Goal: Transaction & Acquisition: Purchase product/service

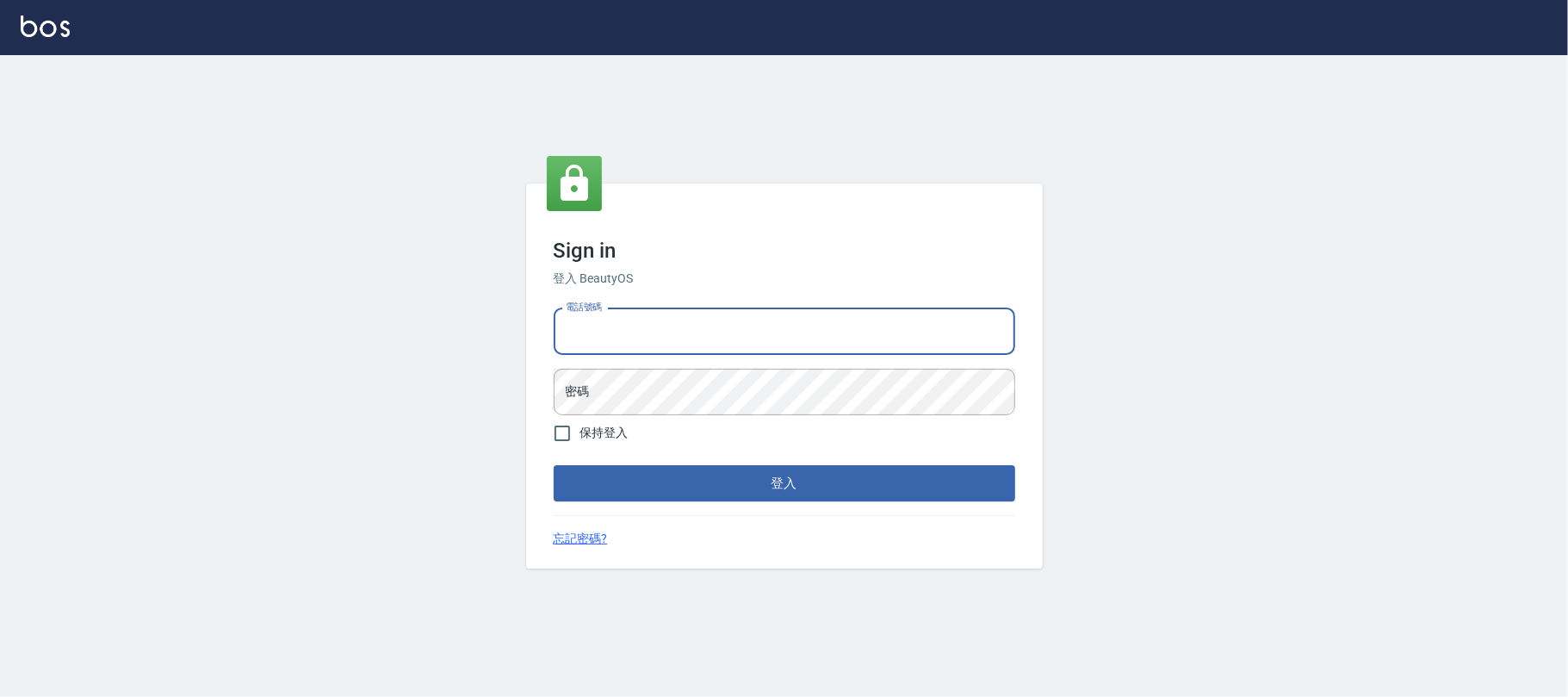
click at [769, 328] on input "電話號碼" at bounding box center [784, 332] width 461 height 47
type input "0225420586"
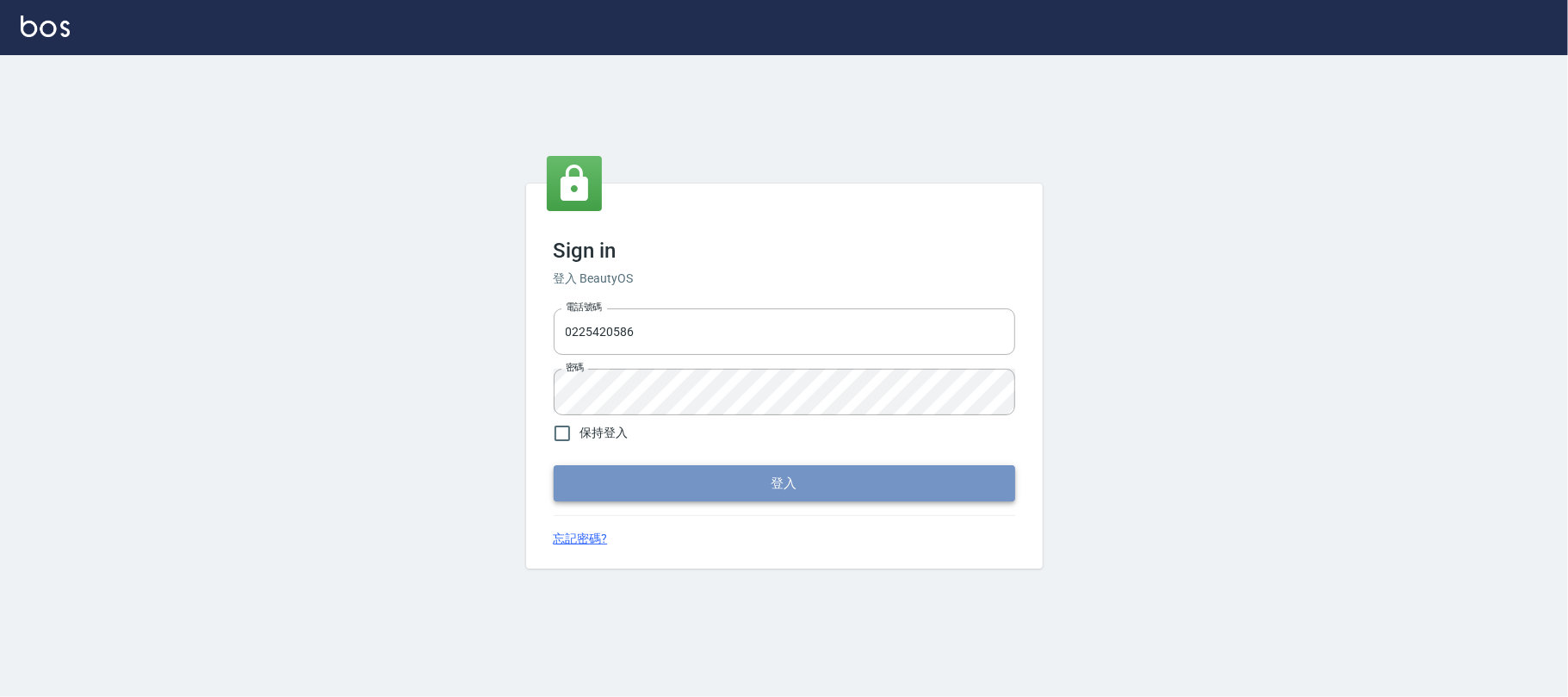
click at [642, 480] on button "登入" at bounding box center [784, 483] width 461 height 36
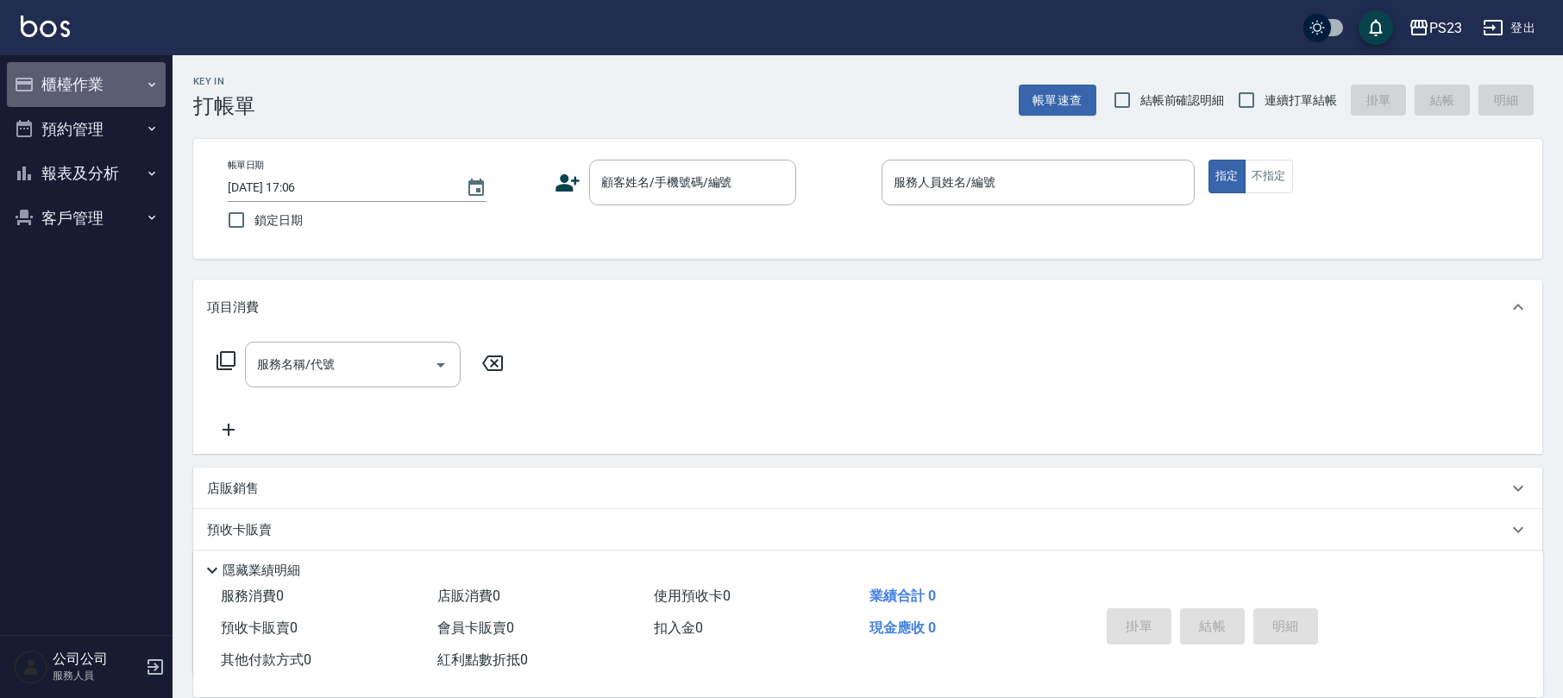
click at [71, 73] on button "櫃檯作業" at bounding box center [86, 84] width 159 height 45
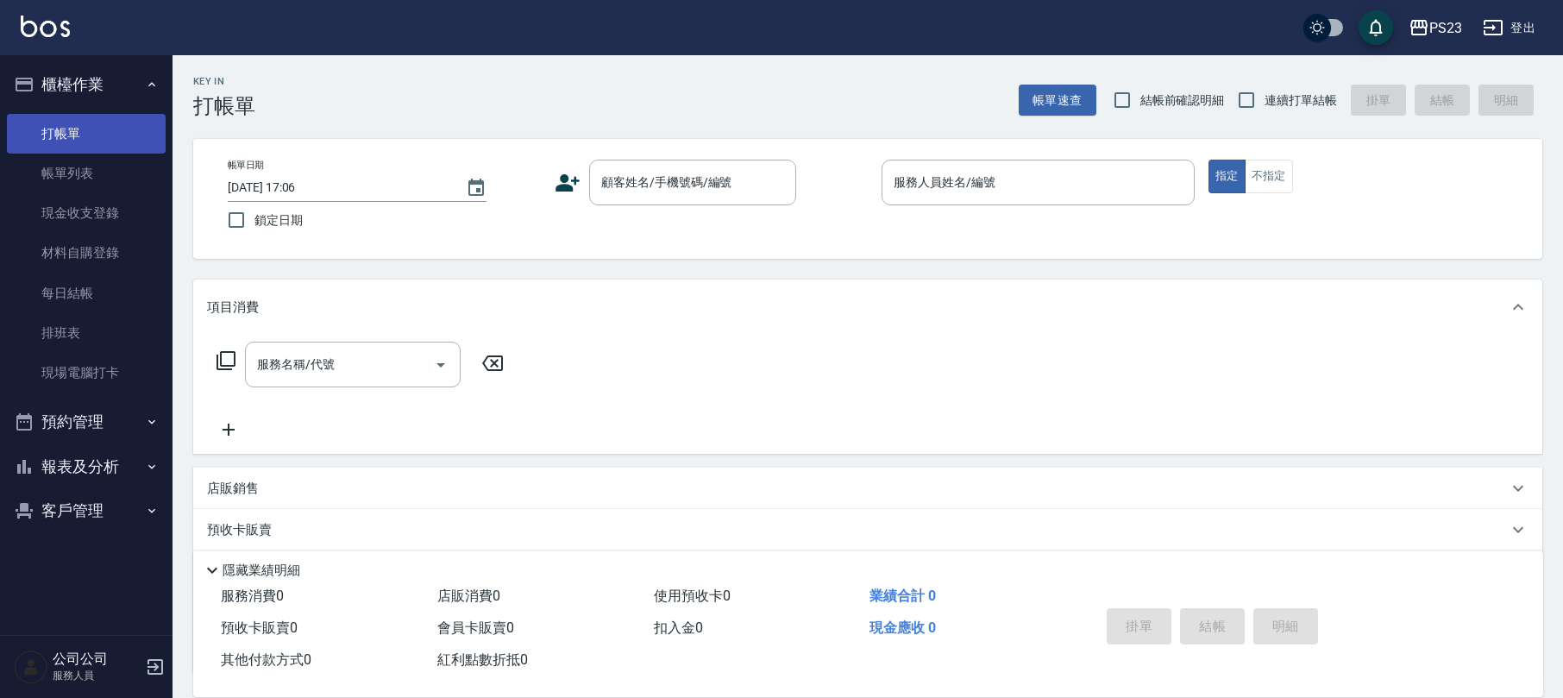
click at [83, 135] on link "打帳單" at bounding box center [86, 134] width 159 height 40
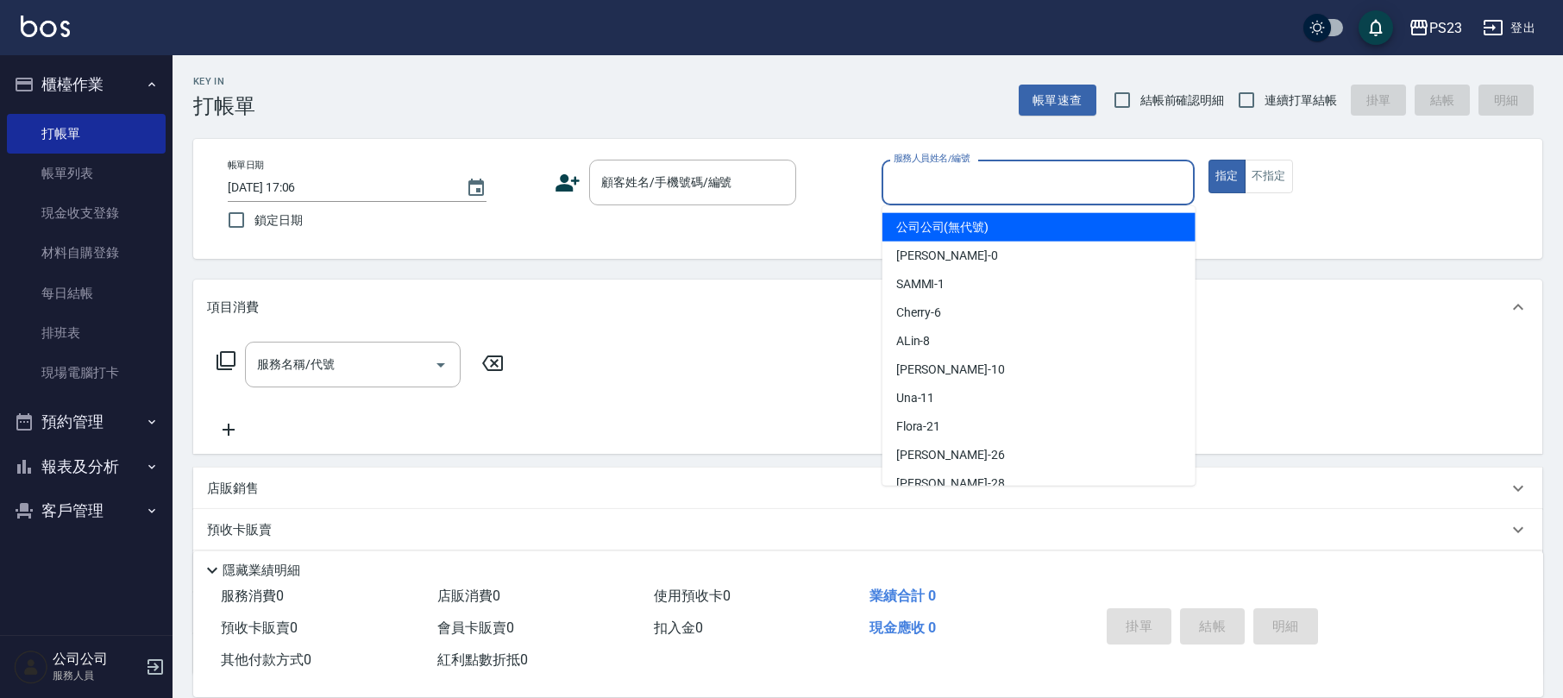
click at [937, 169] on div "服務人員姓名/編號 服務人員姓名/編號" at bounding box center [1038, 183] width 313 height 46
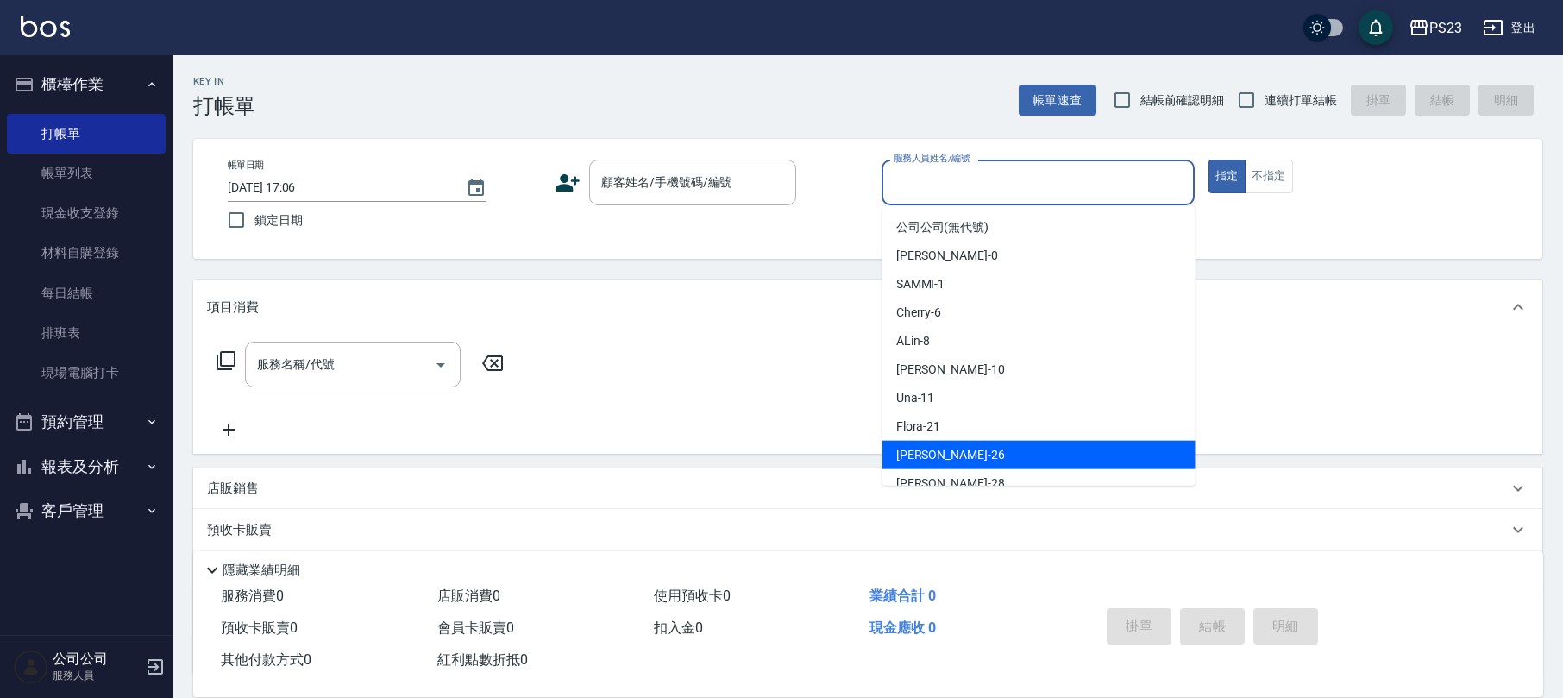
scroll to position [115, 0]
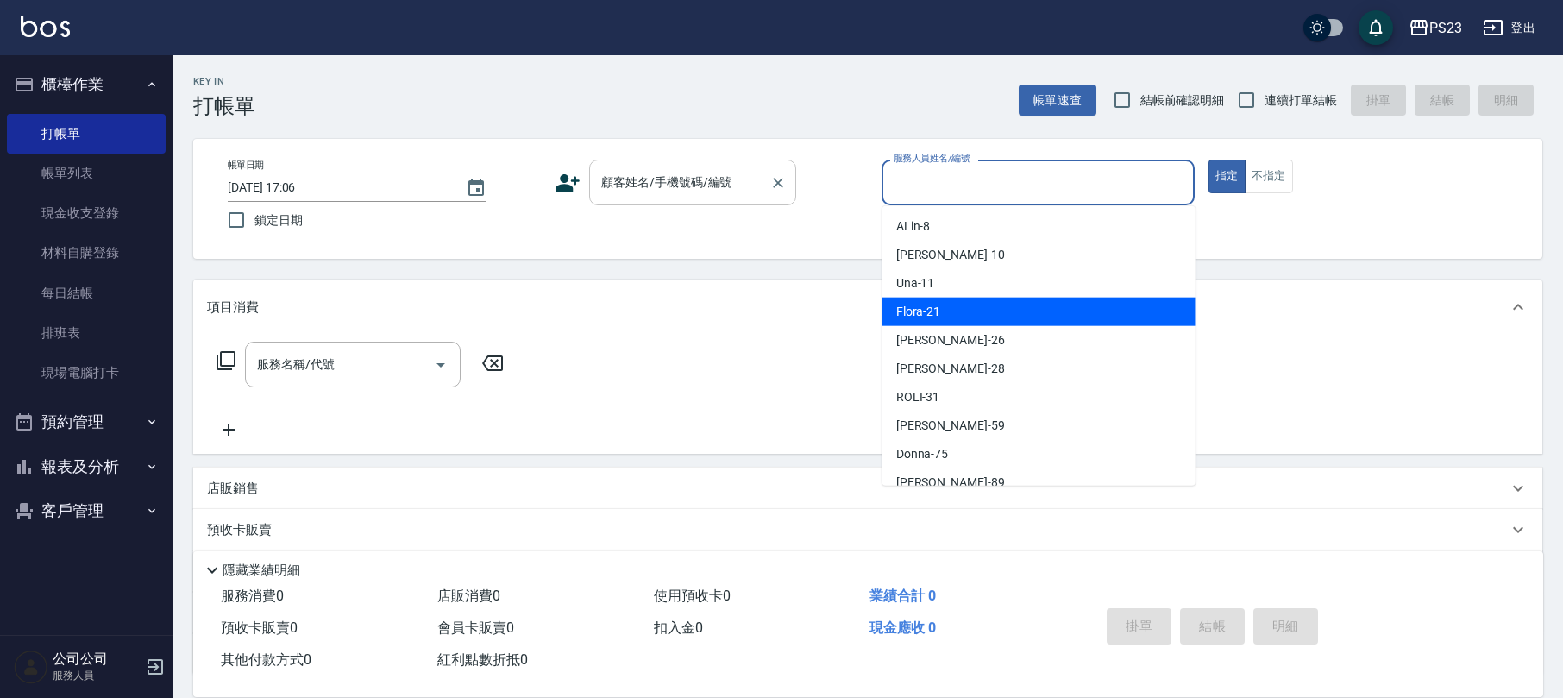
click at [639, 181] on div "顧客姓名/手機號碼/編號 顧客姓名/手機號碼/編號" at bounding box center [692, 183] width 207 height 46
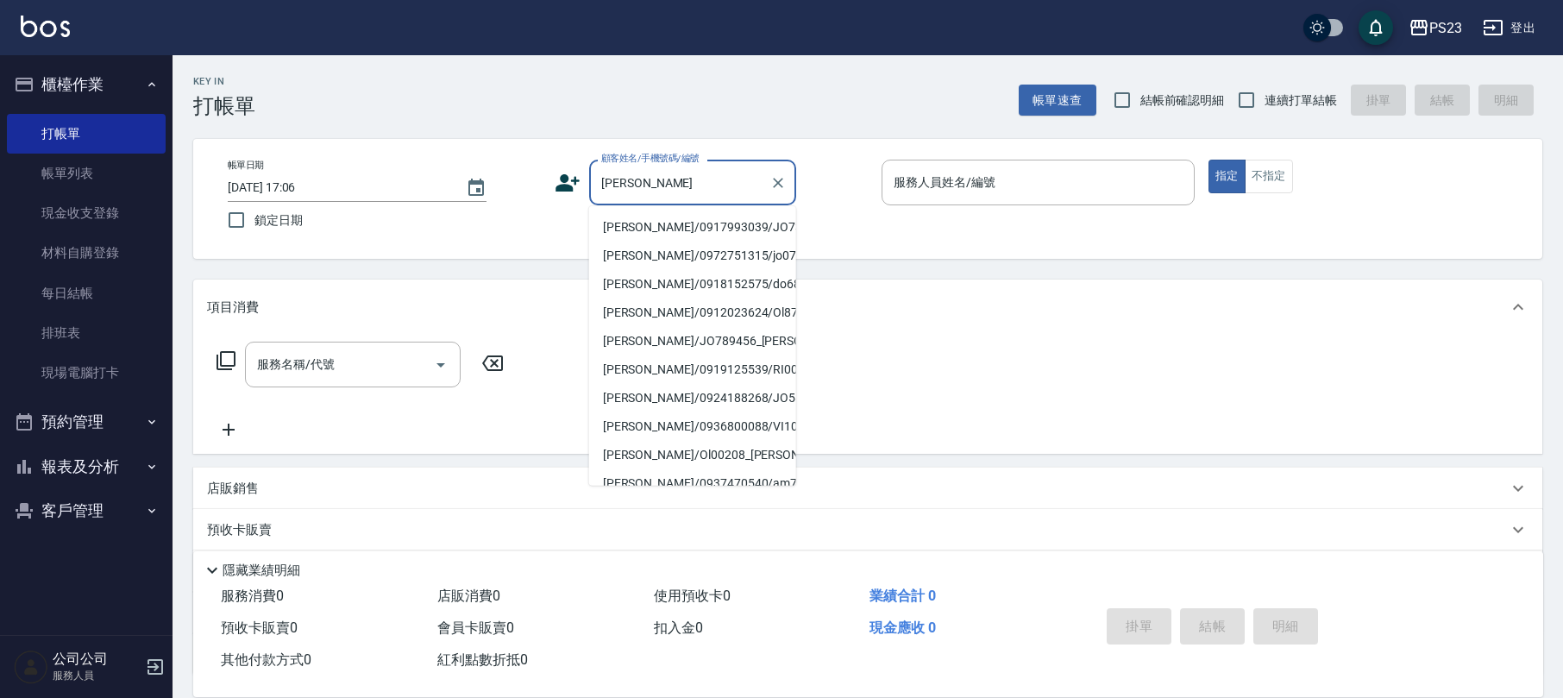
click at [668, 225] on li "[PERSON_NAME]/0917993039/JO730904" at bounding box center [692, 227] width 207 height 28
type input "[PERSON_NAME]/0917993039/JO730904"
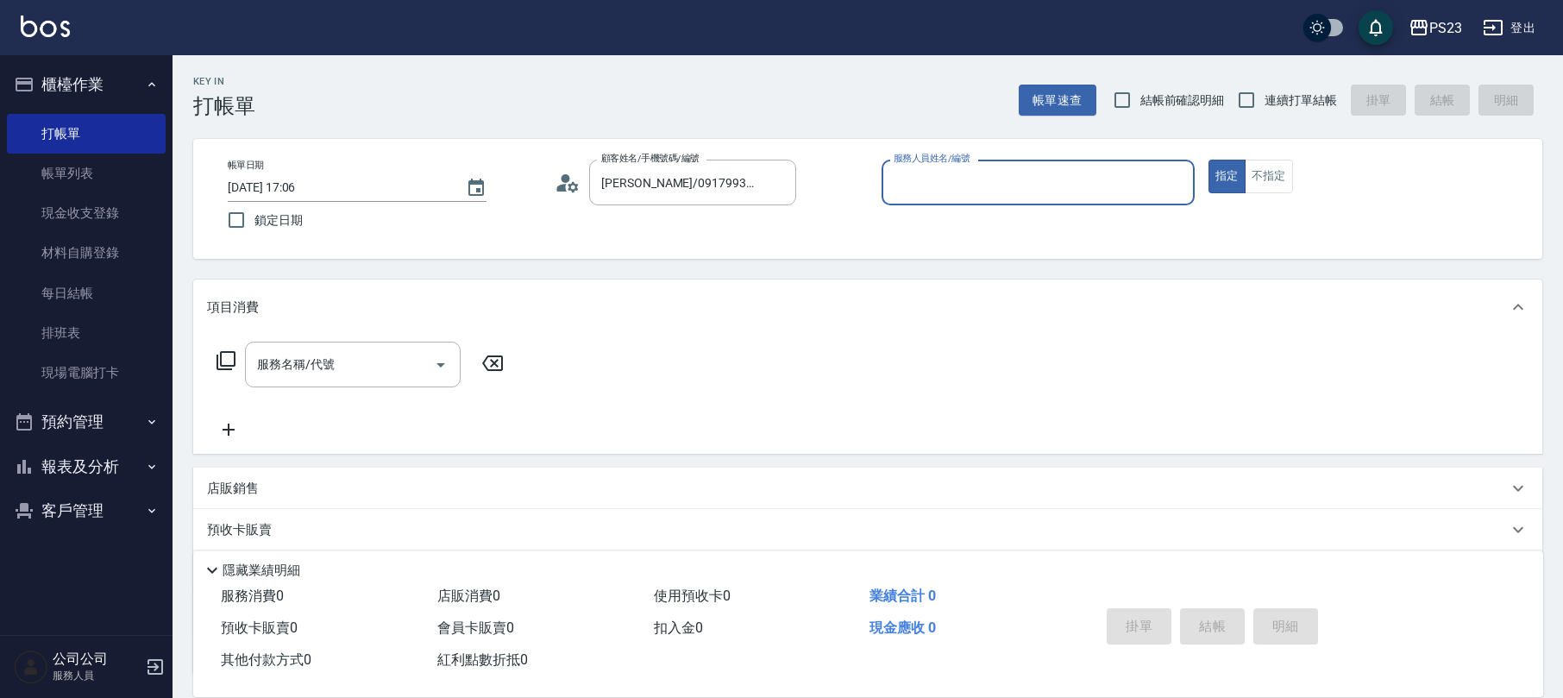
type input "[PERSON_NAME]-89"
click at [226, 364] on icon at bounding box center [226, 360] width 21 height 21
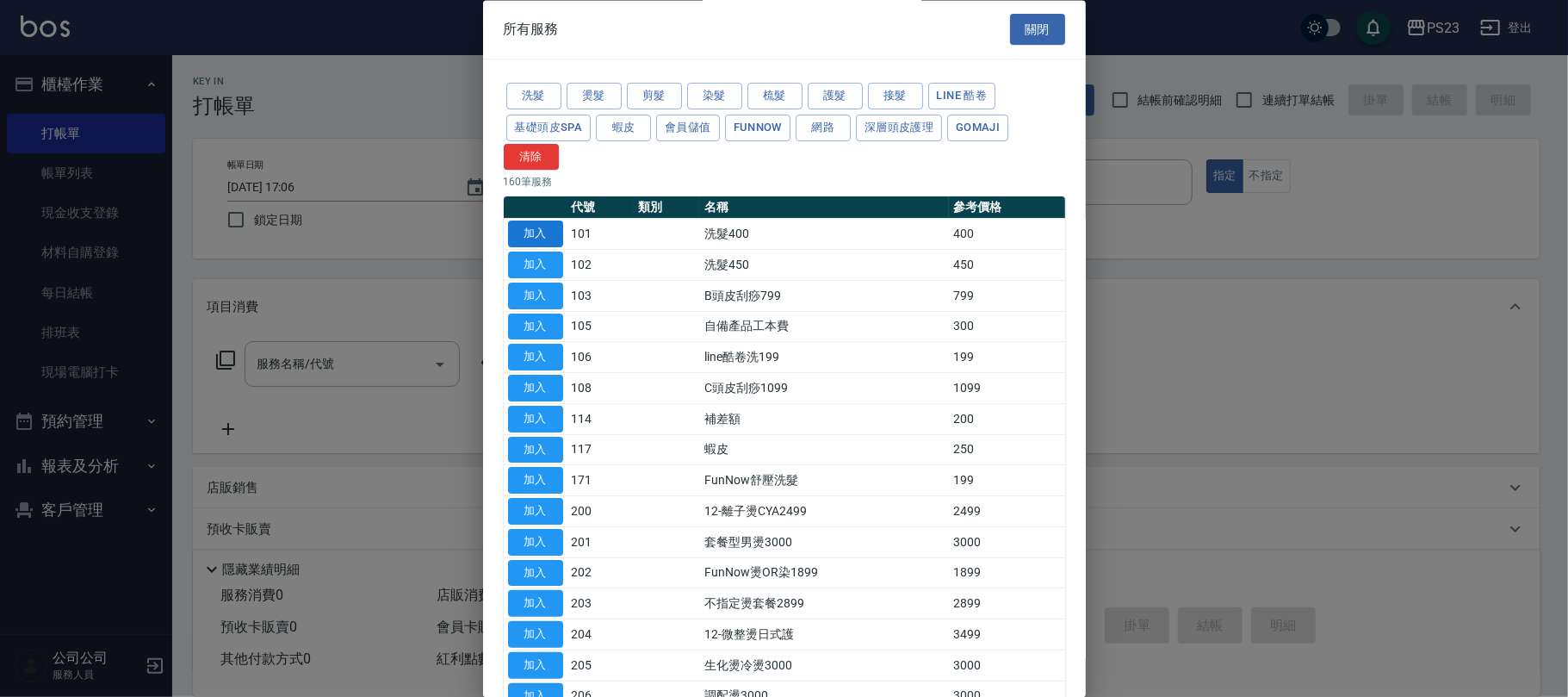
click at [539, 235] on button "加入" at bounding box center [535, 235] width 55 height 27
type input "洗髮400(101)"
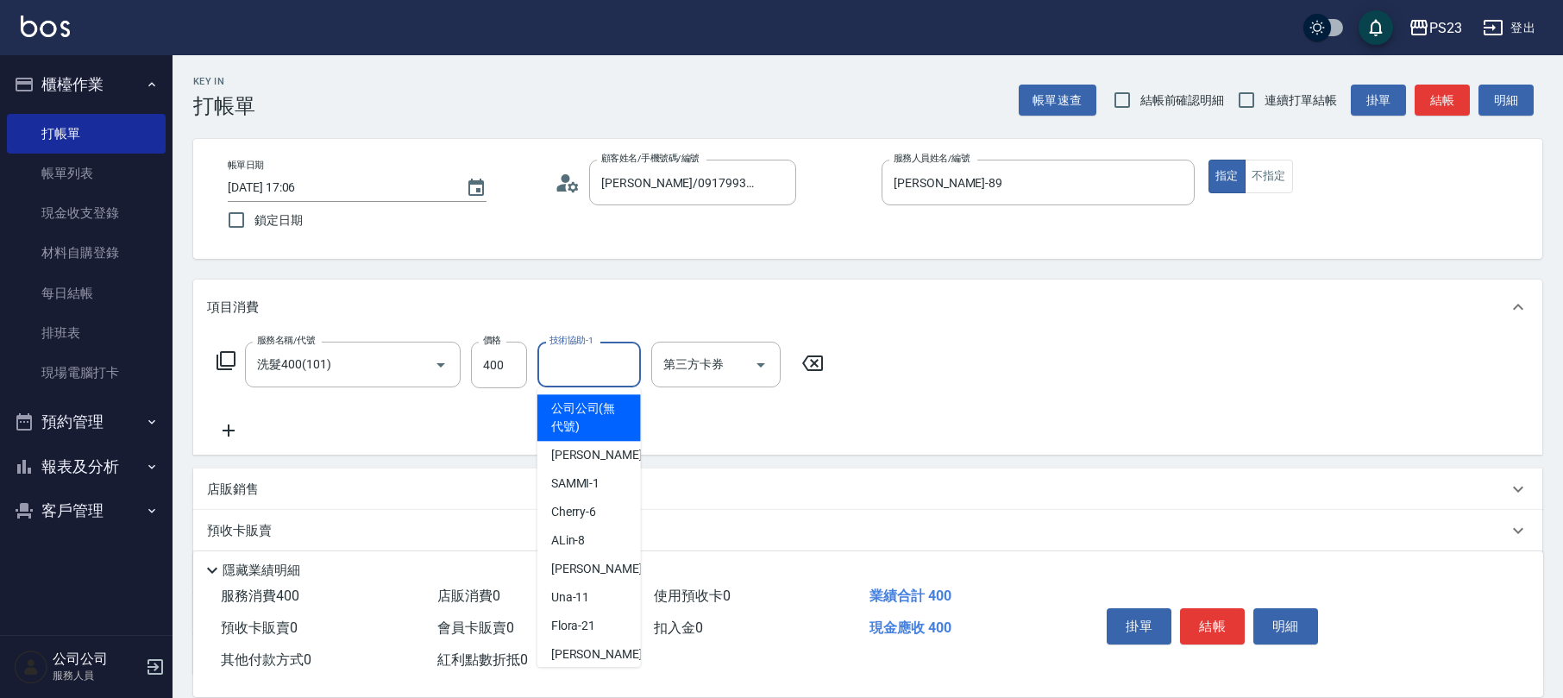
click at [583, 373] on input "技術協助-1" at bounding box center [589, 364] width 88 height 30
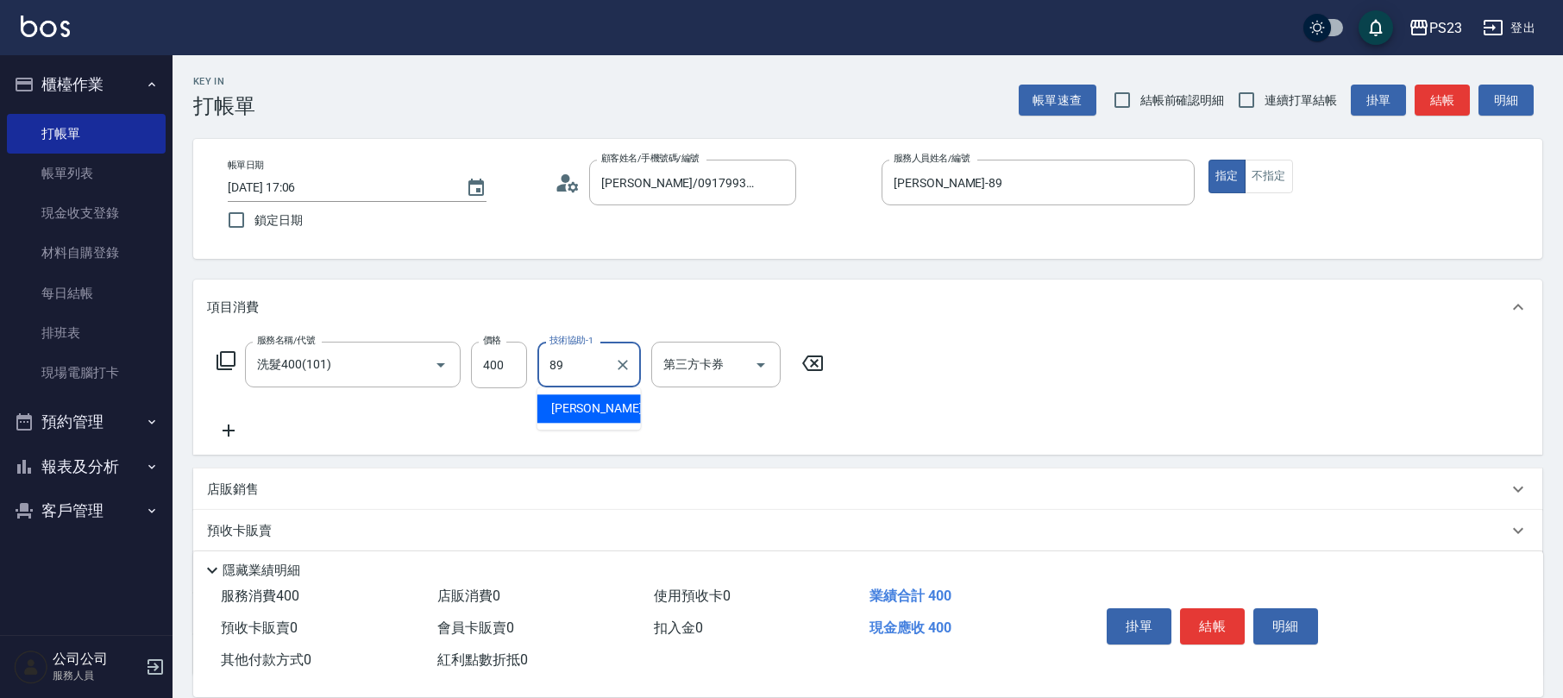
type input "[PERSON_NAME]-89"
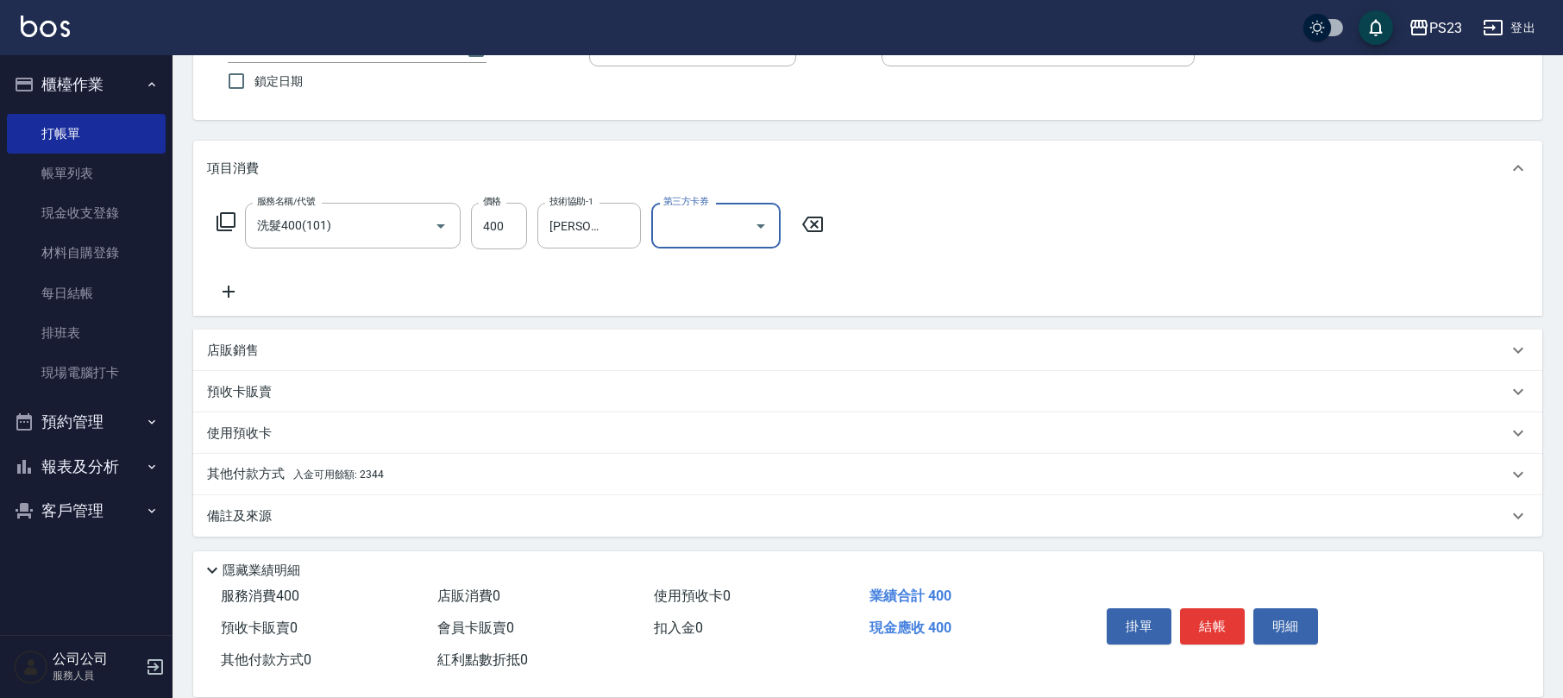
click at [564, 459] on div "其他付款方式 入金可用餘額: 2344" at bounding box center [867, 474] width 1349 height 41
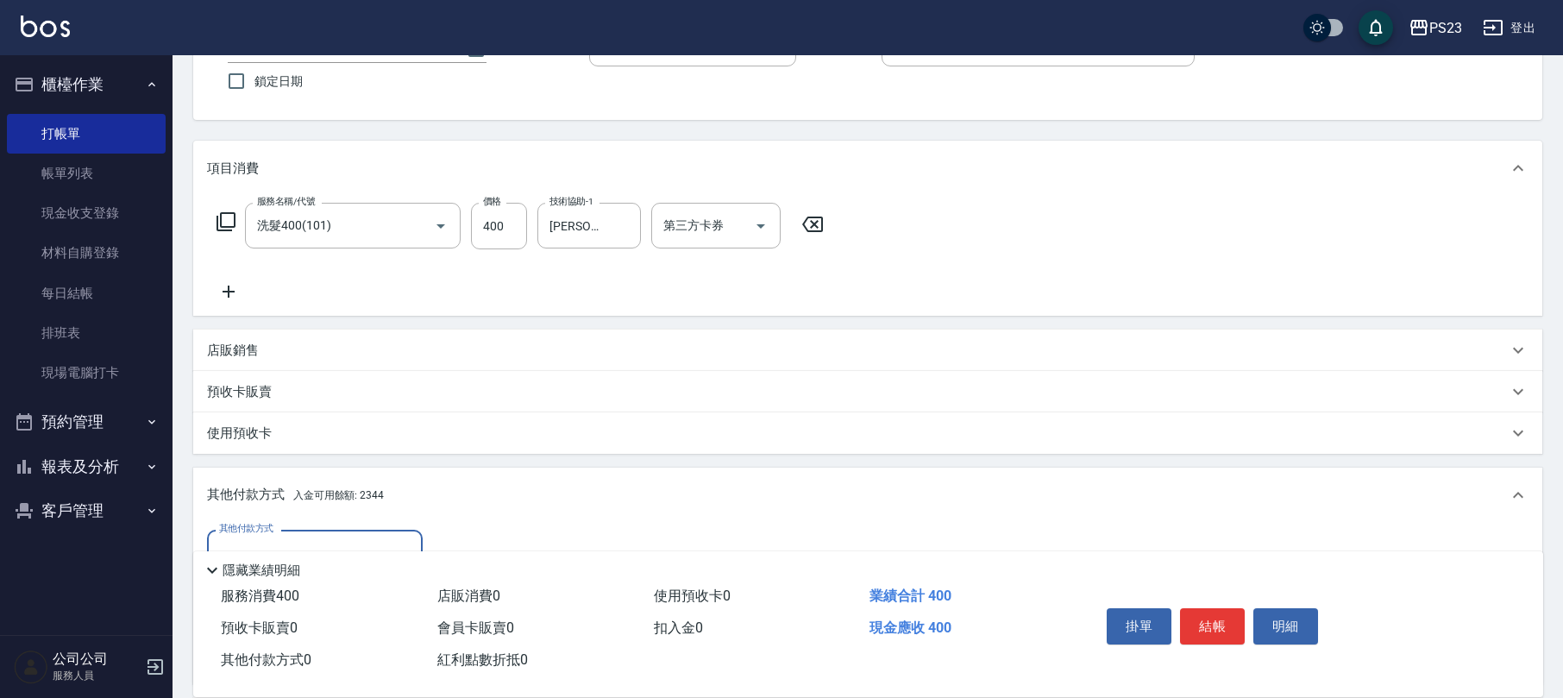
scroll to position [254, 0]
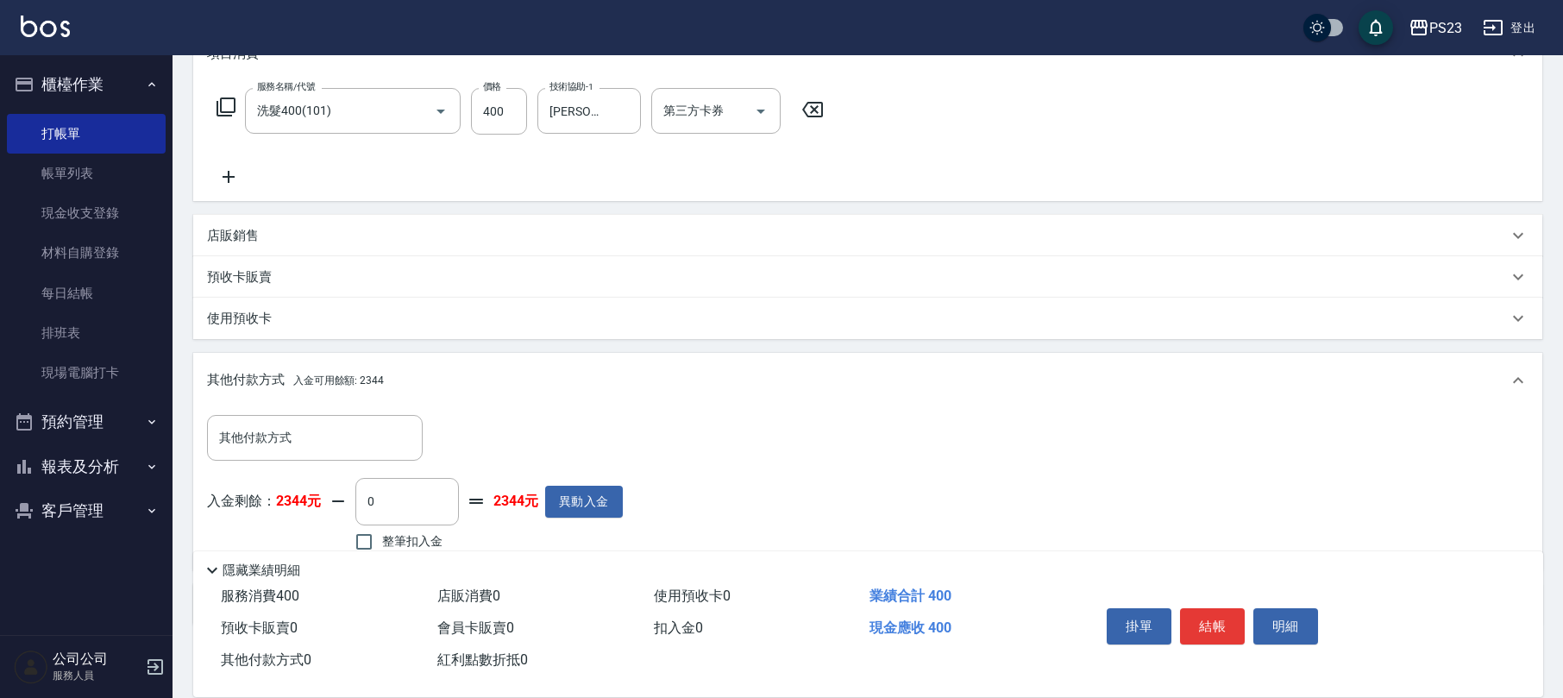
click at [355, 551] on div "隱藏業績明細" at bounding box center [868, 565] width 1350 height 29
click at [361, 529] on input "整筆扣入金" at bounding box center [364, 542] width 36 height 36
checkbox input "true"
type input "400"
click at [1218, 626] on button "結帳" at bounding box center [1212, 626] width 65 height 36
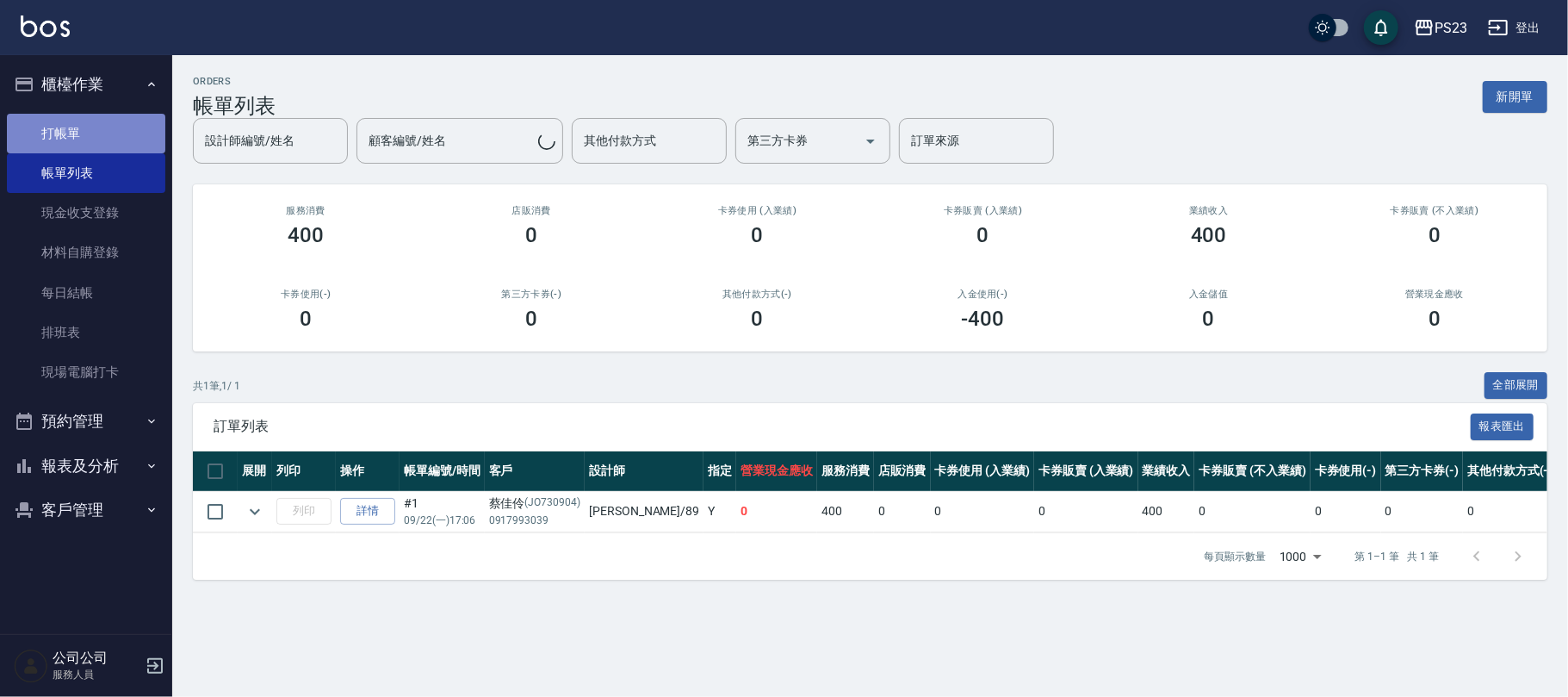
click at [84, 126] on link "打帳單" at bounding box center [86, 134] width 159 height 40
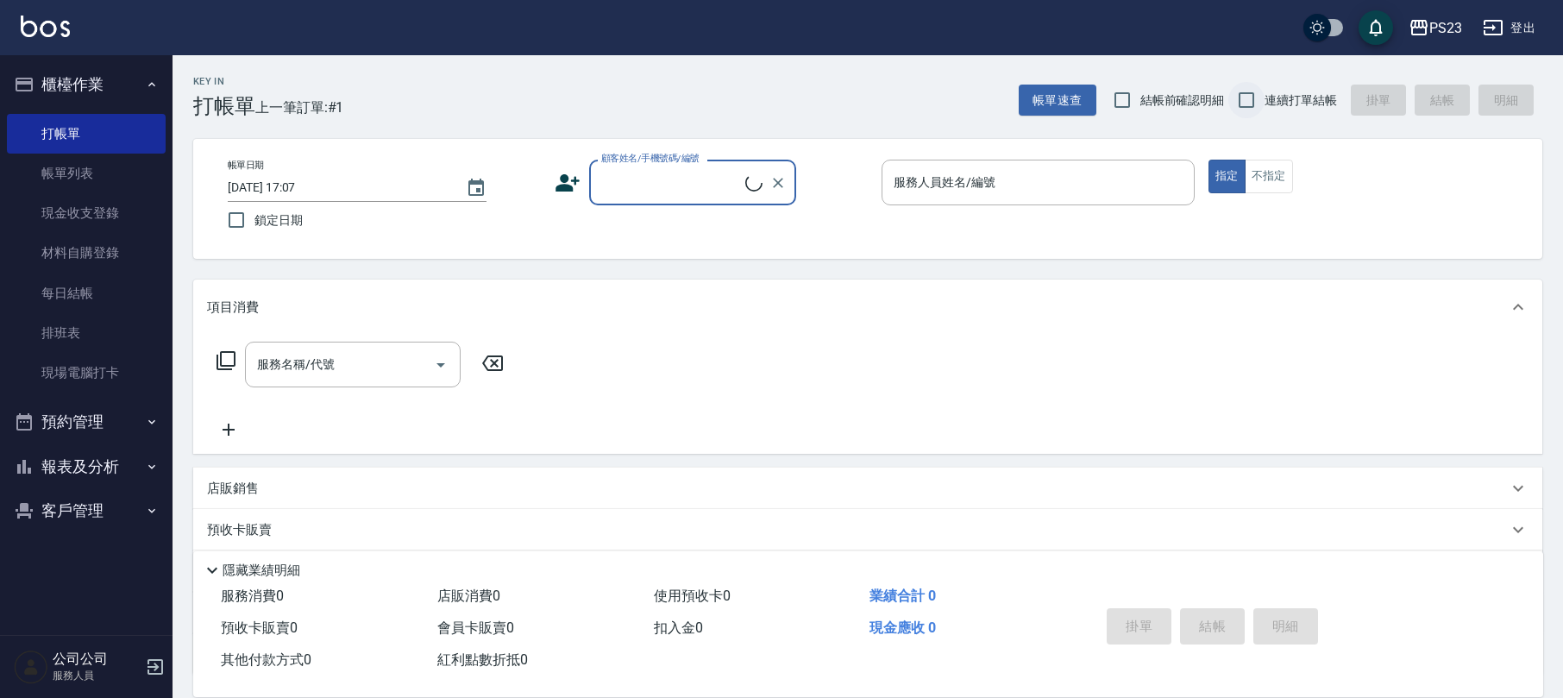
click at [1247, 104] on input "連續打單結帳" at bounding box center [1247, 100] width 36 height 36
checkbox input "true"
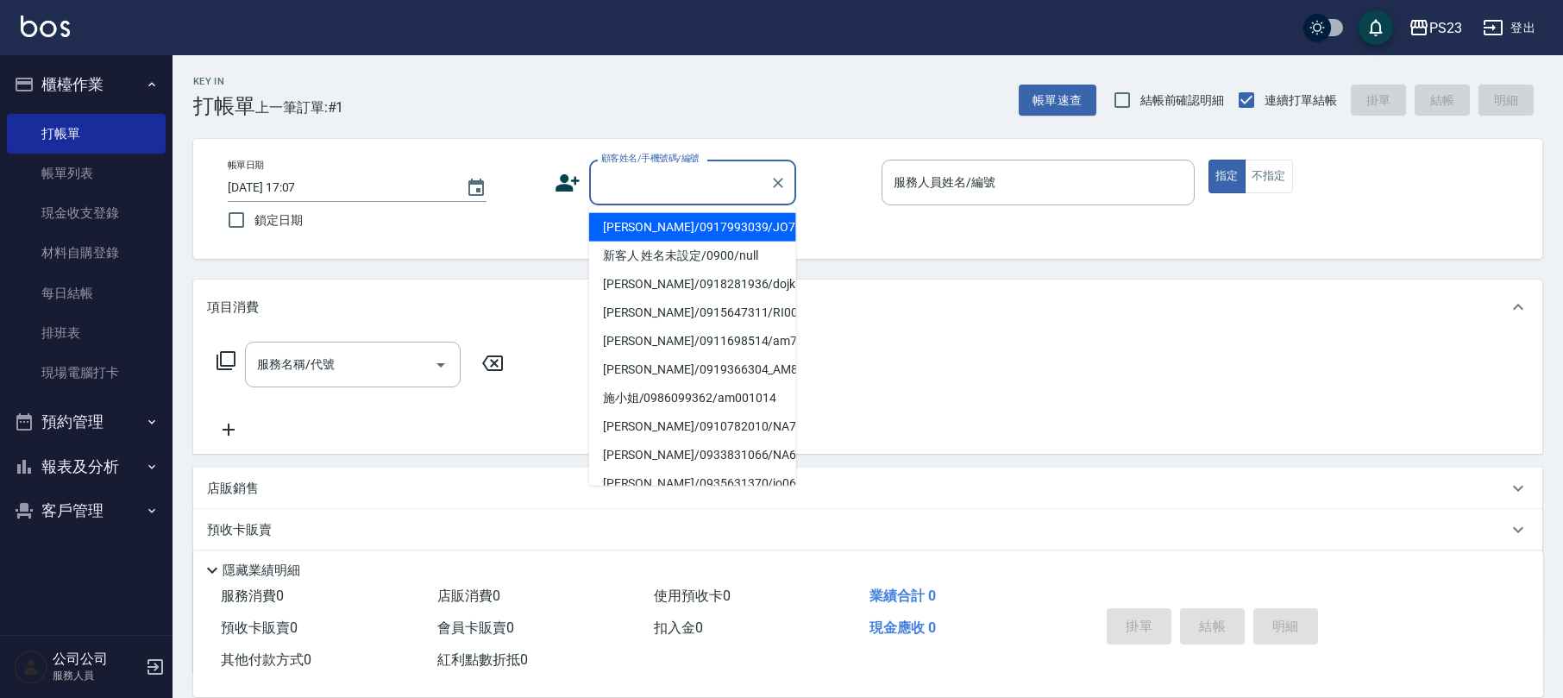
click at [645, 187] on input "顧客姓名/手機號碼/編號" at bounding box center [680, 182] width 166 height 30
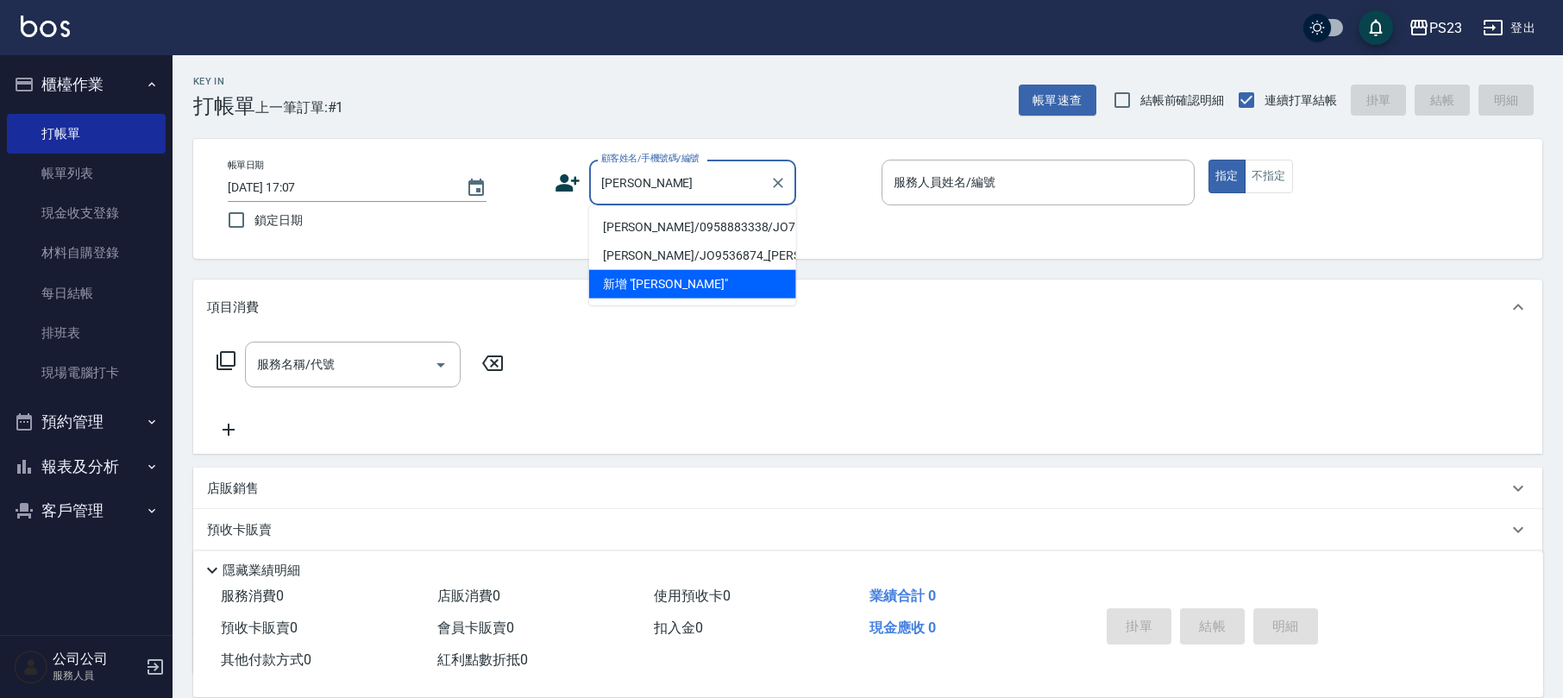
click at [680, 221] on li "[PERSON_NAME]/0958883338/JO710815" at bounding box center [692, 227] width 207 height 28
type input "[PERSON_NAME]/0958883338/JO710815"
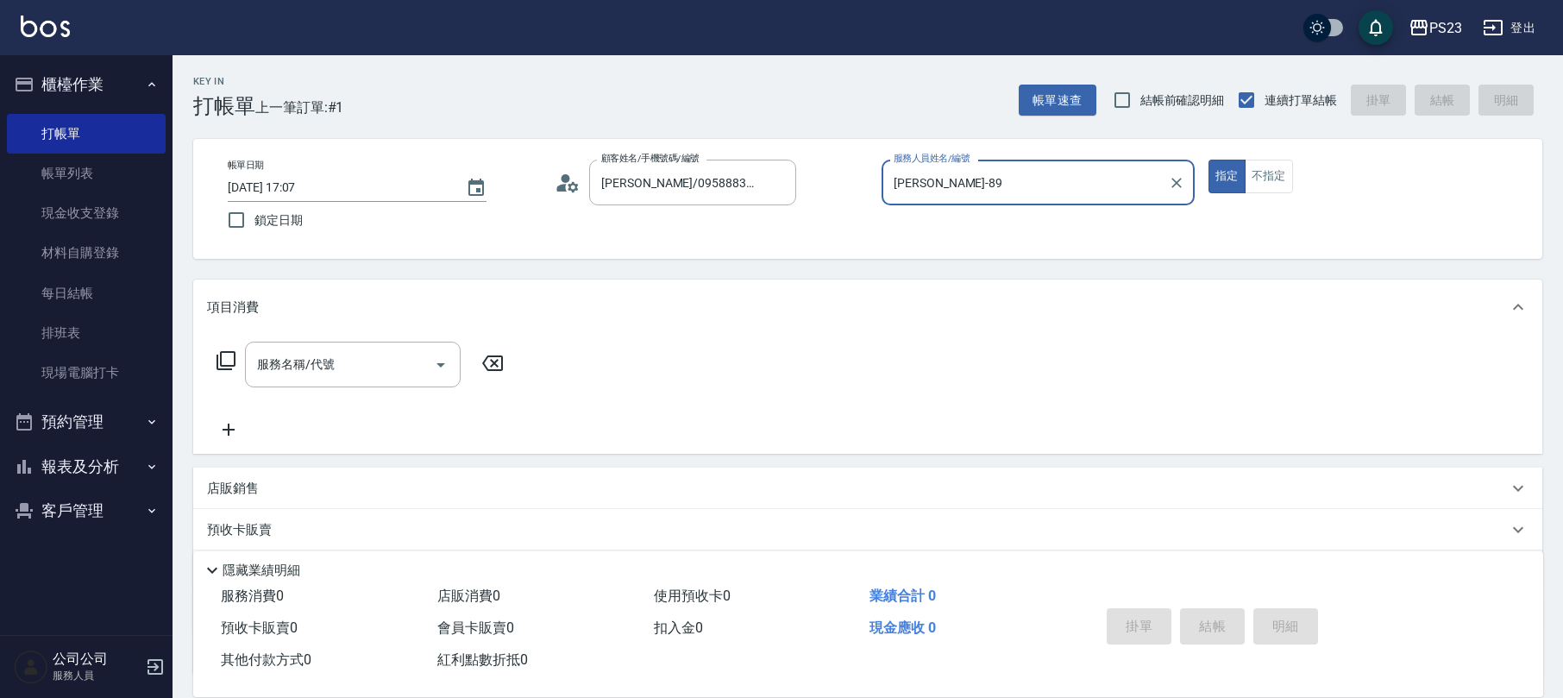
type input "[PERSON_NAME]-89"
click at [229, 360] on icon at bounding box center [226, 360] width 21 height 21
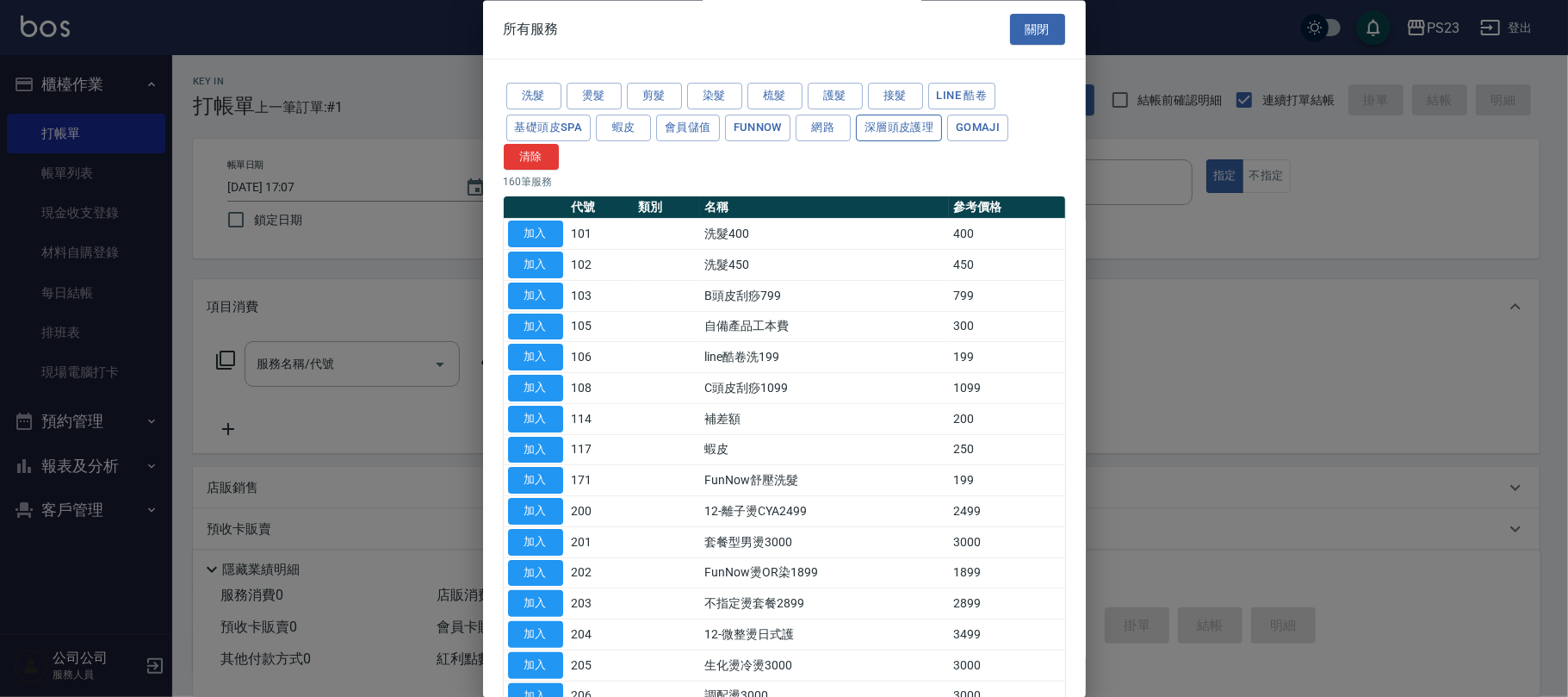
click at [918, 131] on button "深層頭皮護理" at bounding box center [899, 128] width 86 height 27
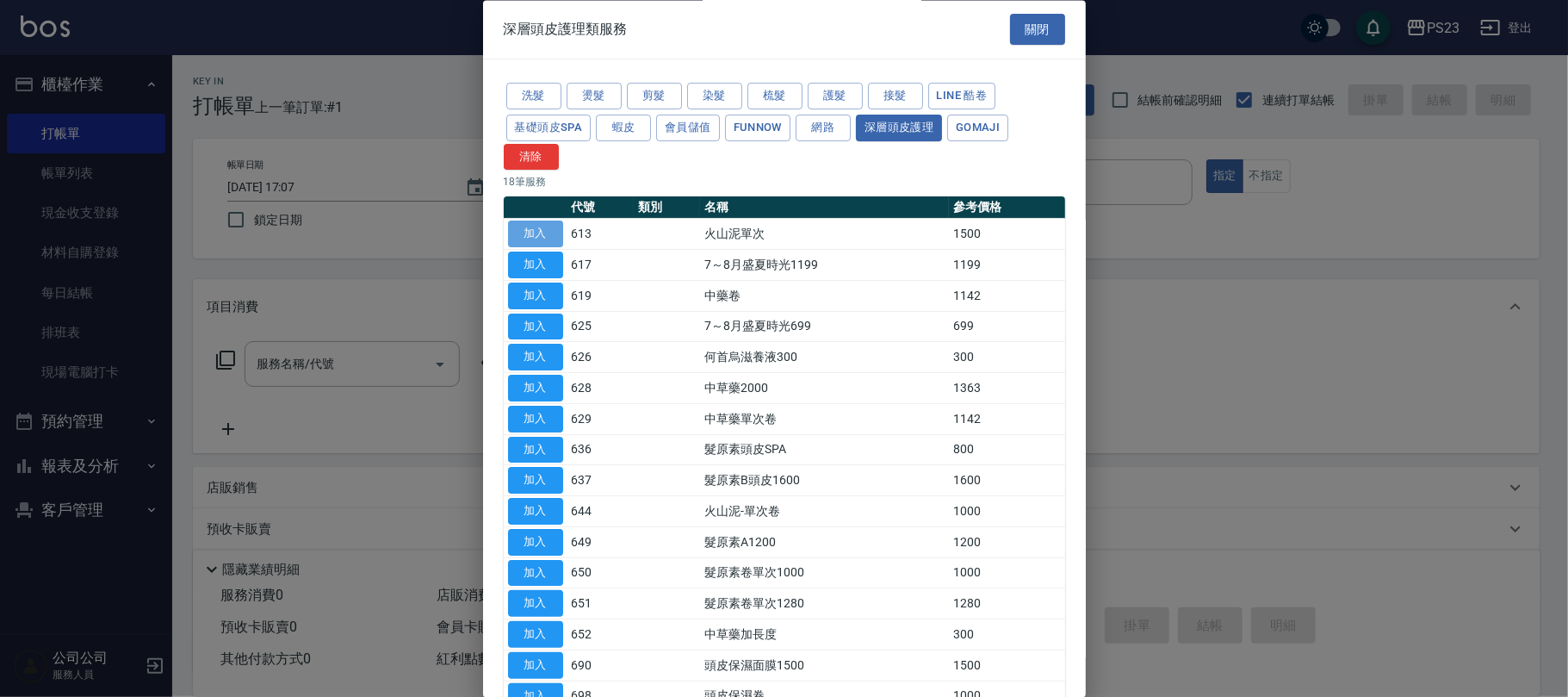
click at [529, 242] on button "加入" at bounding box center [535, 235] width 55 height 27
type input "火山泥單次(613)"
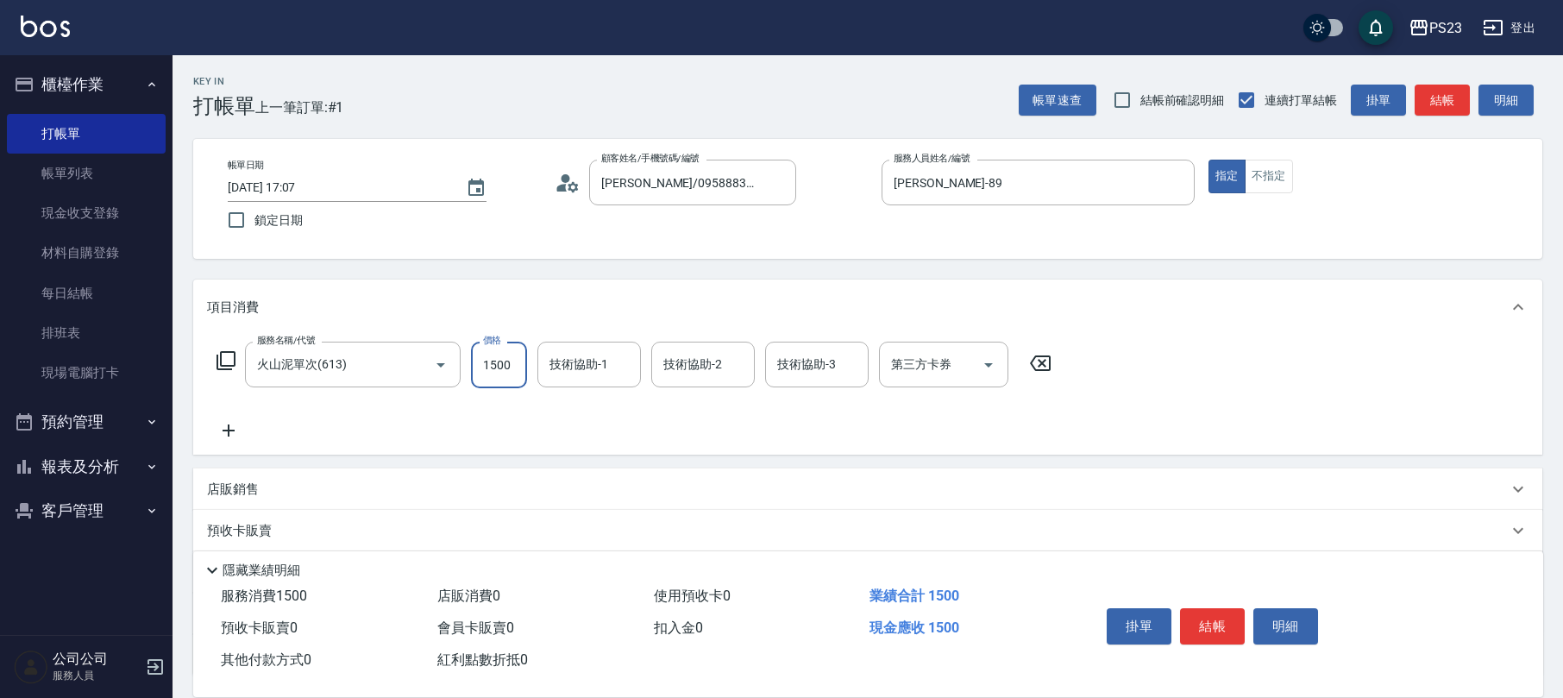
click at [481, 374] on input "1500" at bounding box center [499, 365] width 56 height 47
type input "1300"
type input "[PERSON_NAME]-89"
type input "ROLI-31"
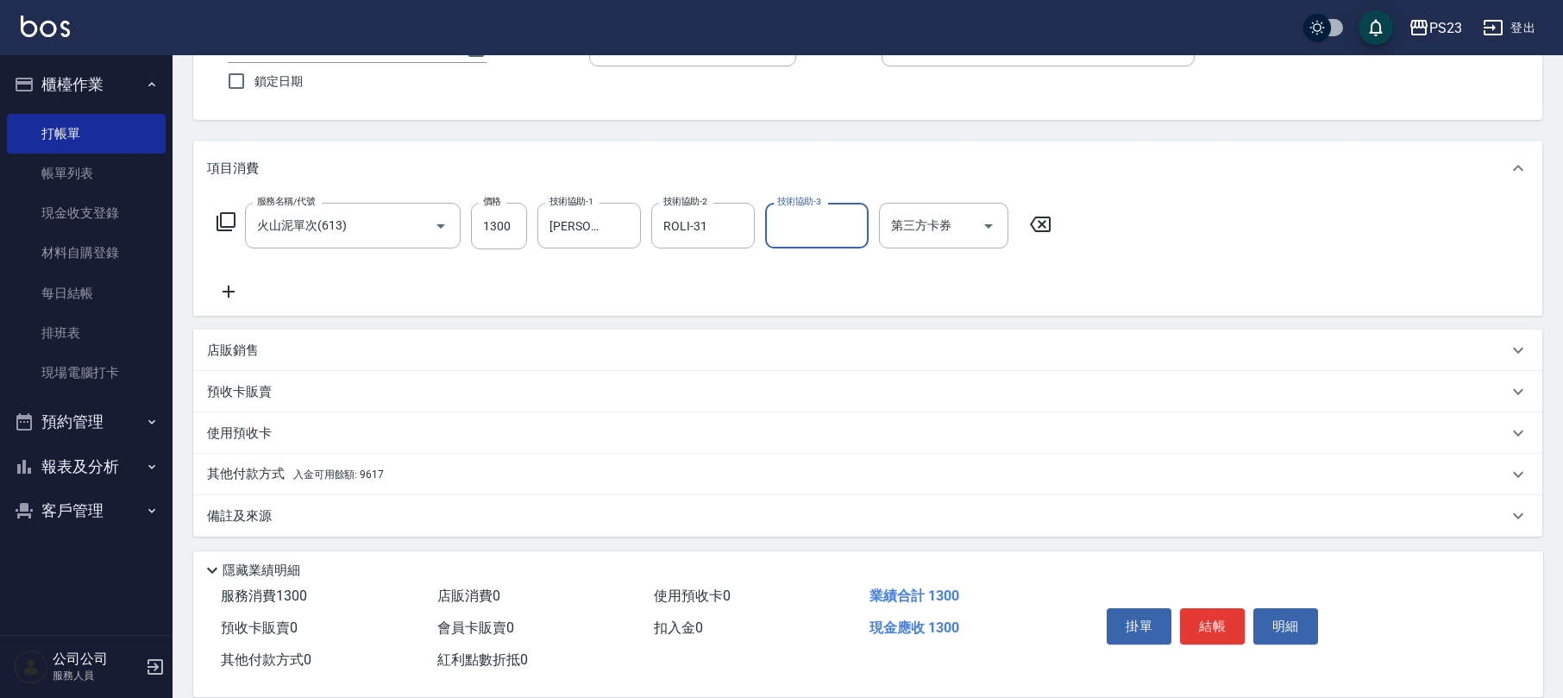
click at [259, 349] on div "店販銷售" at bounding box center [857, 351] width 1301 height 18
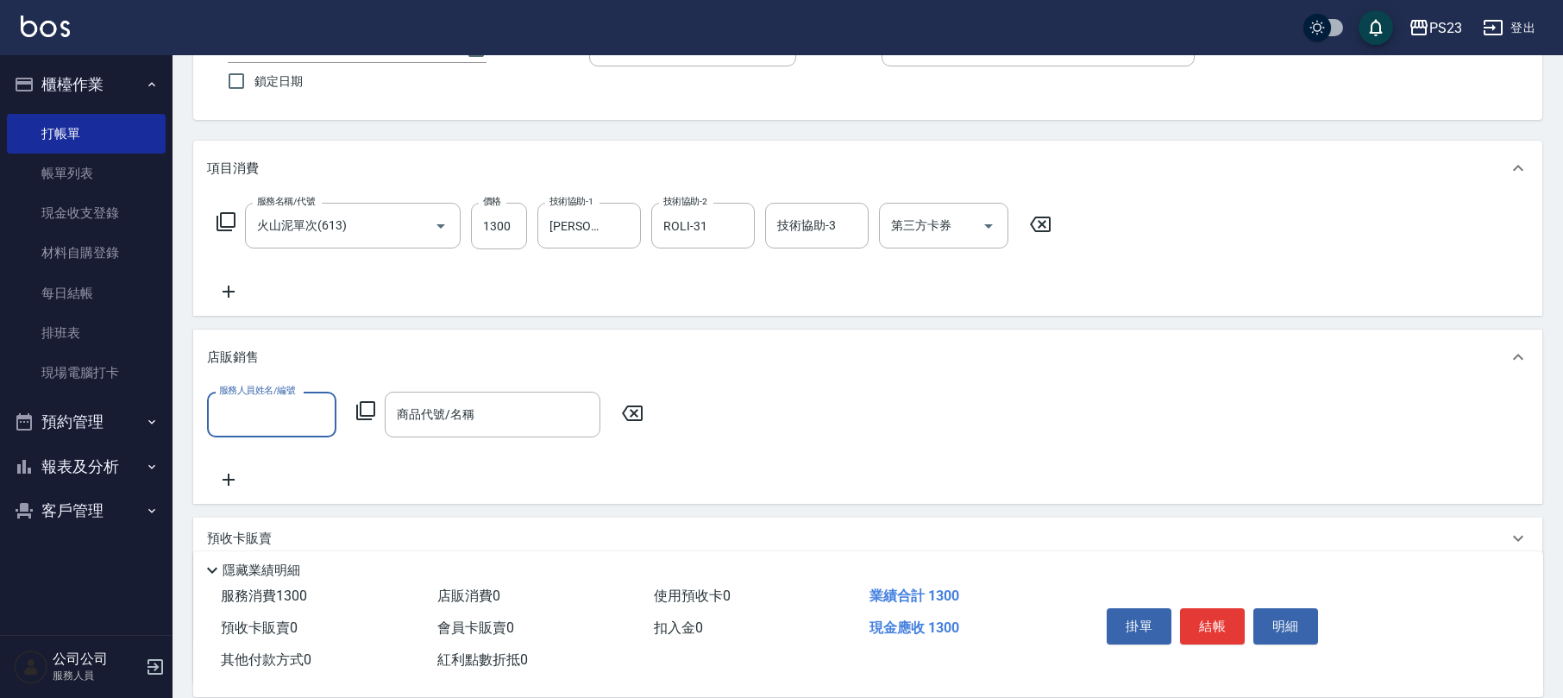
scroll to position [1, 0]
type input "[PERSON_NAME]-89"
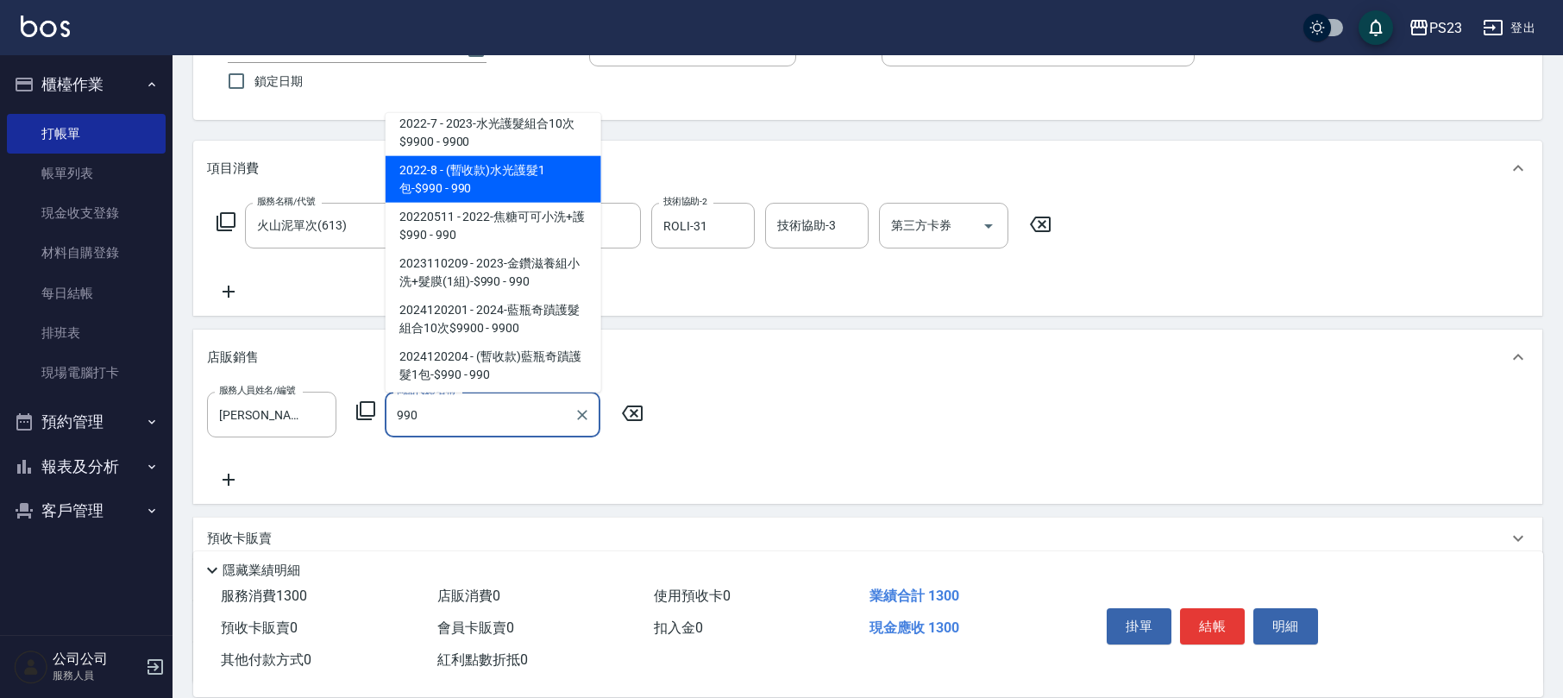
scroll to position [122, 0]
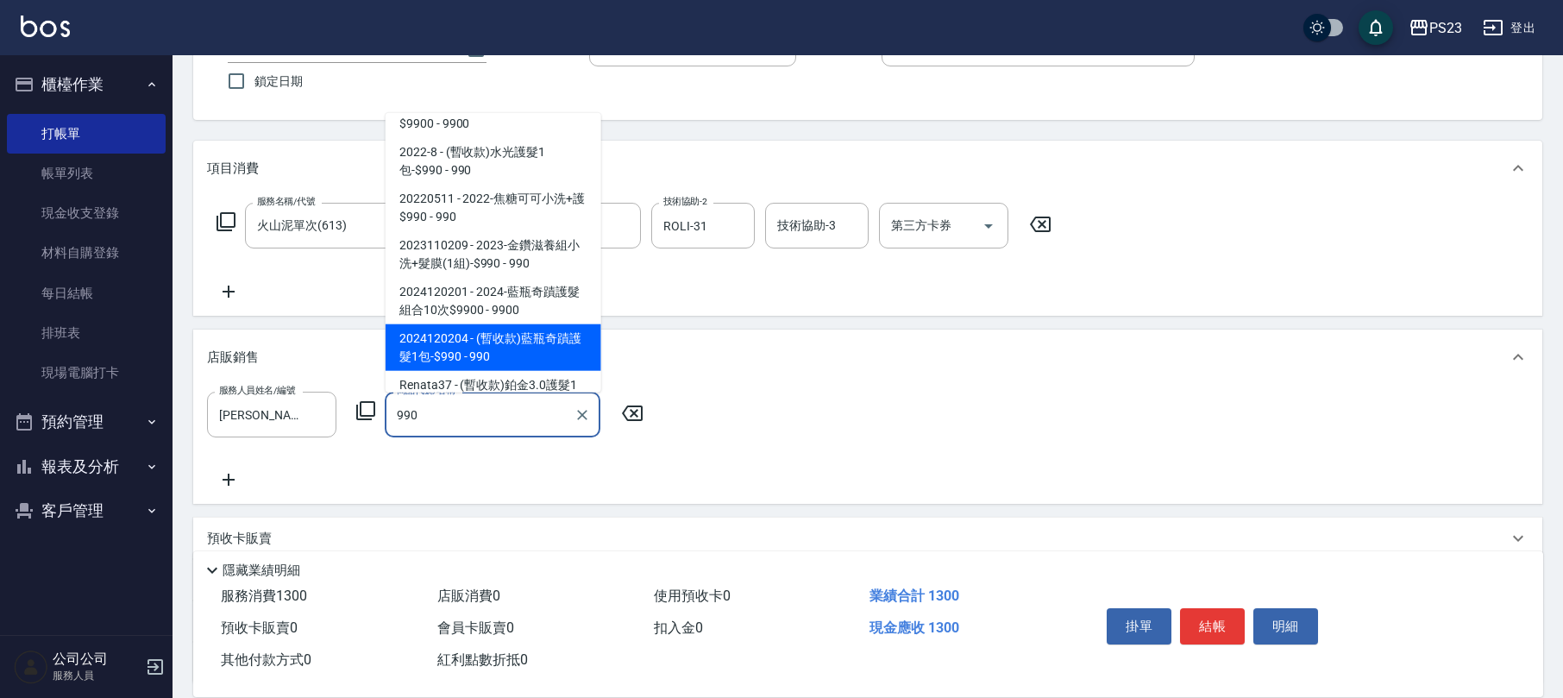
click at [542, 343] on span "2024120204 - (暫收款)藍瓶奇蹟護髮1包-$990 - 990" at bounding box center [494, 347] width 216 height 47
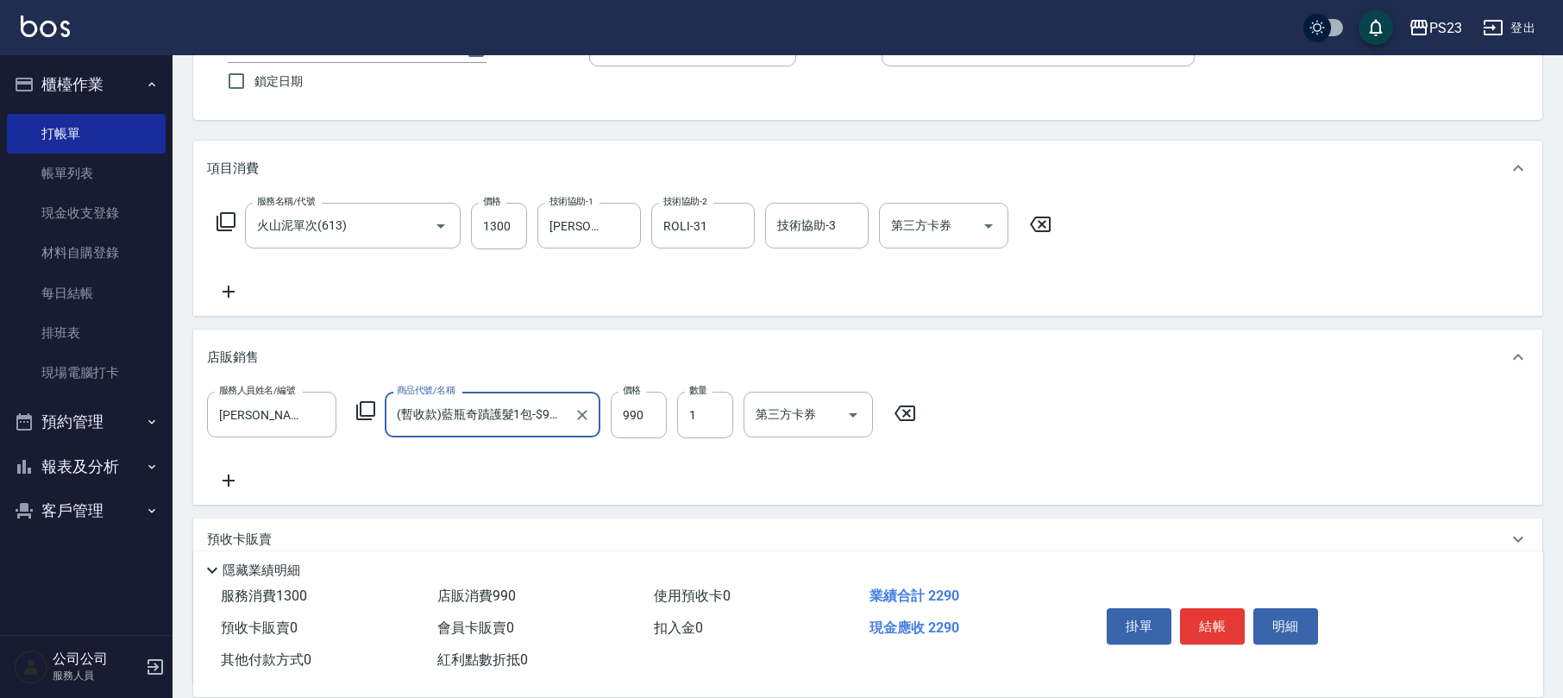
scroll to position [287, 0]
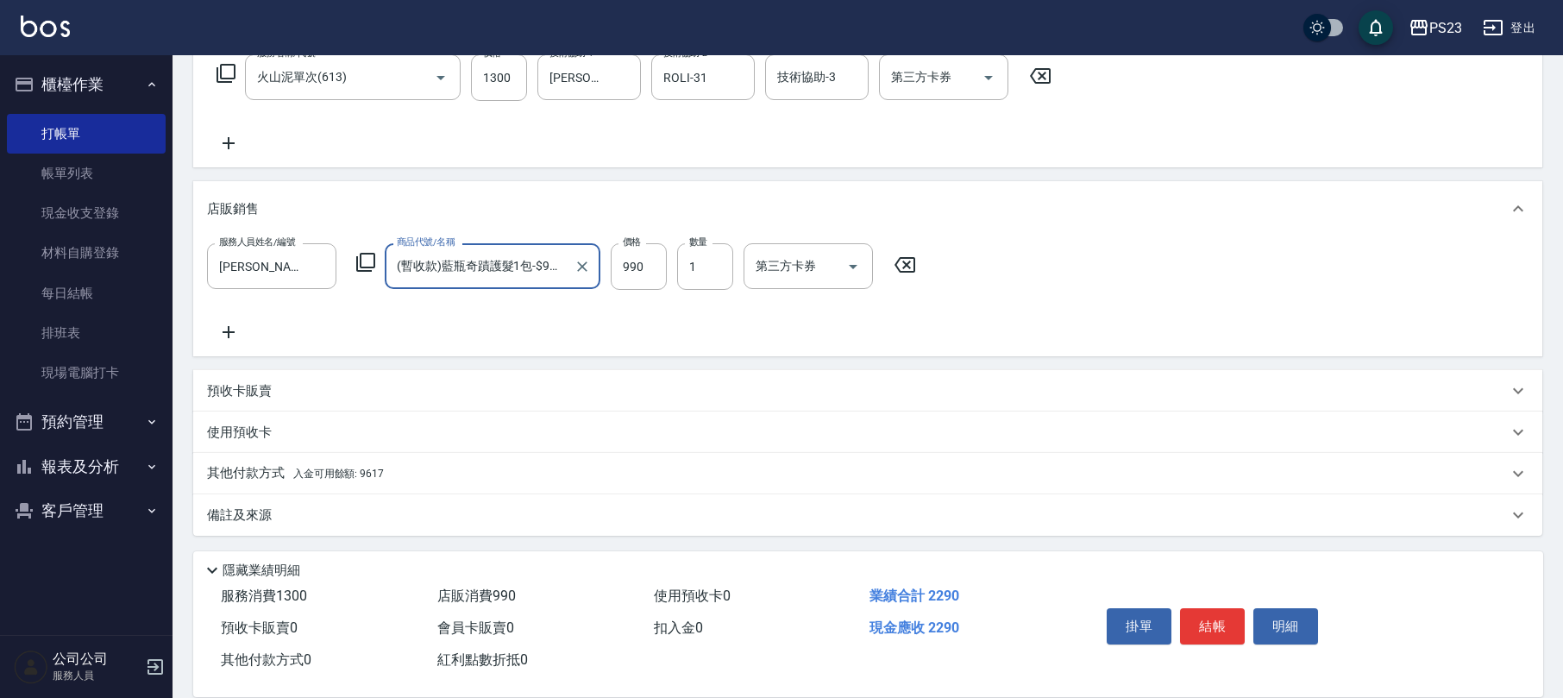
type input "(暫收款)藍瓶奇蹟護髮1包-$990"
click at [418, 474] on div "其他付款方式 入金可用餘額: 9617" at bounding box center [857, 473] width 1301 height 19
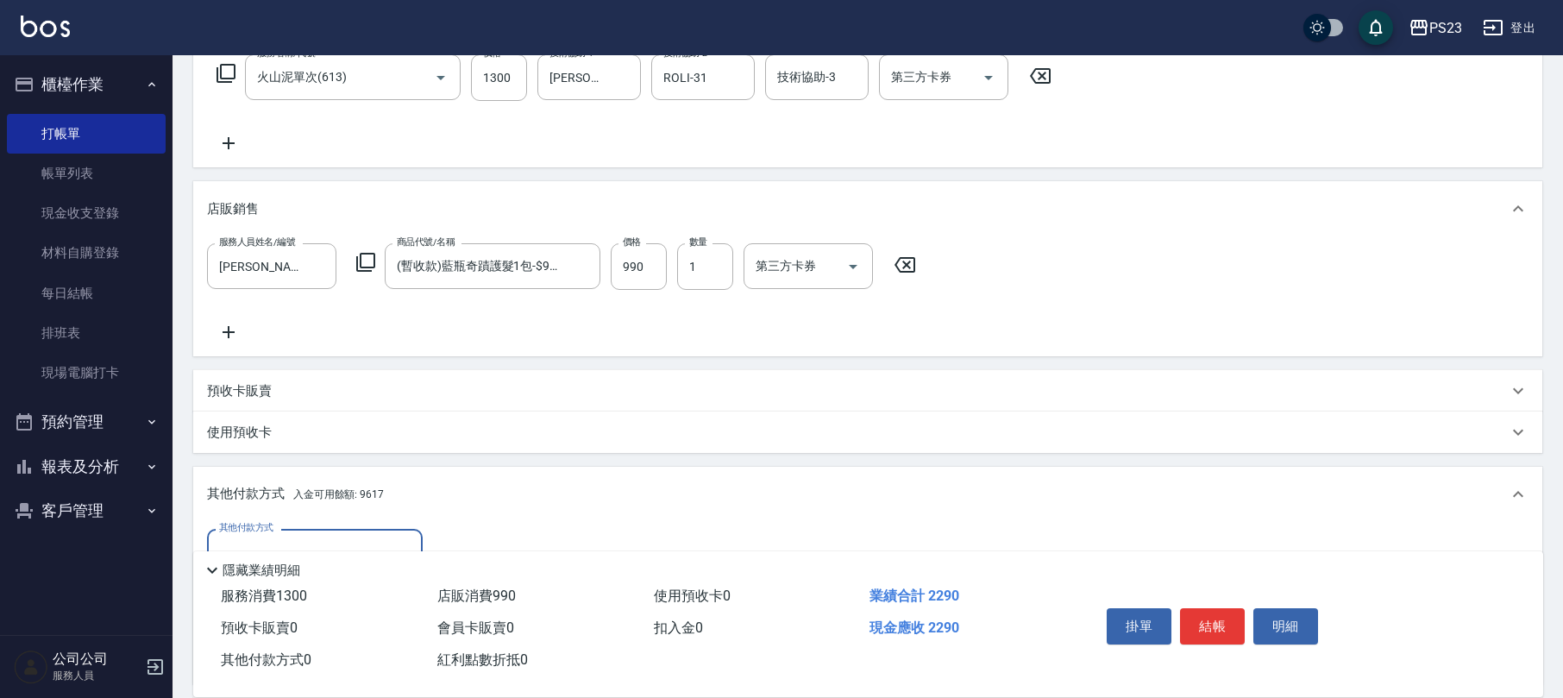
scroll to position [490, 0]
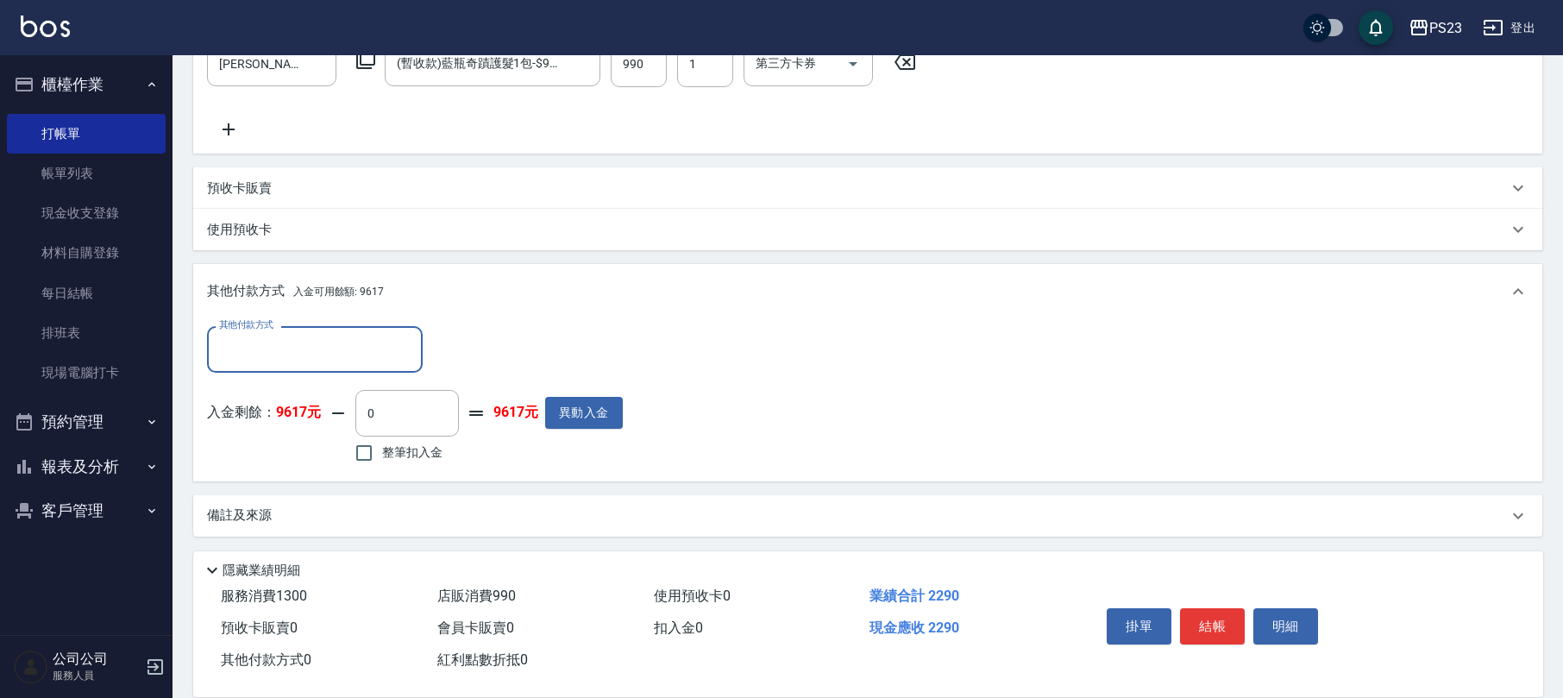
click at [392, 346] on input "其他付款方式" at bounding box center [315, 349] width 200 height 30
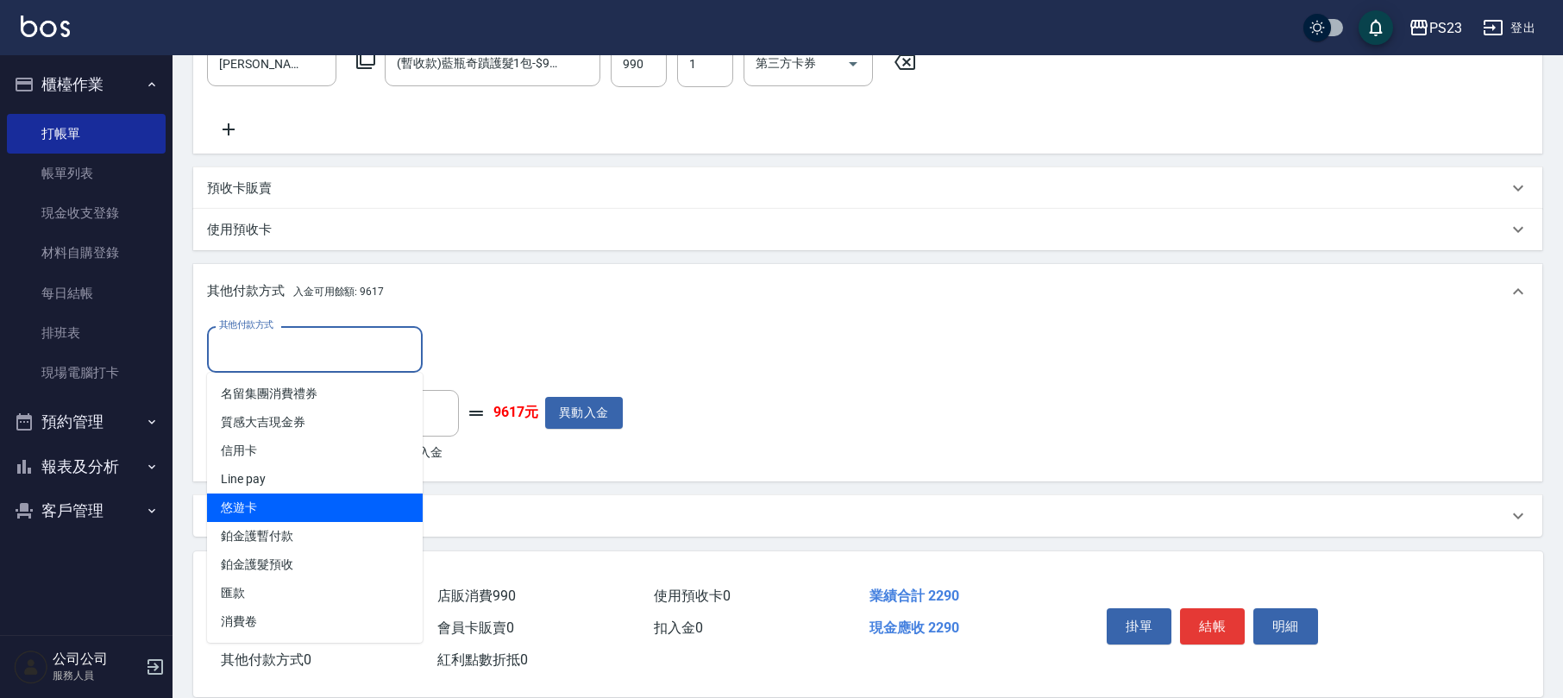
click at [318, 519] on span "悠遊卡" at bounding box center [315, 507] width 216 height 28
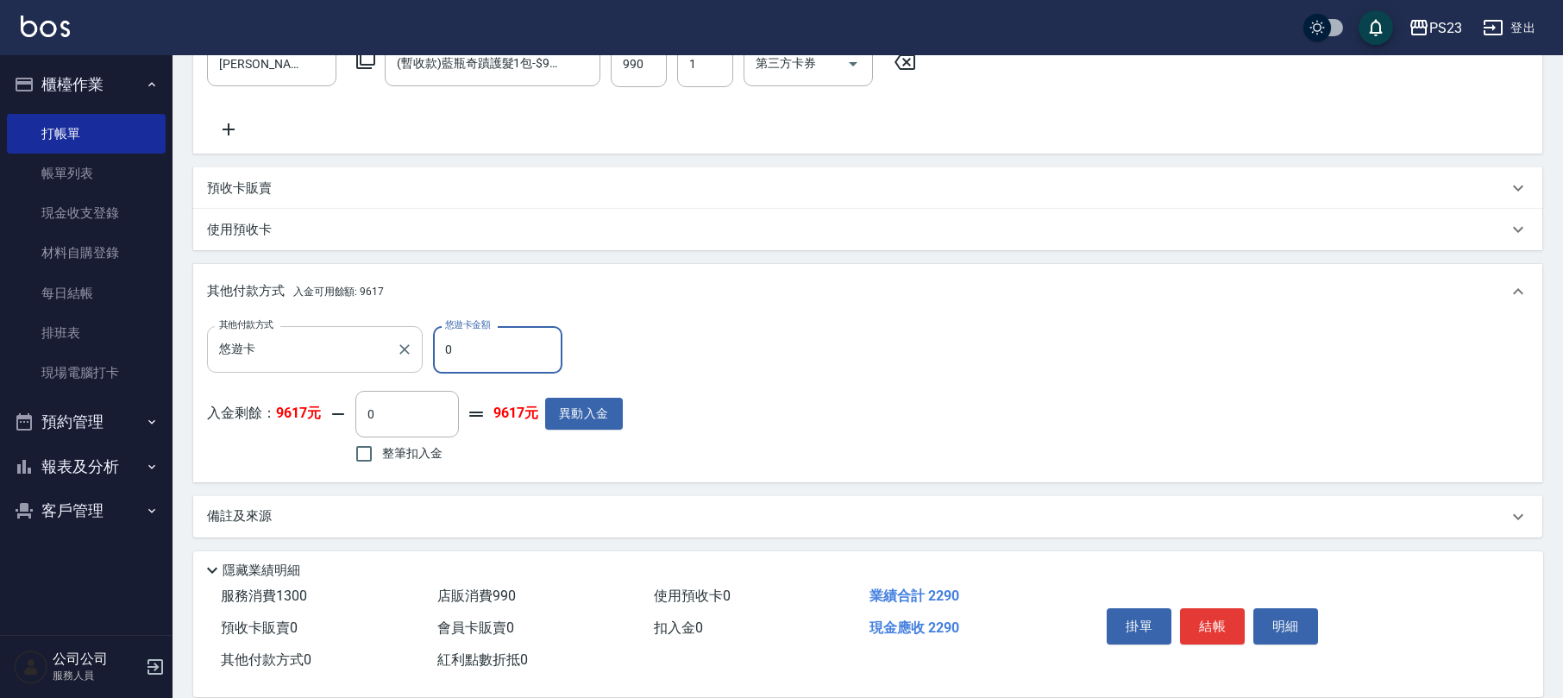
click at [345, 359] on input "悠遊卡" at bounding box center [302, 349] width 174 height 30
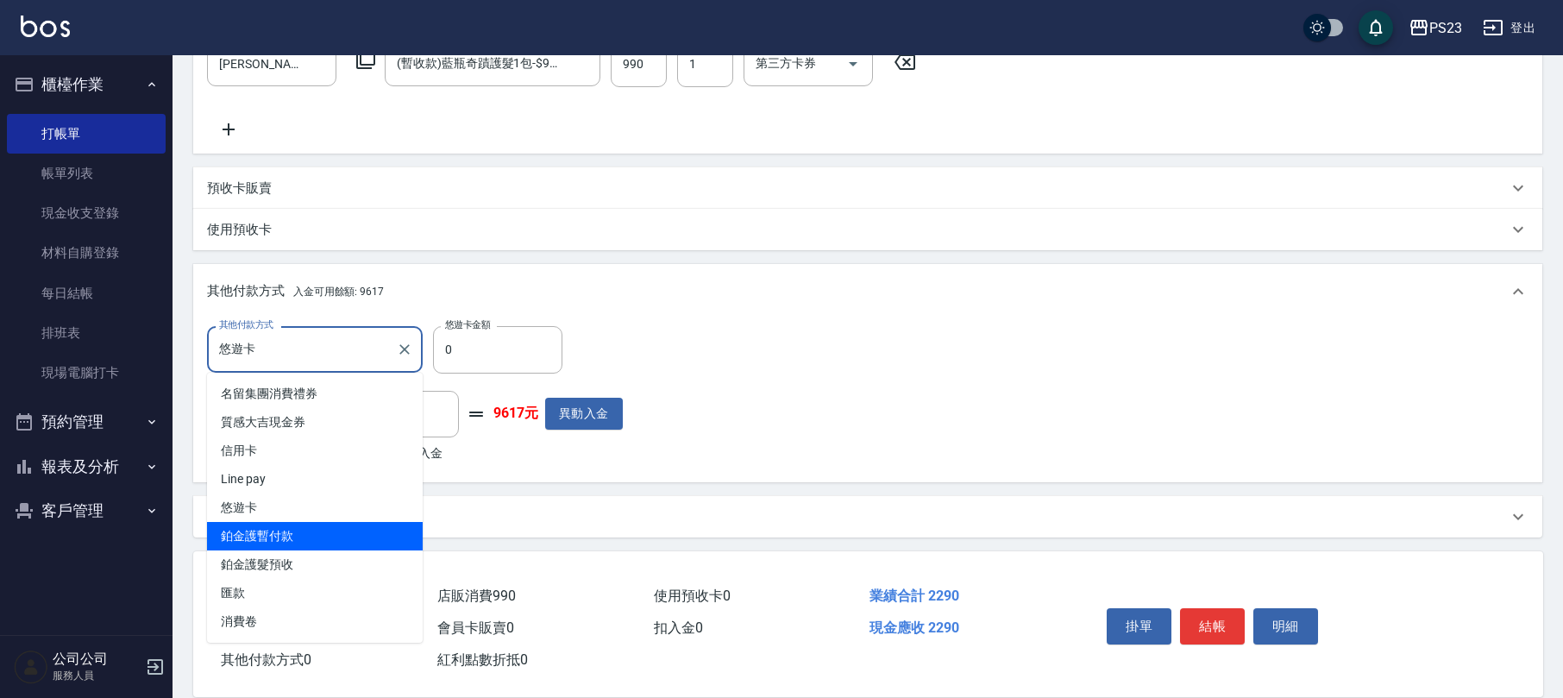
click at [298, 542] on span "鉑金護暫付款" at bounding box center [315, 536] width 216 height 28
type input "鉑金護暫付款"
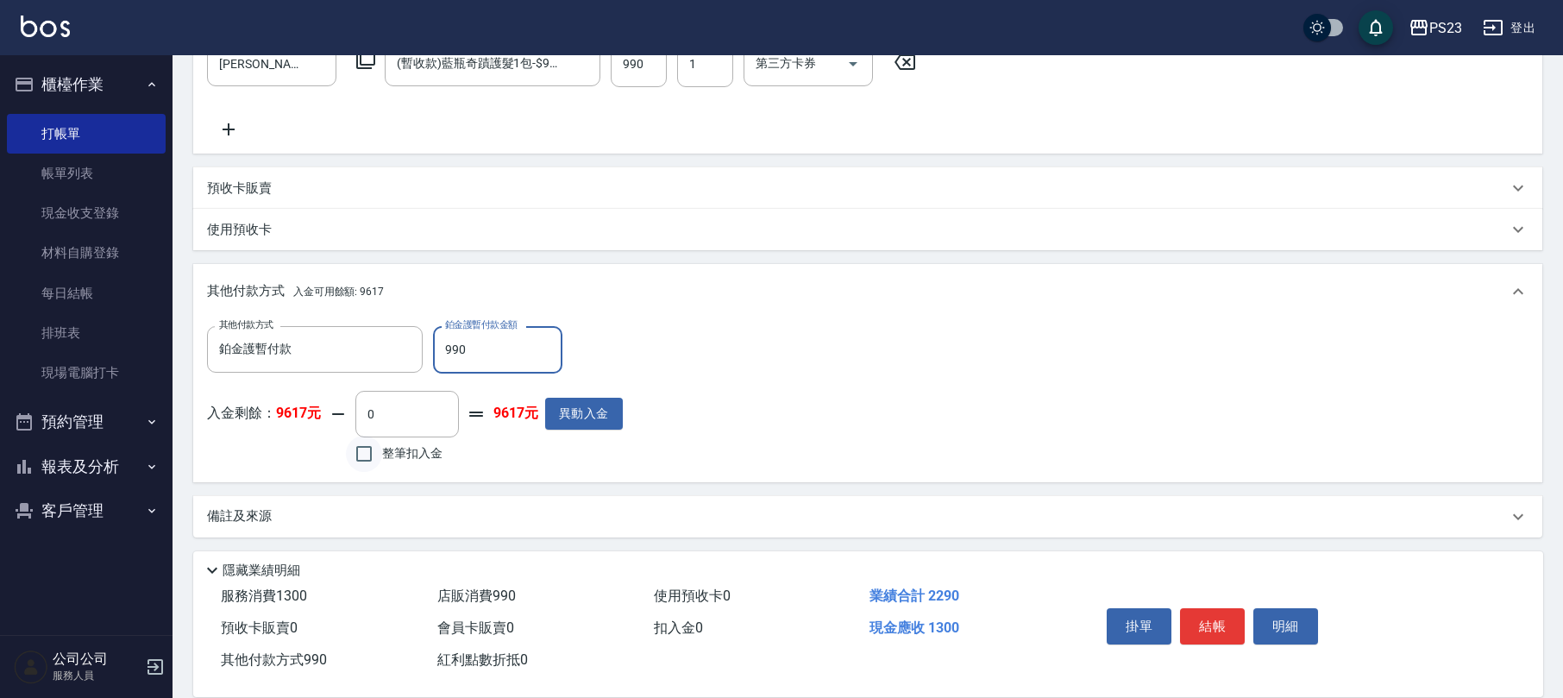
type input "990"
click at [360, 447] on input "整筆扣入金" at bounding box center [364, 454] width 36 height 36
checkbox input "true"
type input "1300"
click at [1202, 616] on button "結帳" at bounding box center [1212, 626] width 65 height 36
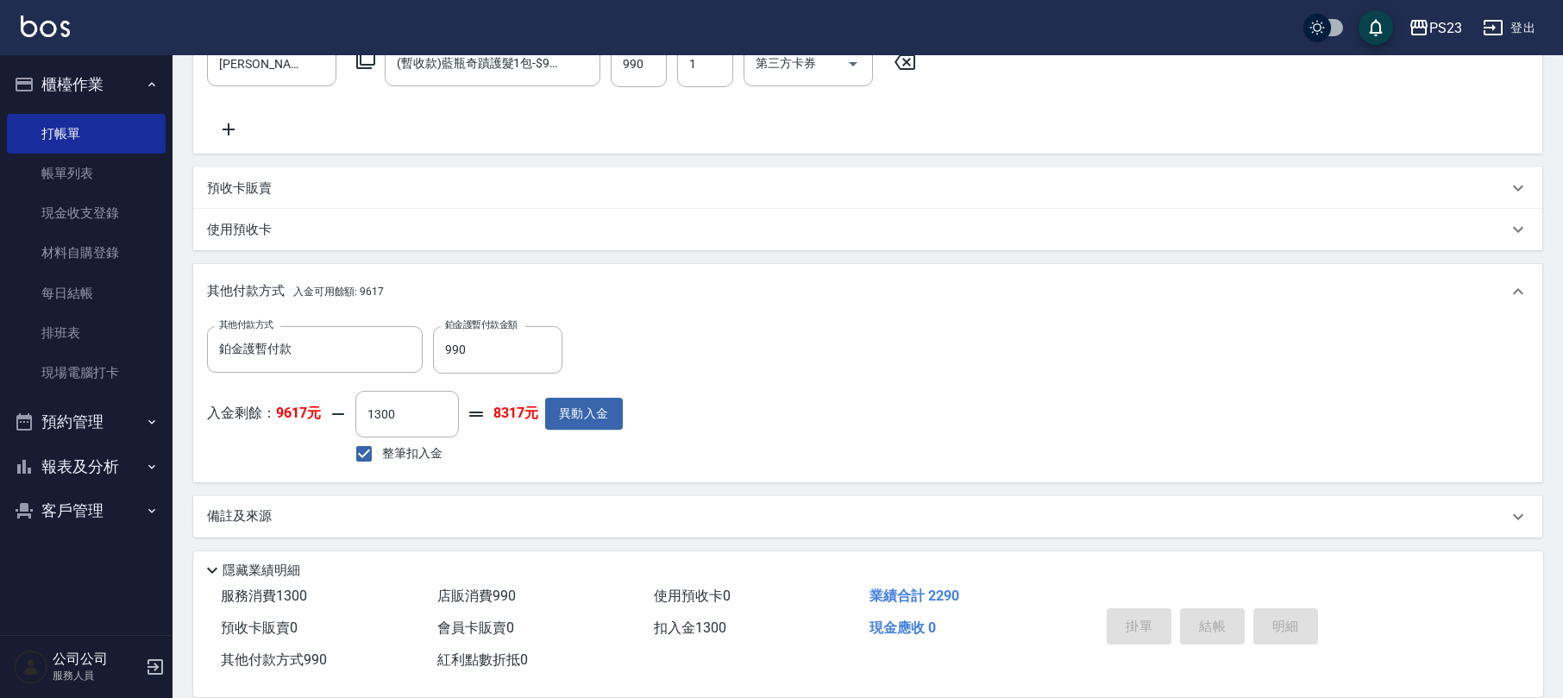
type input "[DATE] 17:08"
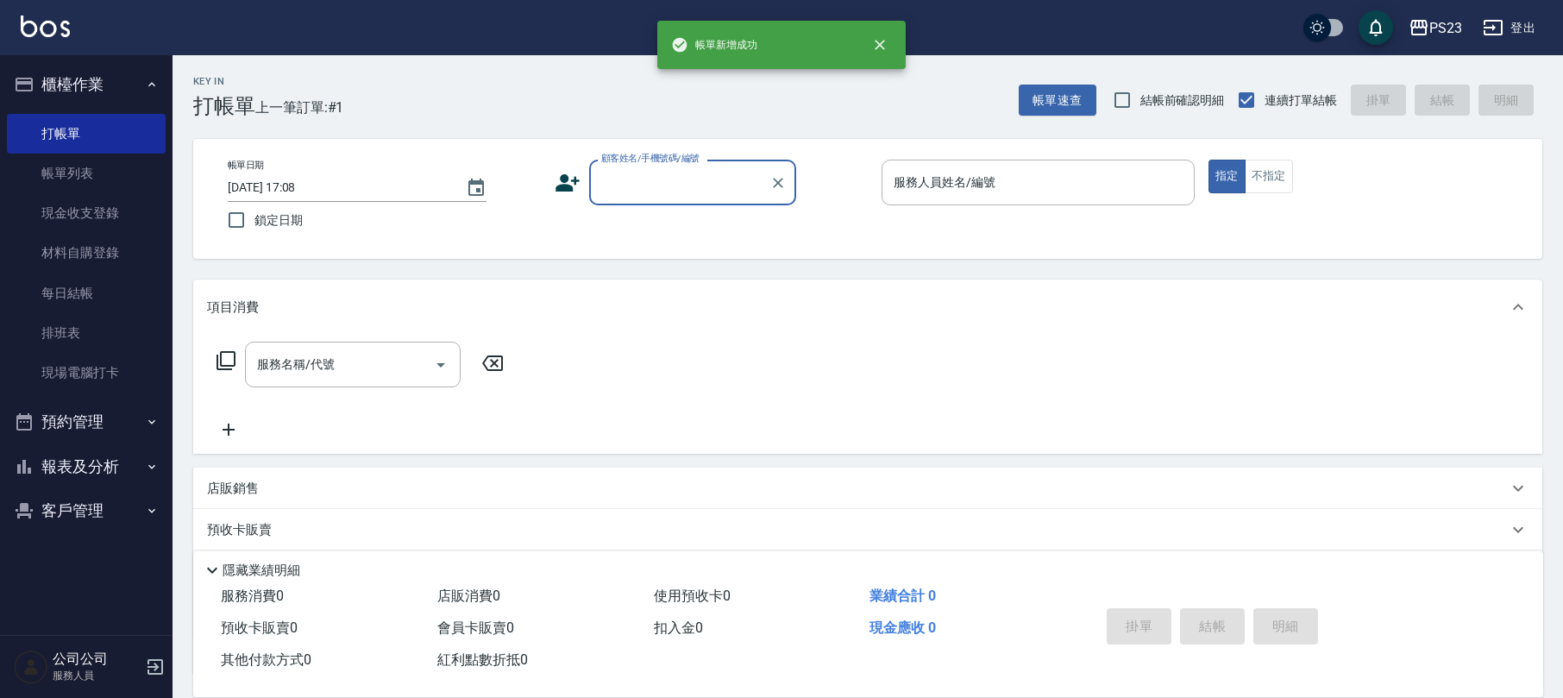
scroll to position [0, 0]
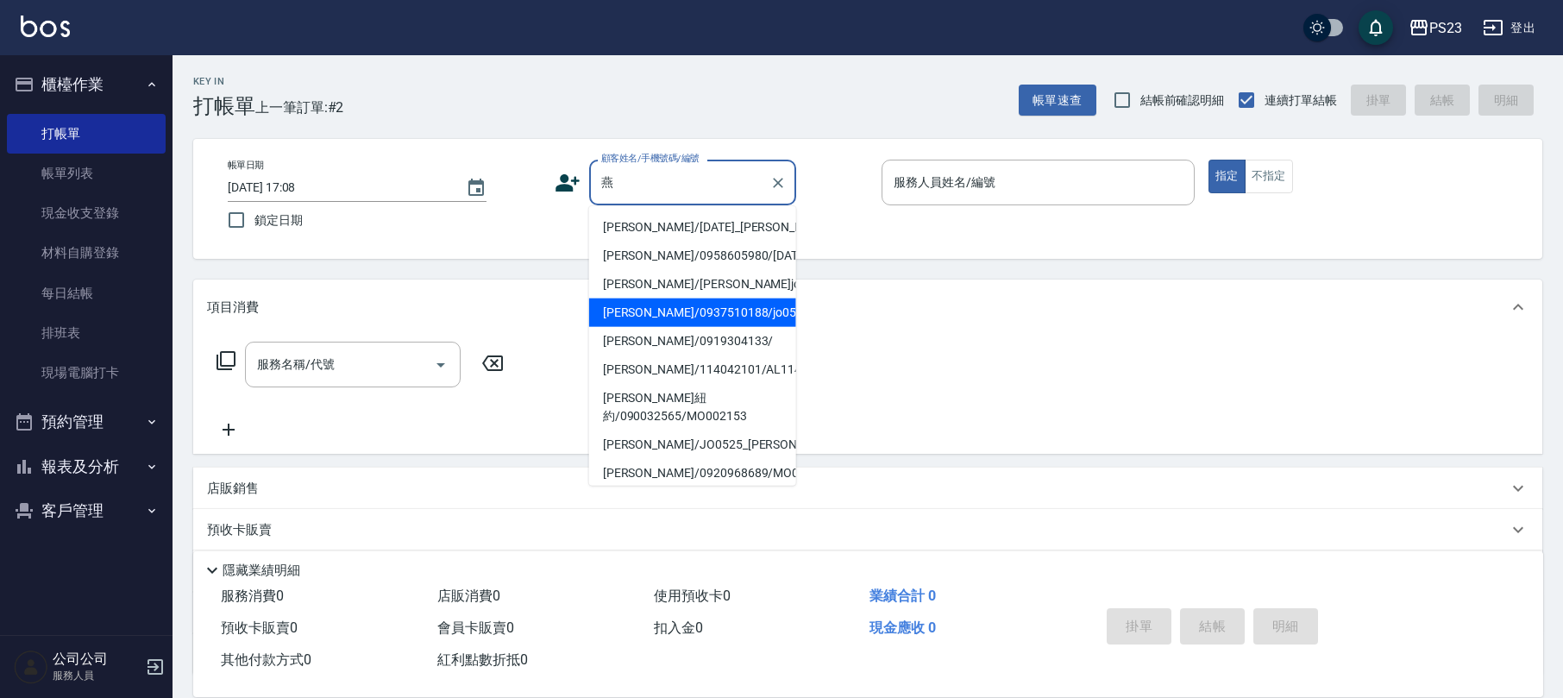
click at [663, 327] on li "[PERSON_NAME]/0937510188/jo0525" at bounding box center [692, 313] width 207 height 28
type input "[PERSON_NAME]/0937510188/jo0525"
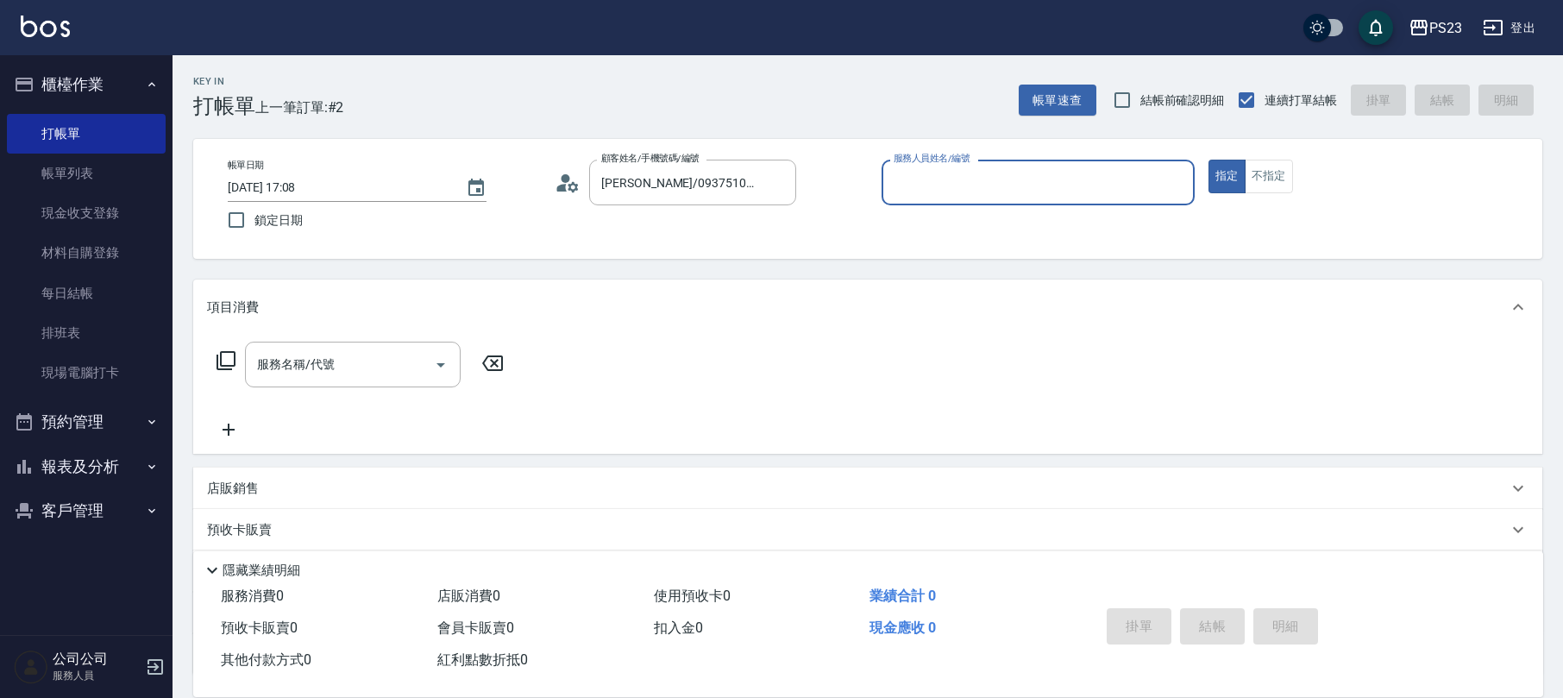
type input "[PERSON_NAME]-89"
click at [219, 355] on icon at bounding box center [226, 360] width 21 height 21
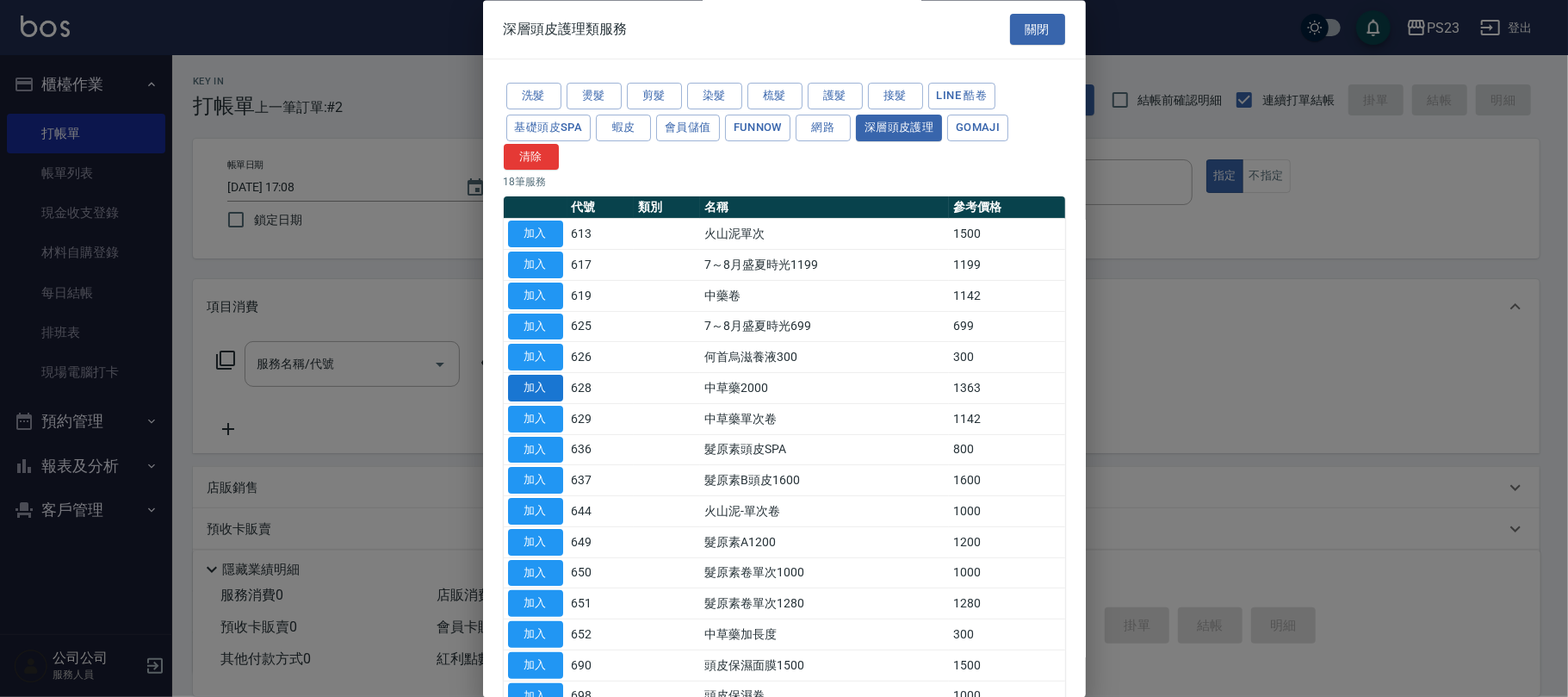
click at [518, 392] on button "加入" at bounding box center [535, 388] width 55 height 27
type input "中草藥2000(628)"
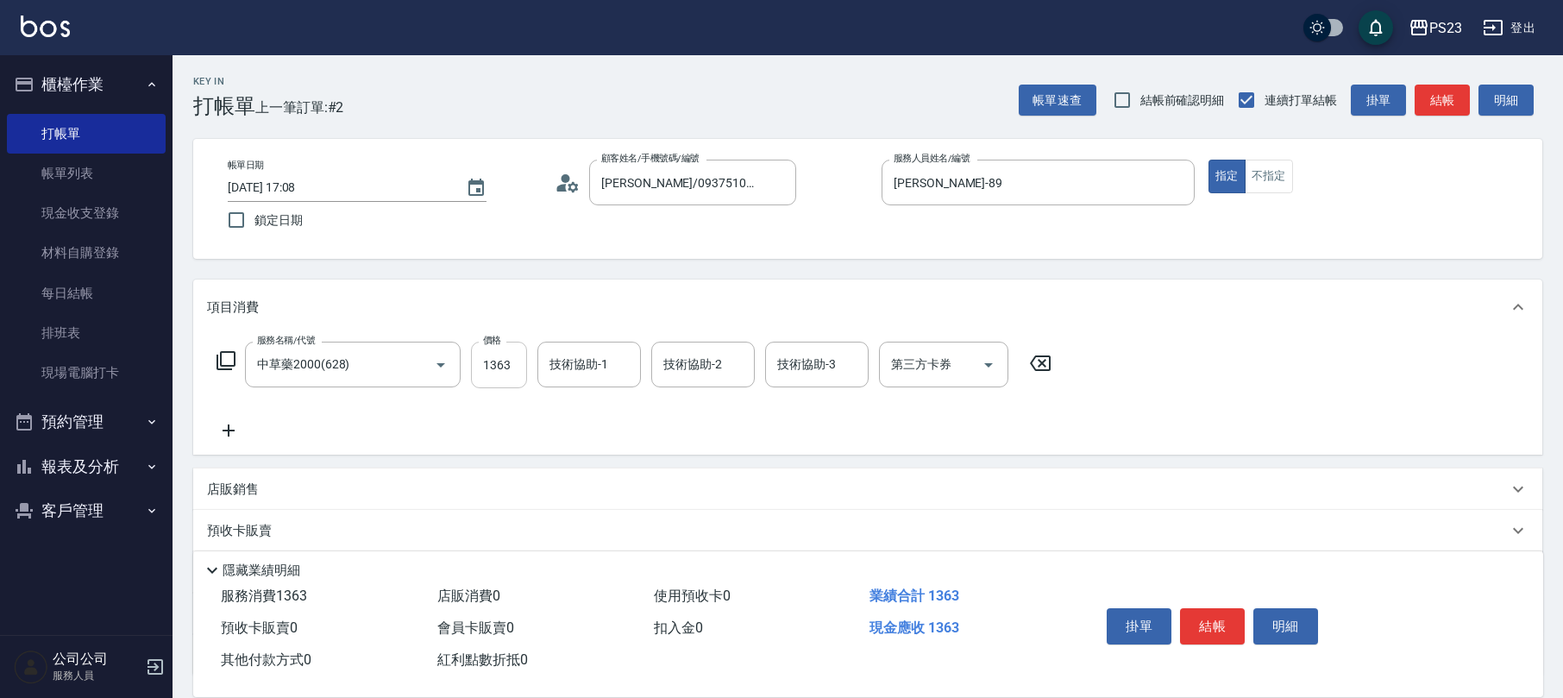
click at [506, 368] on input "1363" at bounding box center [499, 365] width 56 height 47
type input "1500"
type input "[PERSON_NAME]-89"
type input "ROLI-31"
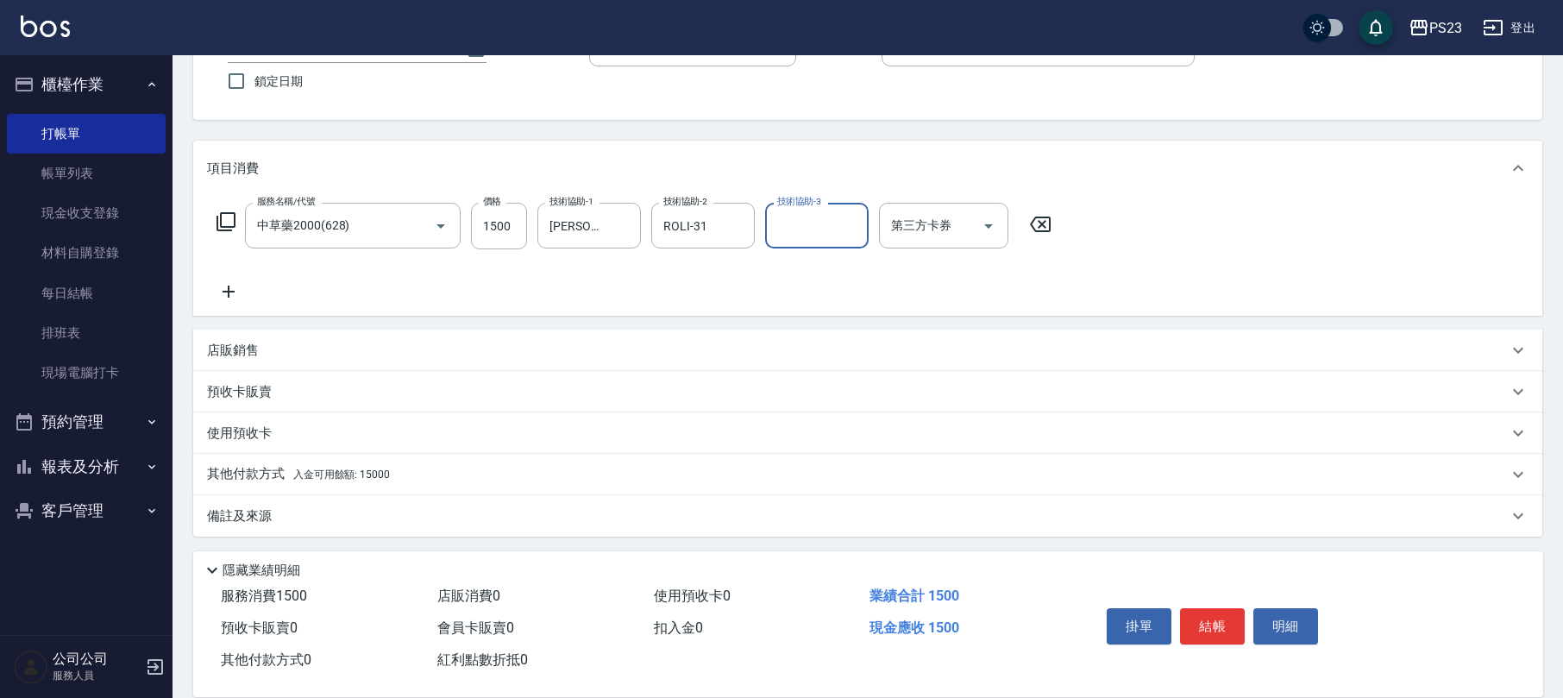
click at [440, 474] on div "其他付款方式 入金可用餘額: 15000" at bounding box center [857, 474] width 1301 height 19
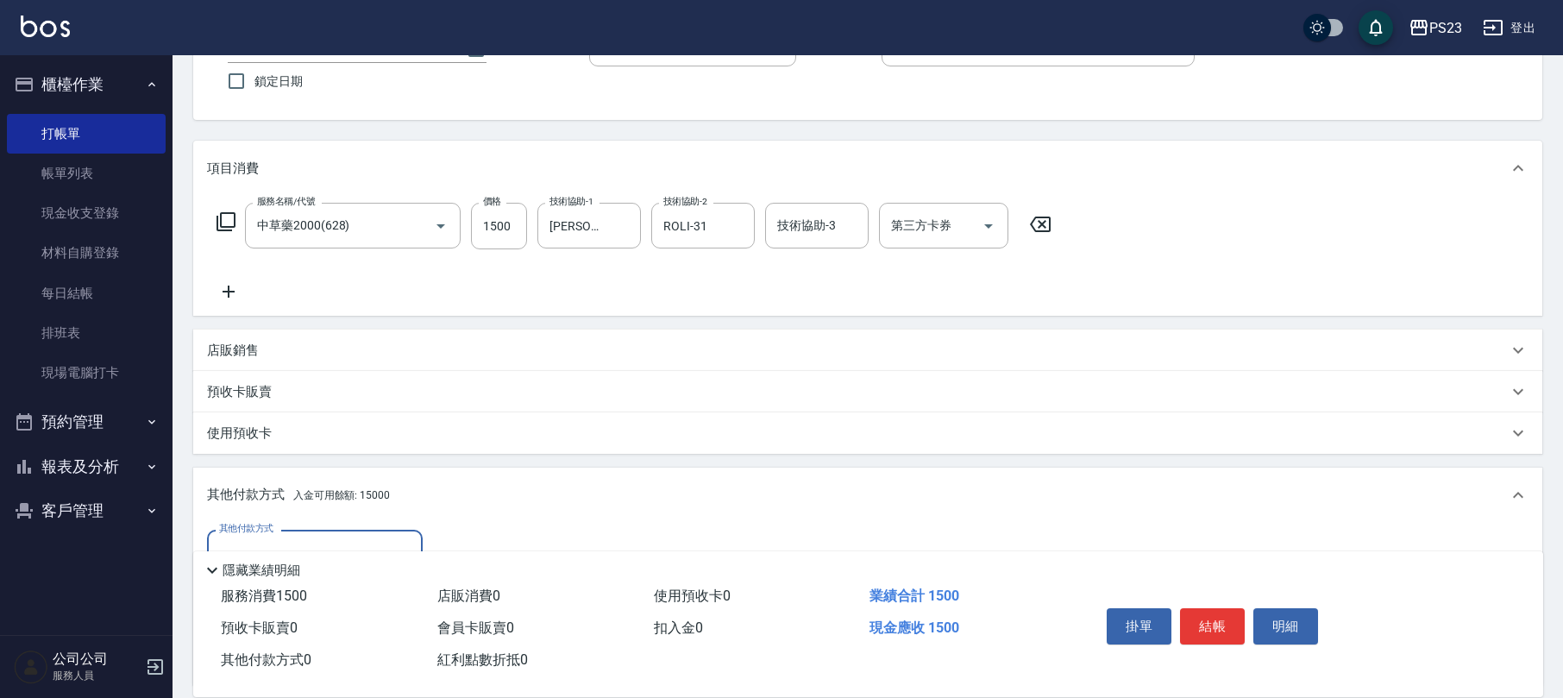
scroll to position [343, 0]
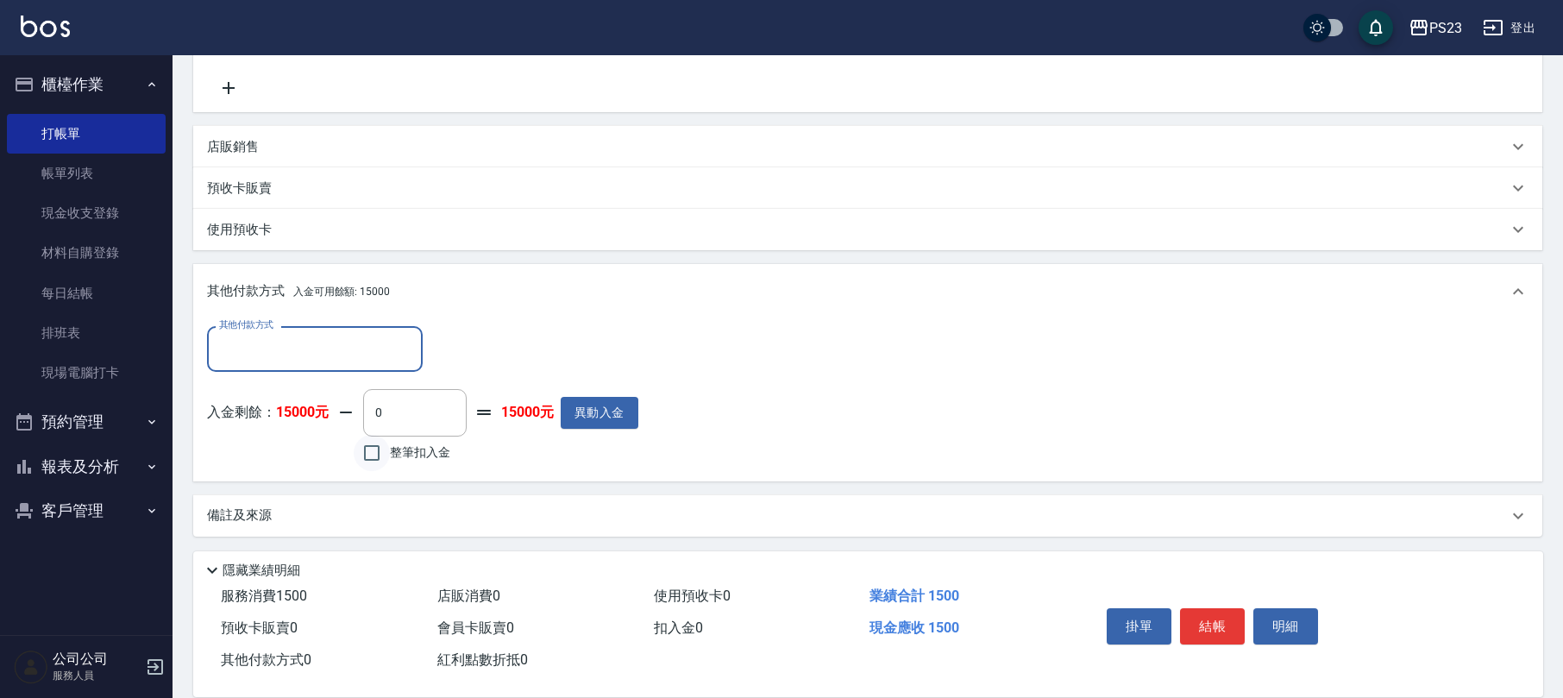
click at [381, 463] on input "整筆扣入金" at bounding box center [372, 453] width 36 height 36
checkbox input "true"
type input "1500"
click at [1195, 621] on button "結帳" at bounding box center [1212, 626] width 65 height 36
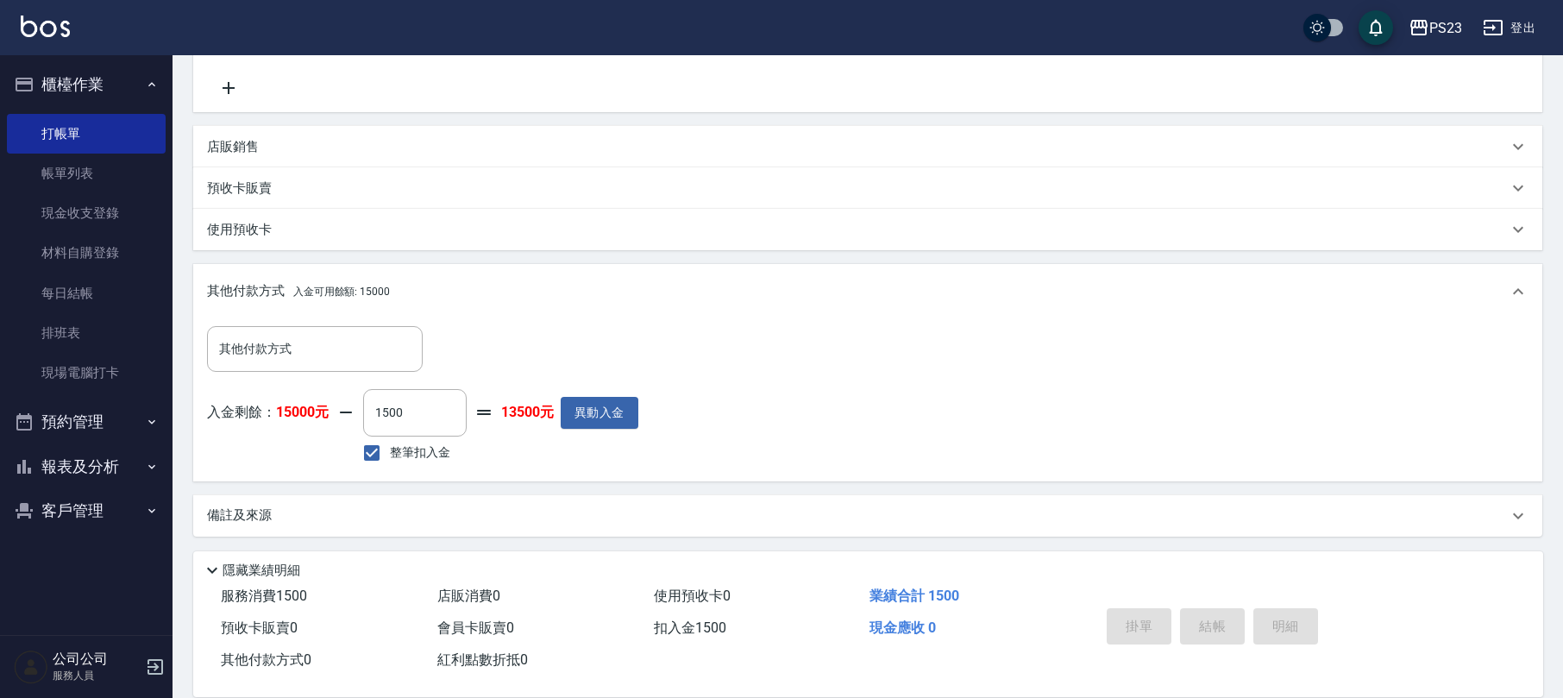
type input "[DATE] 17:09"
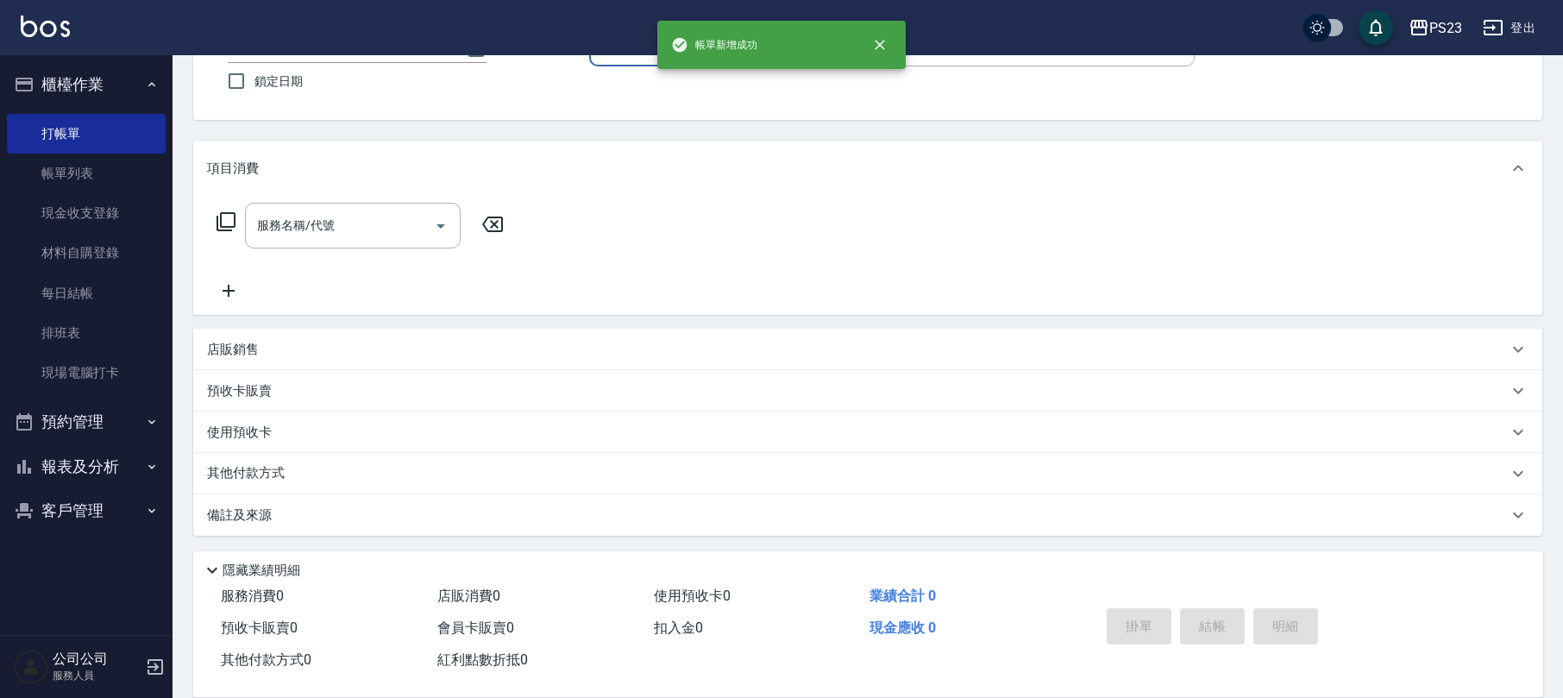
scroll to position [0, 0]
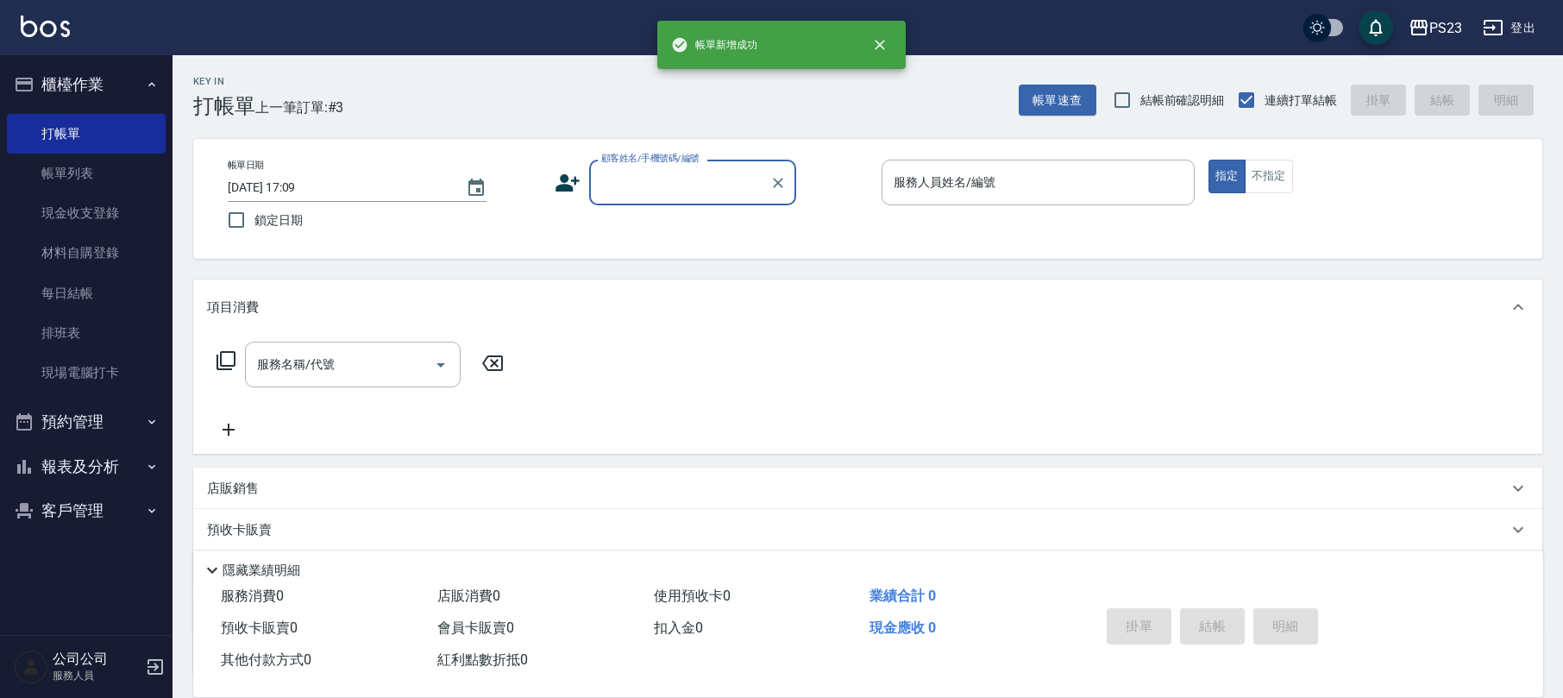
click at [681, 180] on input "顧客姓名/手機號碼/編號" at bounding box center [680, 182] width 166 height 30
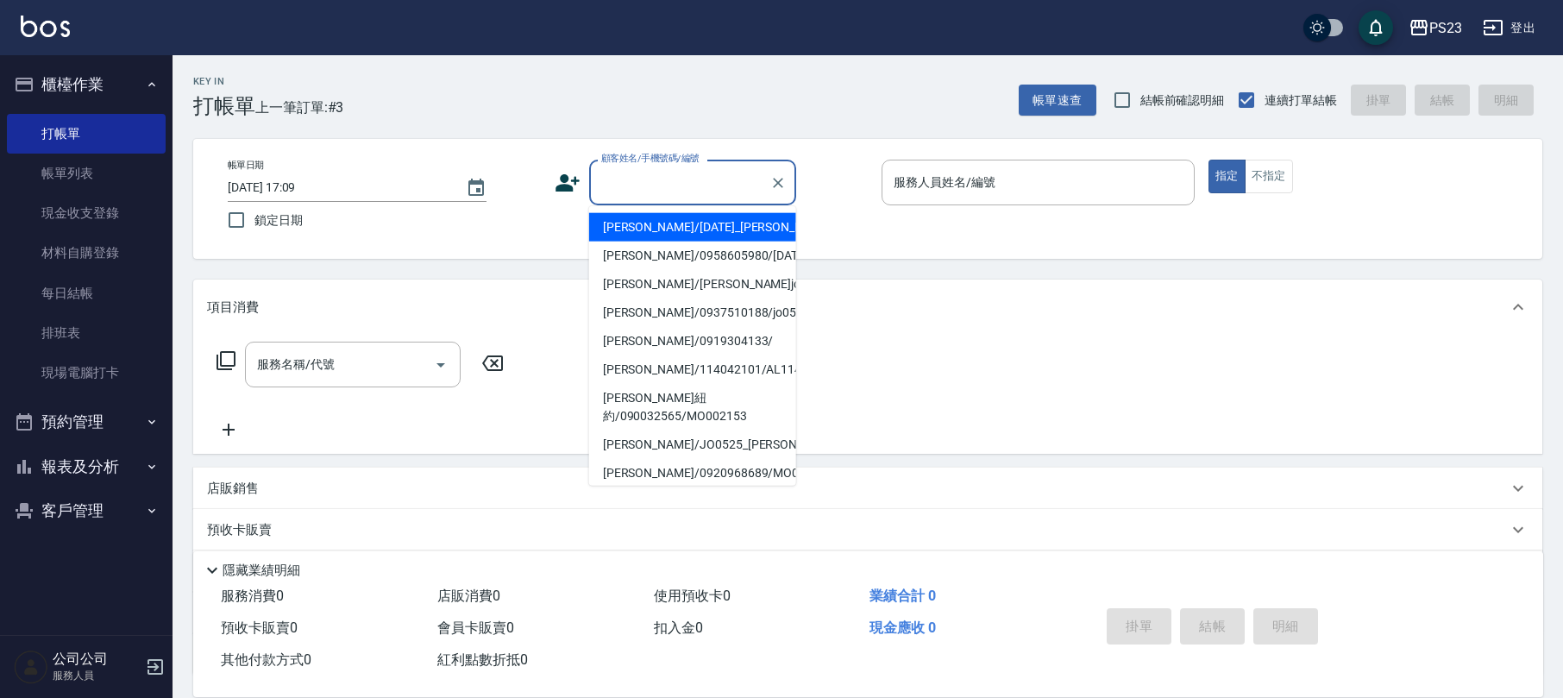
type input "ㄙ"
click at [663, 229] on li "[PERSON_NAME]/0903134196/JO850504" at bounding box center [692, 227] width 207 height 28
type input "[PERSON_NAME]/0903134196/JO850504"
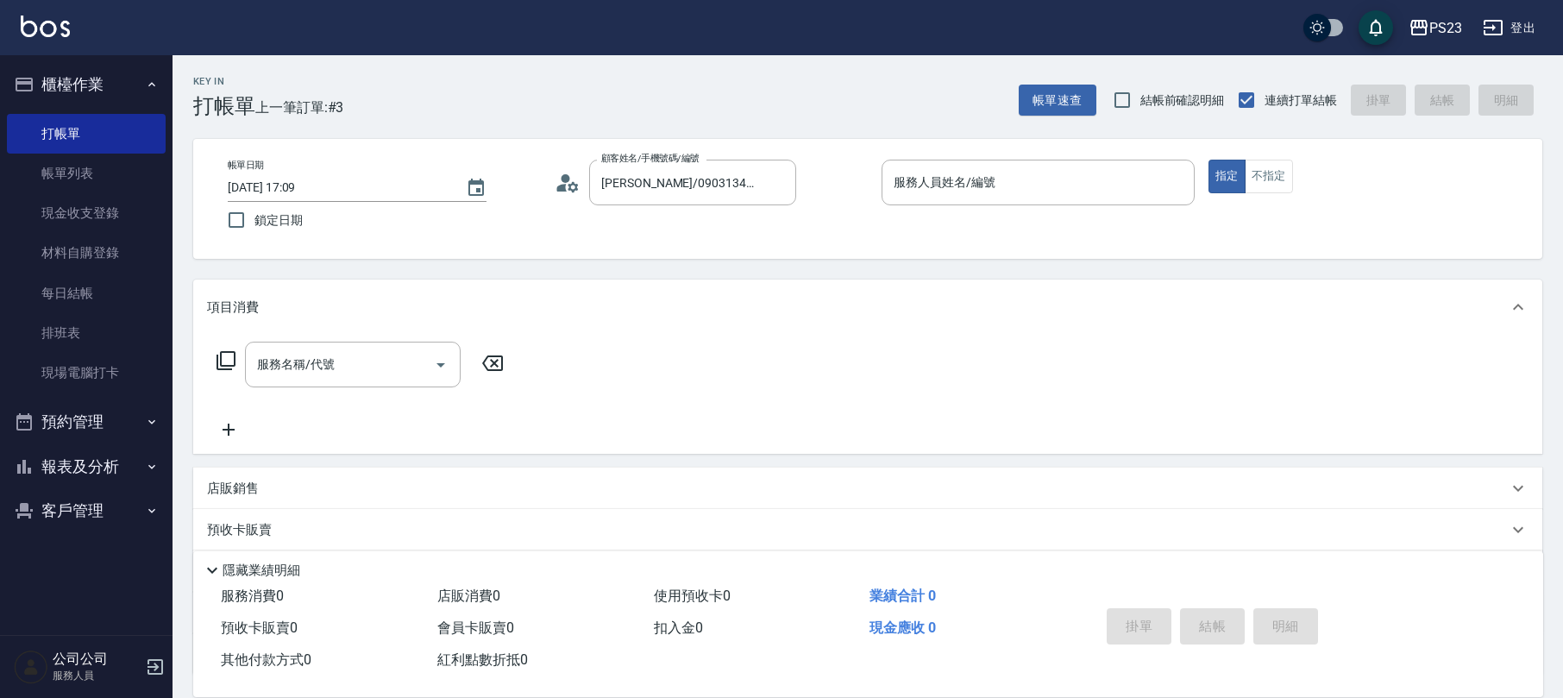
click at [564, 180] on circle at bounding box center [566, 178] width 9 height 9
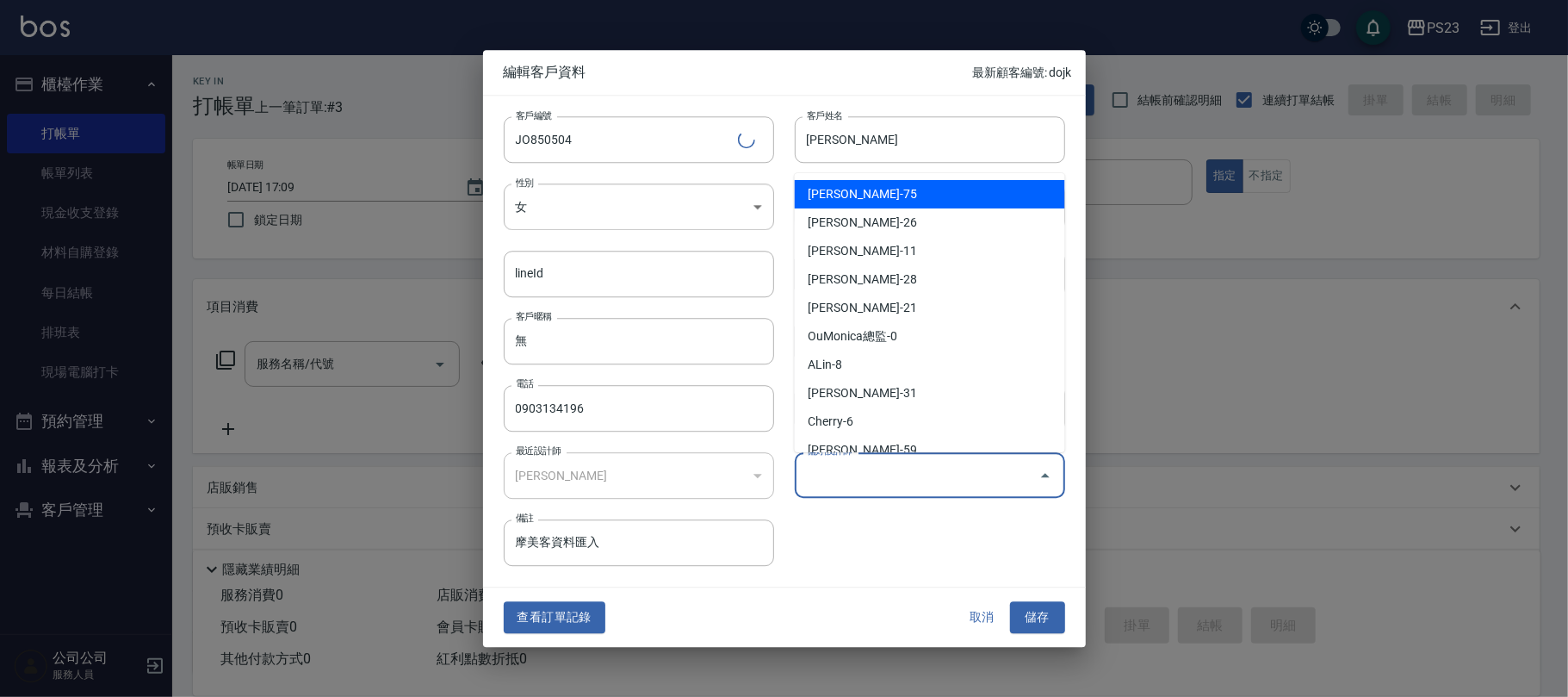
click at [827, 486] on input "偏好設計師" at bounding box center [916, 475] width 229 height 30
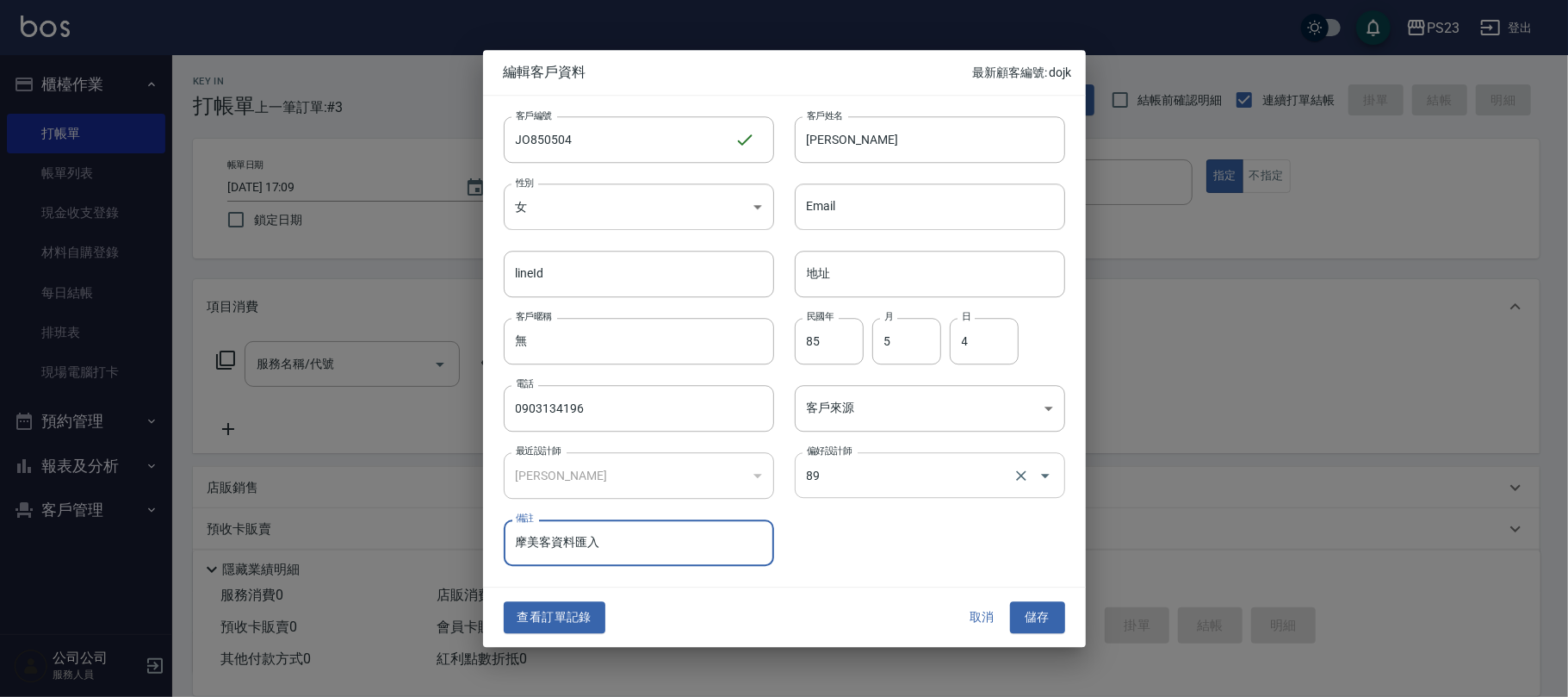
type input "[PERSON_NAME]"
click at [1040, 620] on button "儲存" at bounding box center [1037, 618] width 55 height 32
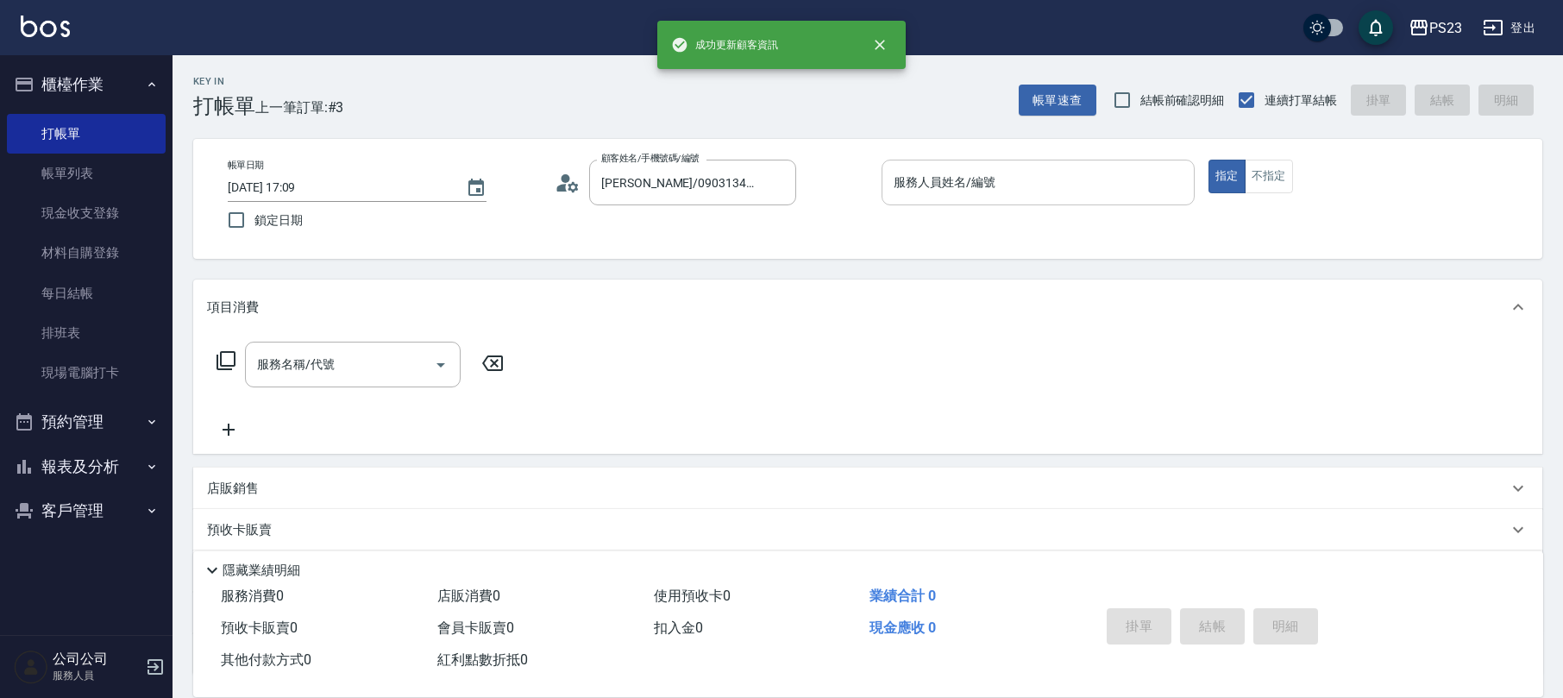
click at [1002, 173] on input "服務人員姓名/編號" at bounding box center [1039, 182] width 298 height 30
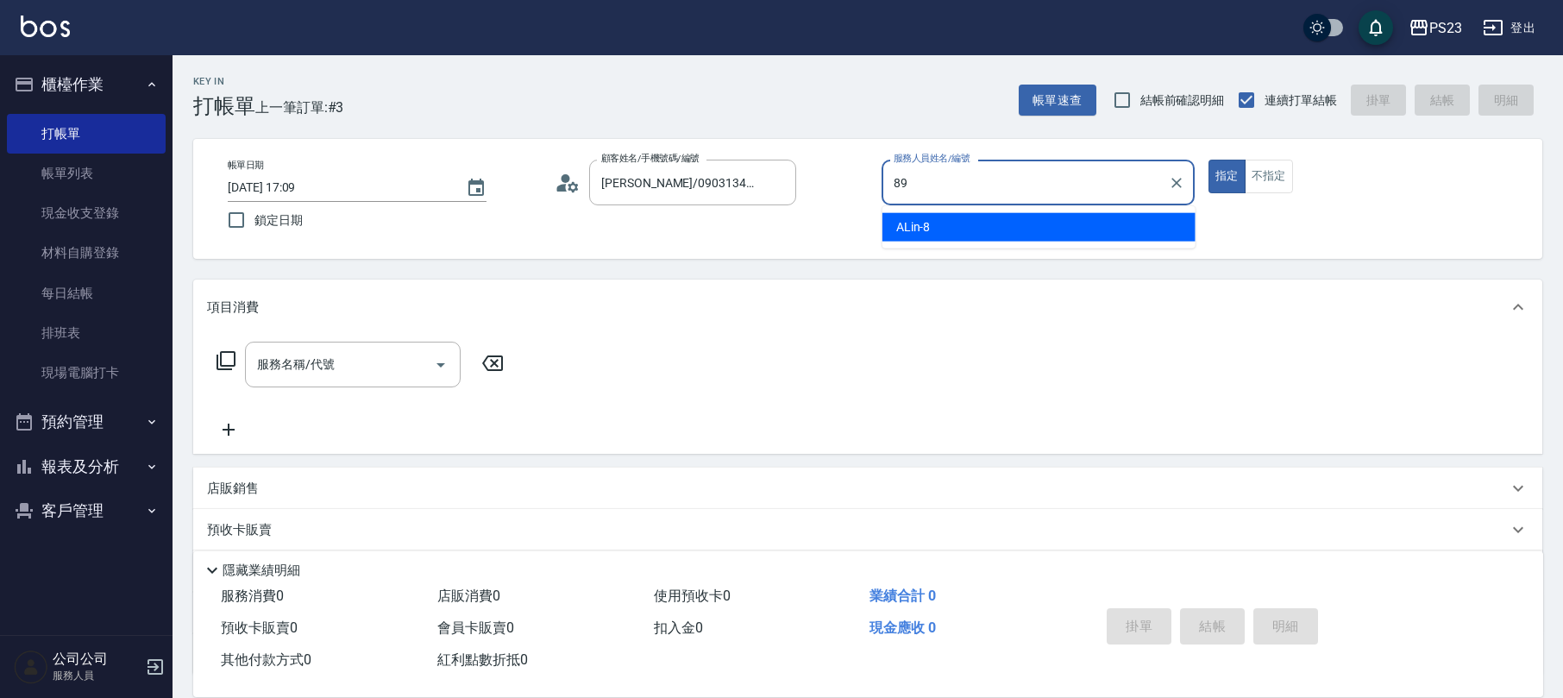
type input "[PERSON_NAME]-89"
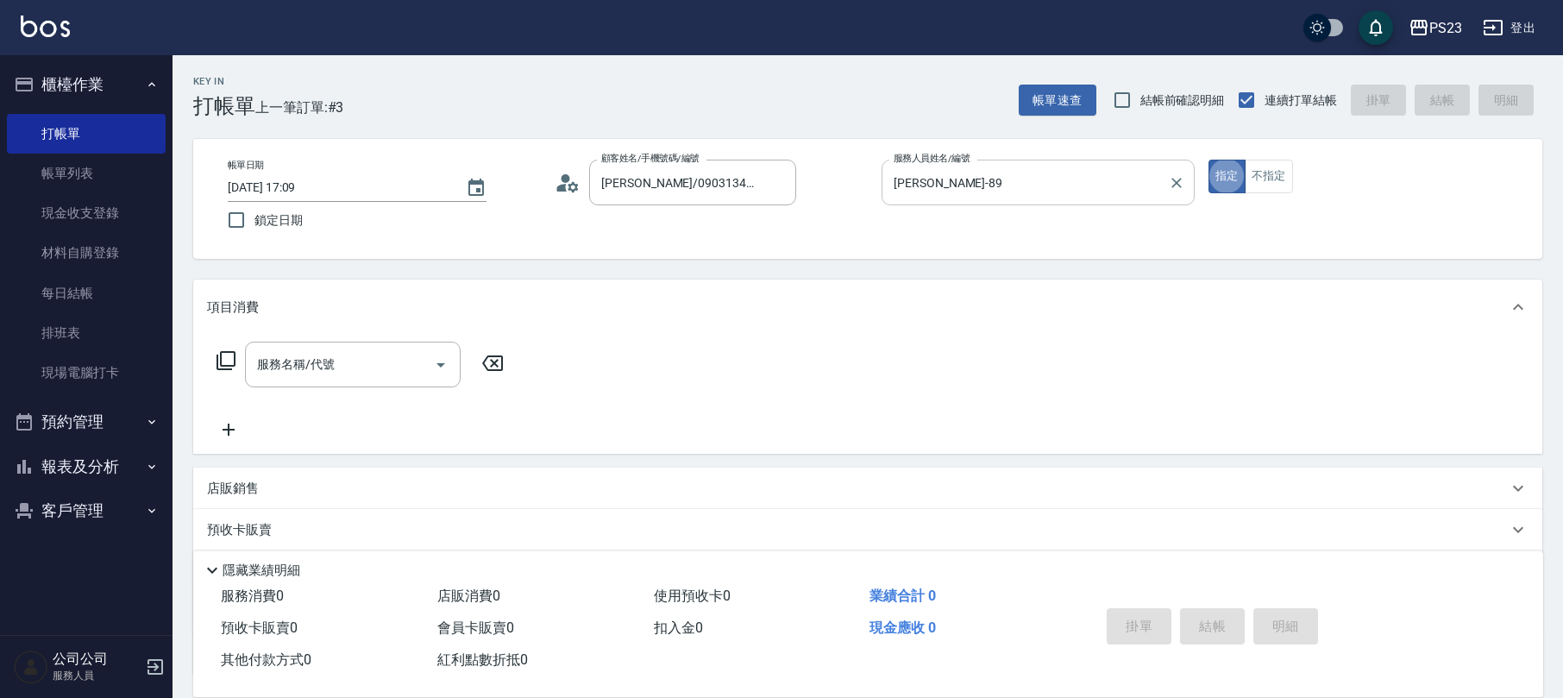
type button "true"
click at [229, 362] on icon at bounding box center [226, 360] width 21 height 21
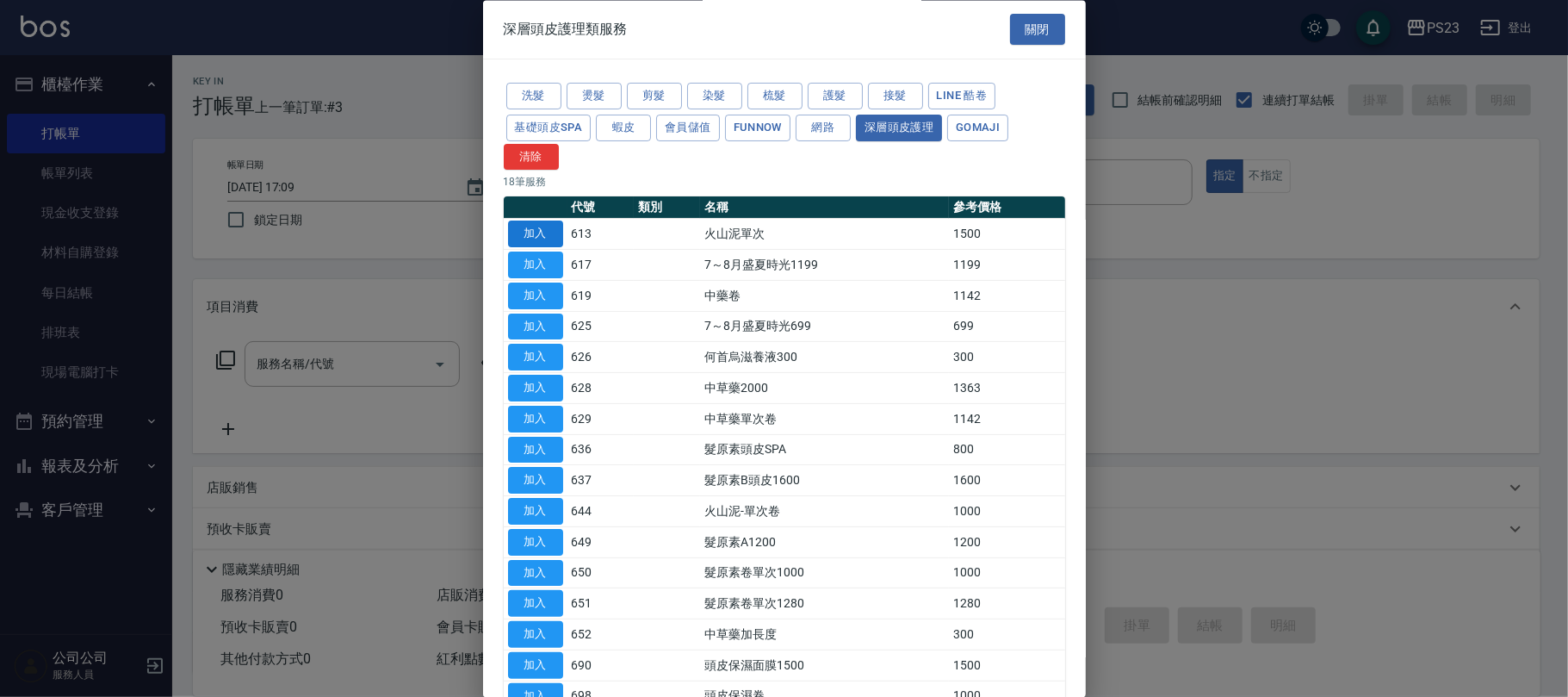
click at [524, 231] on button "加入" at bounding box center [535, 235] width 55 height 27
type input "火山泥單次(613)"
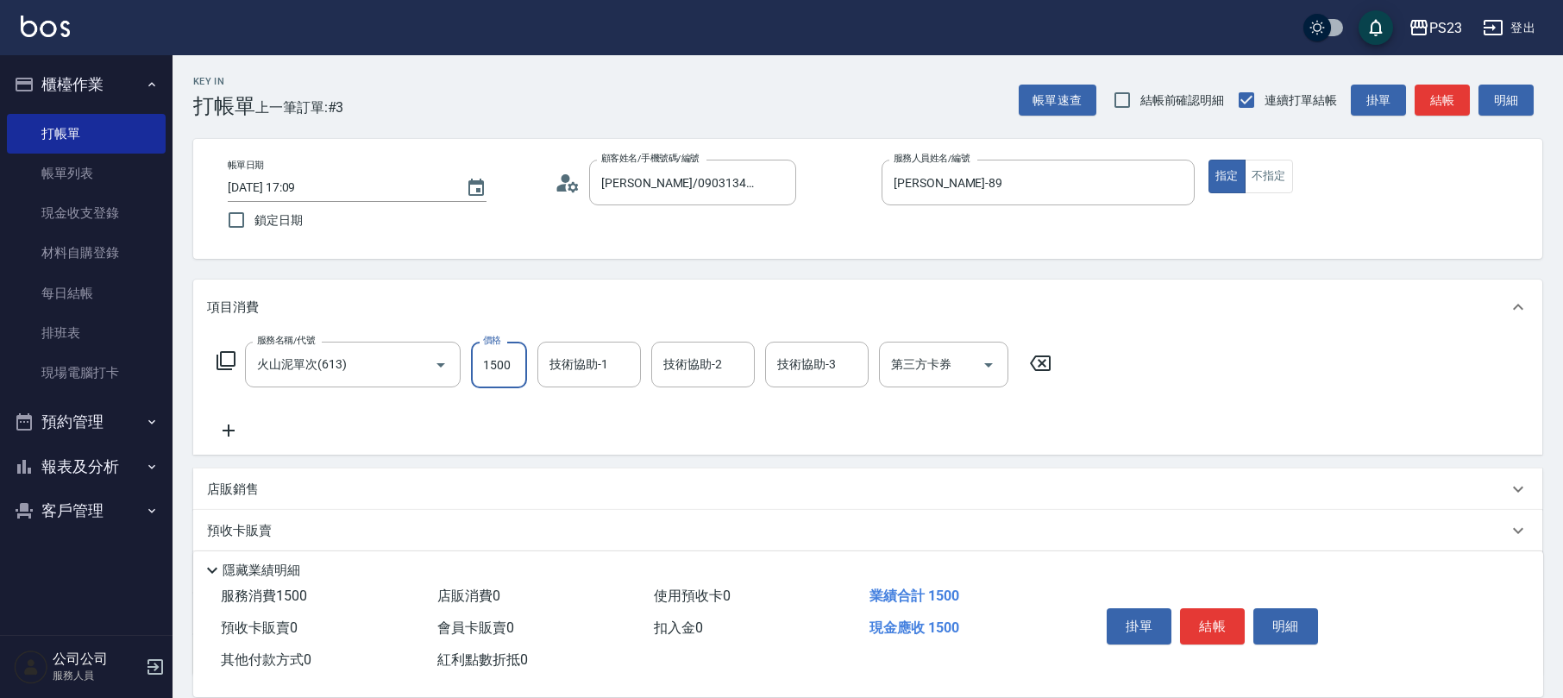
click at [519, 352] on input "1500" at bounding box center [499, 365] width 56 height 47
type input "1300"
type input "[PERSON_NAME]-89"
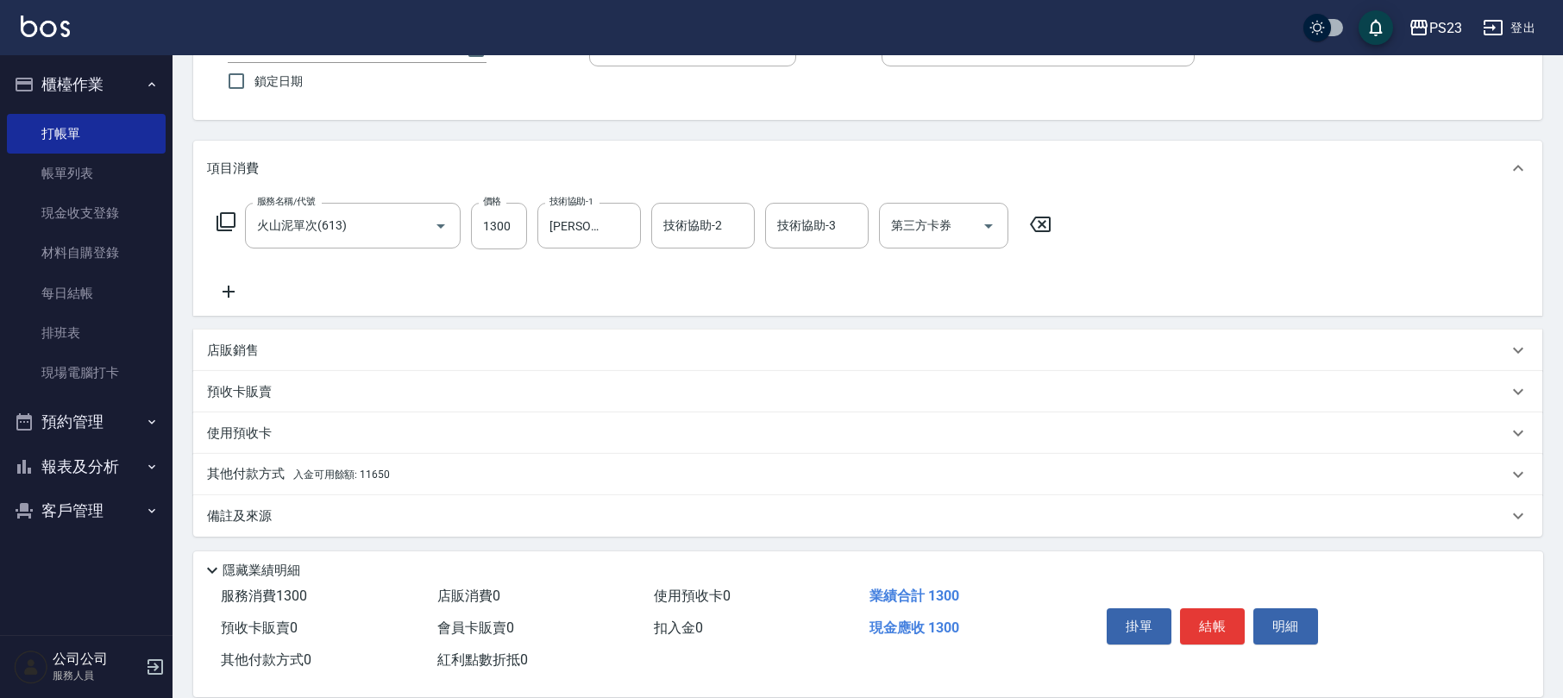
click at [428, 473] on div "其他付款方式 入金可用餘額: 11650" at bounding box center [857, 474] width 1301 height 19
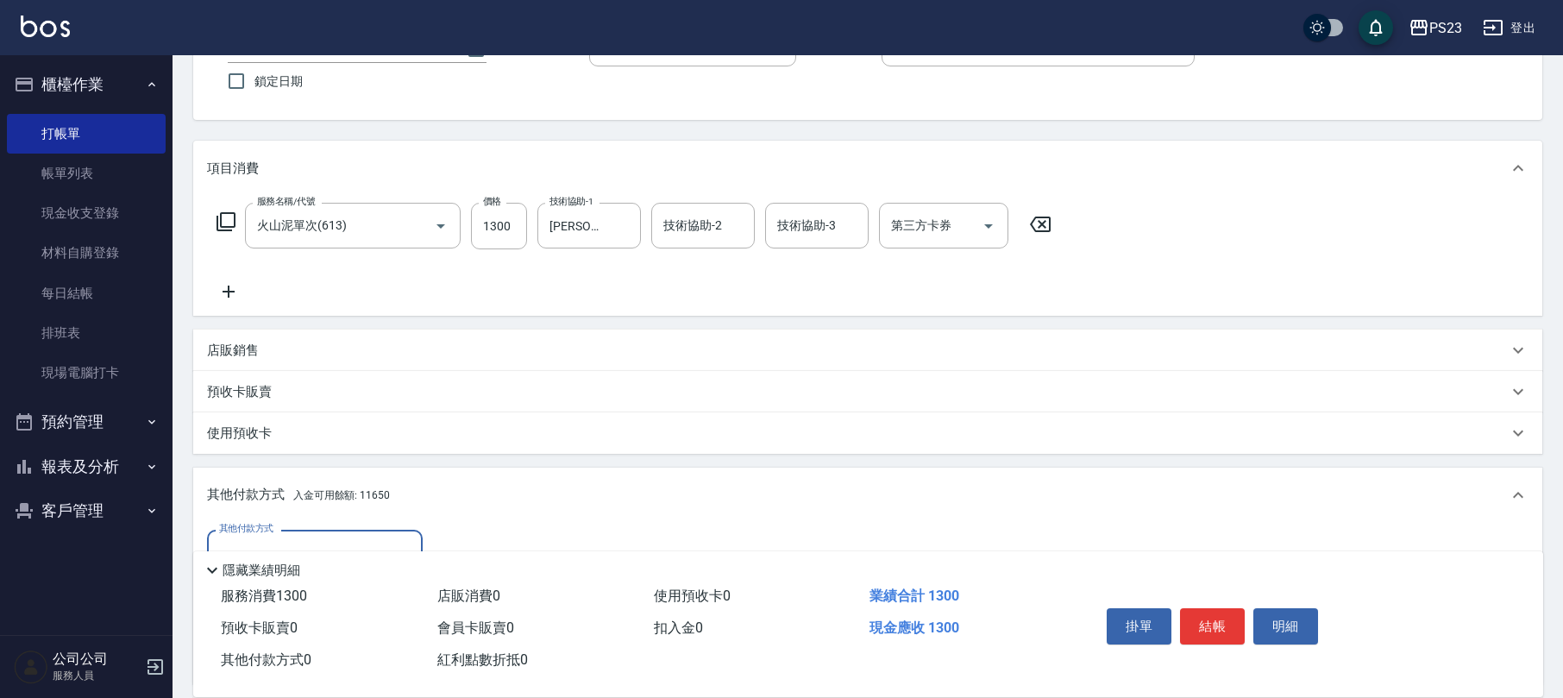
scroll to position [0, 0]
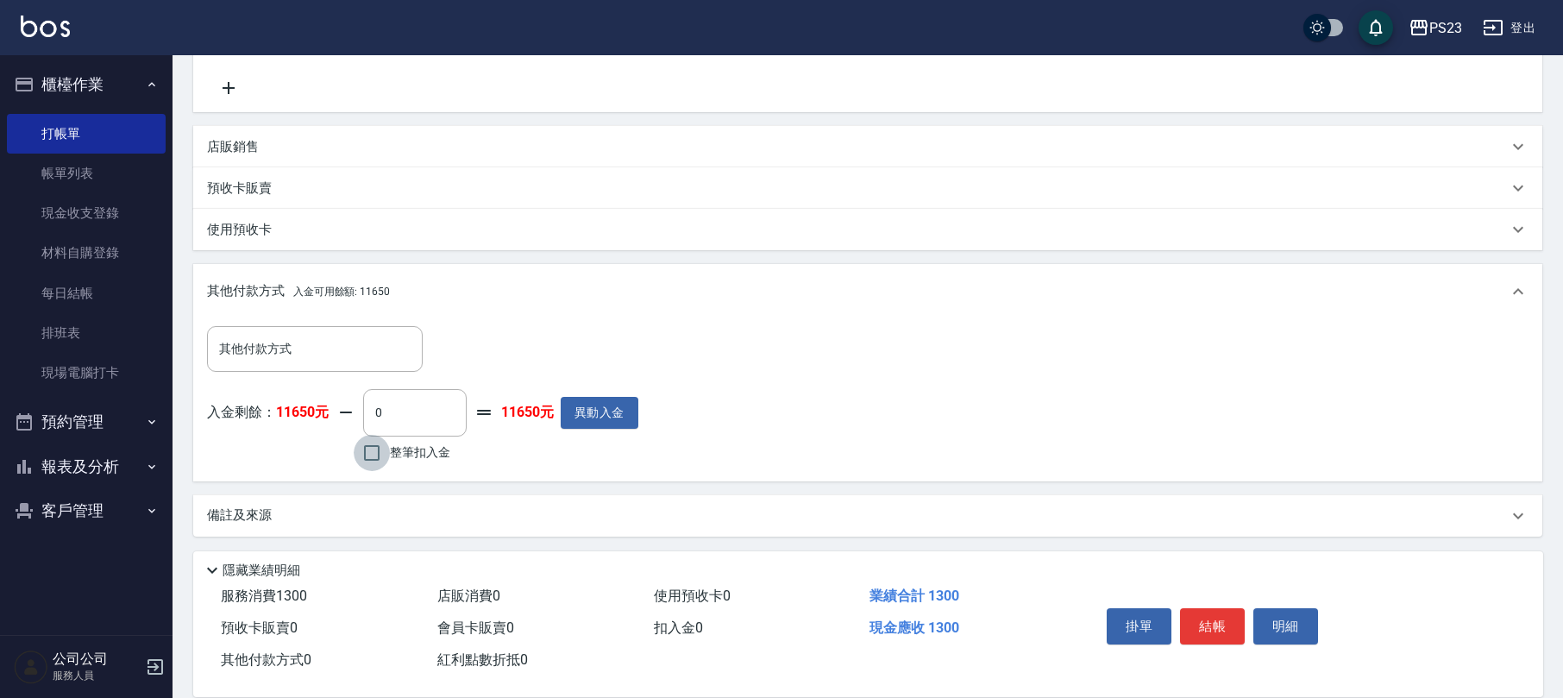
click at [380, 456] on input "整筆扣入金" at bounding box center [372, 453] width 36 height 36
checkbox input "true"
type input "1300"
click at [1223, 621] on button "結帳" at bounding box center [1212, 626] width 65 height 36
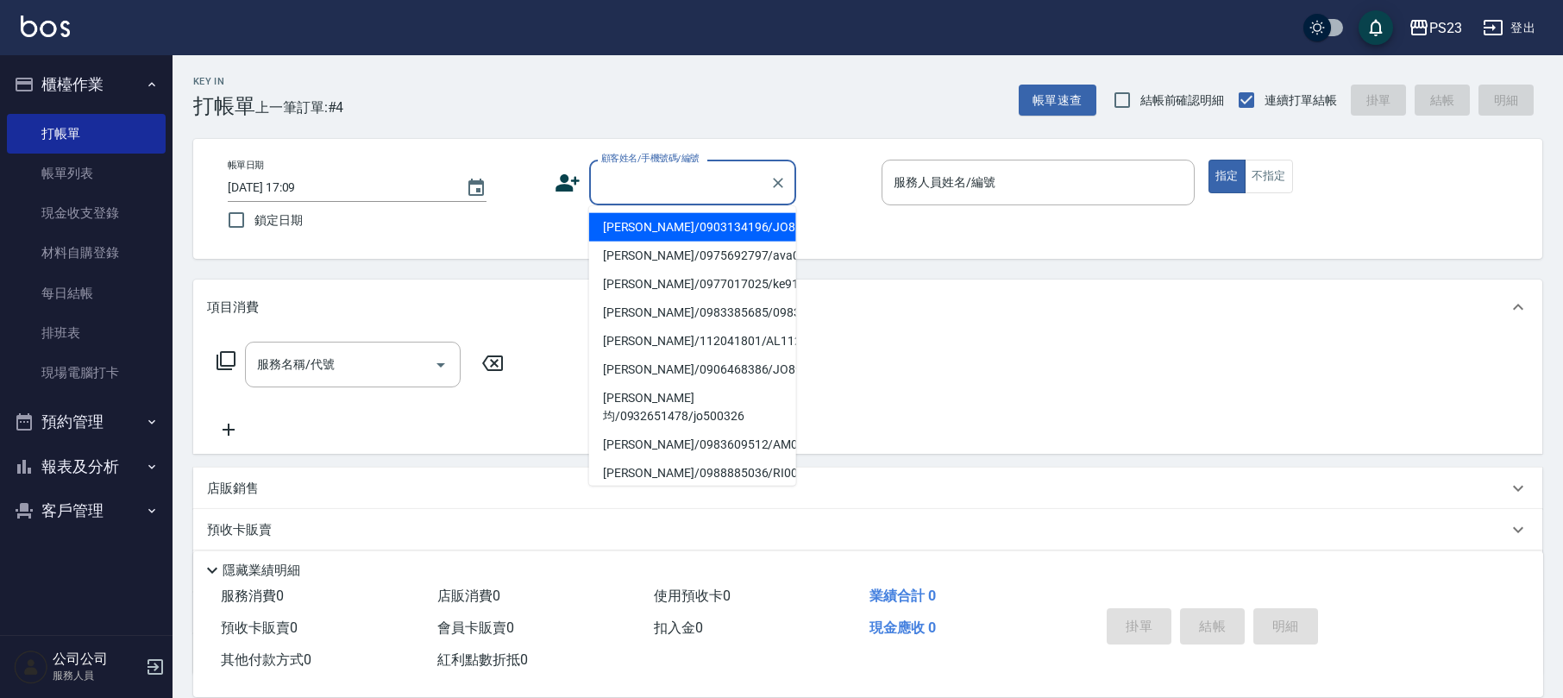
click at [695, 191] on input "顧客姓名/手機號碼/編號" at bounding box center [680, 182] width 166 height 30
click at [685, 231] on li "新客人 姓名未設定/0900/null" at bounding box center [692, 227] width 207 height 28
type input "新客人 姓名未設定/0900/null"
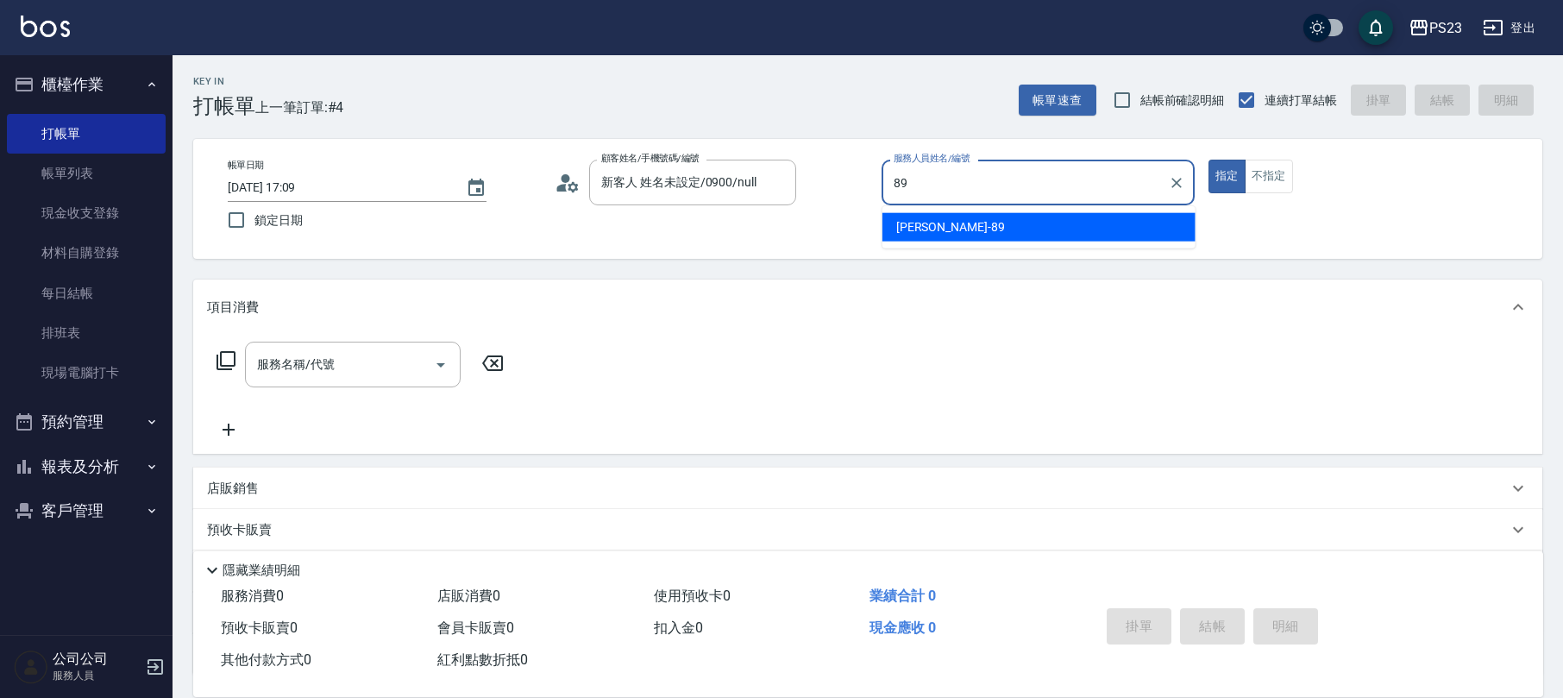
type input "[PERSON_NAME]-89"
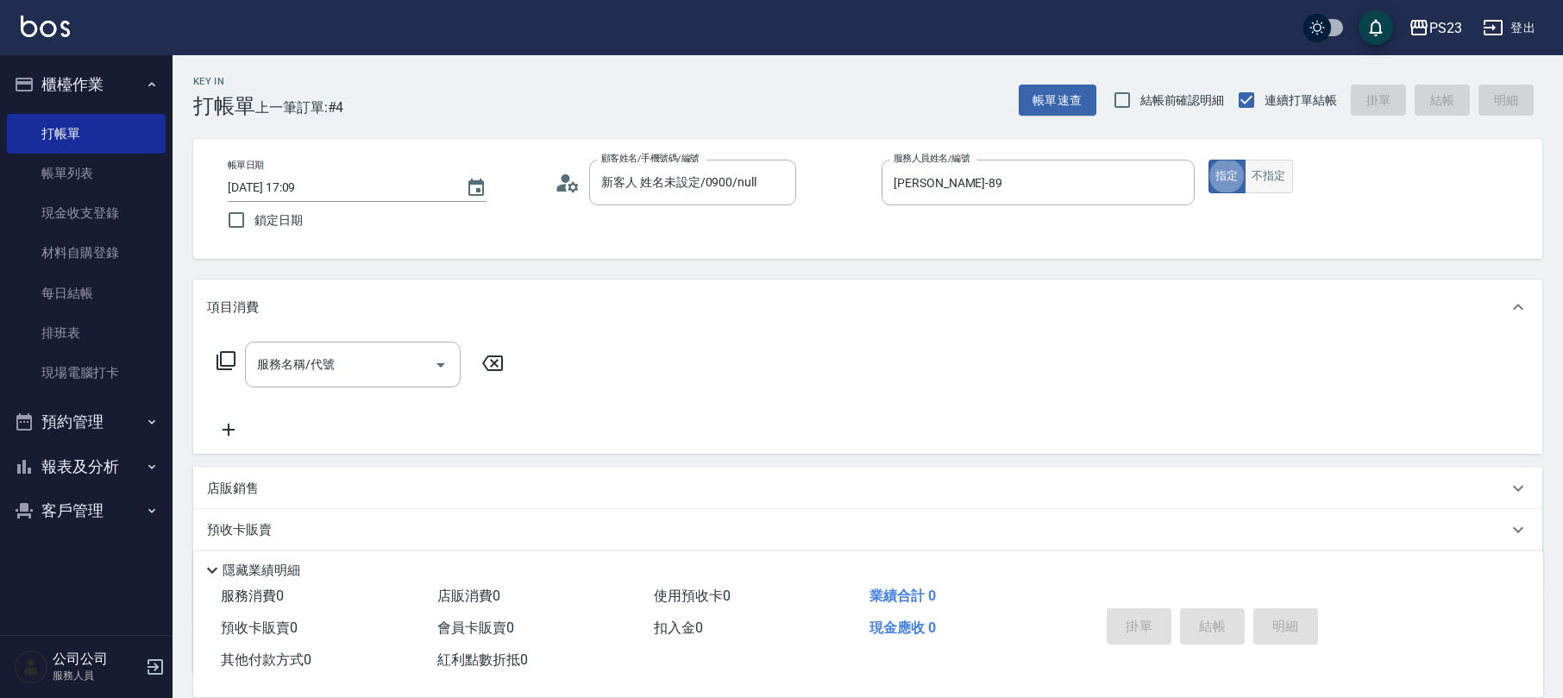
click at [1274, 162] on button "不指定" at bounding box center [1269, 177] width 48 height 34
click at [226, 359] on icon at bounding box center [226, 360] width 21 height 21
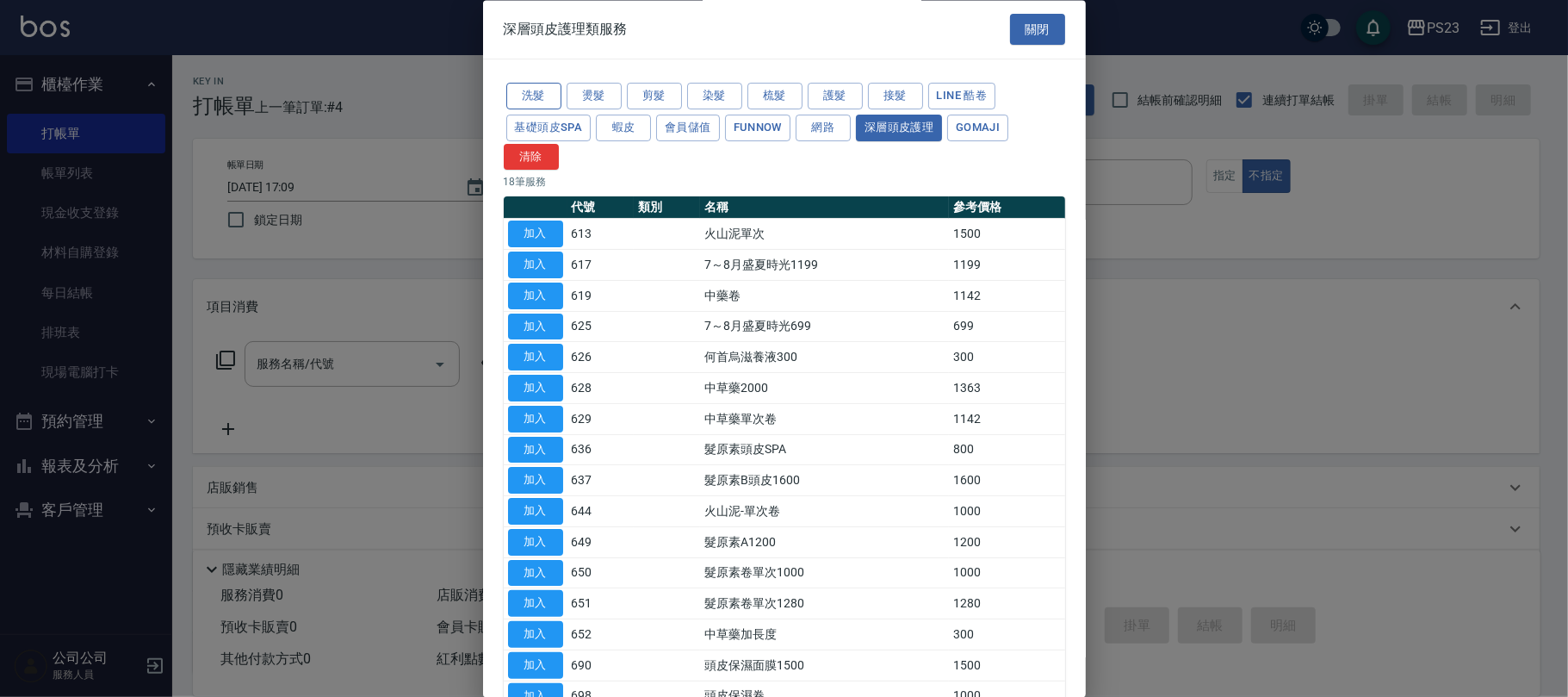
click at [538, 88] on button "洗髮" at bounding box center [533, 97] width 55 height 27
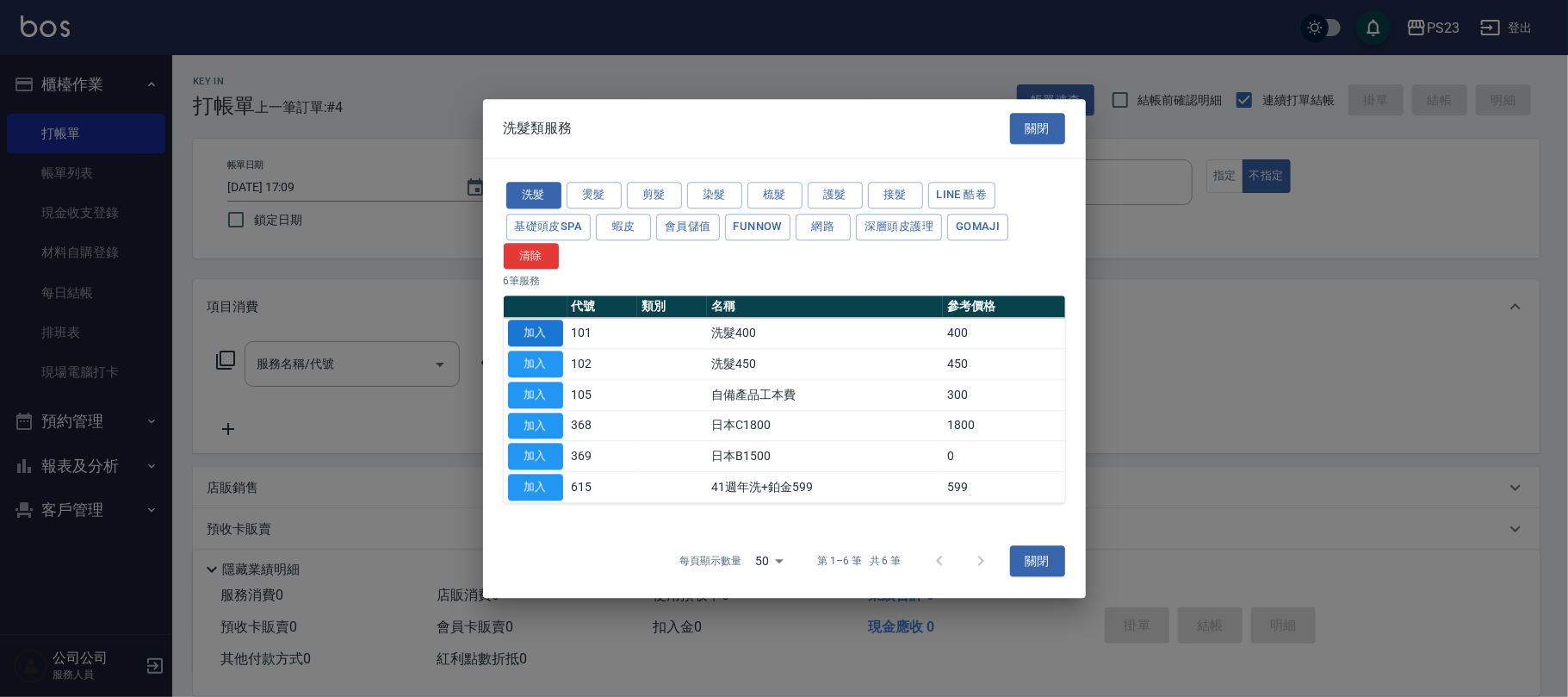
click at [532, 331] on button "加入" at bounding box center [535, 334] width 55 height 27
type input "洗髮400(101)"
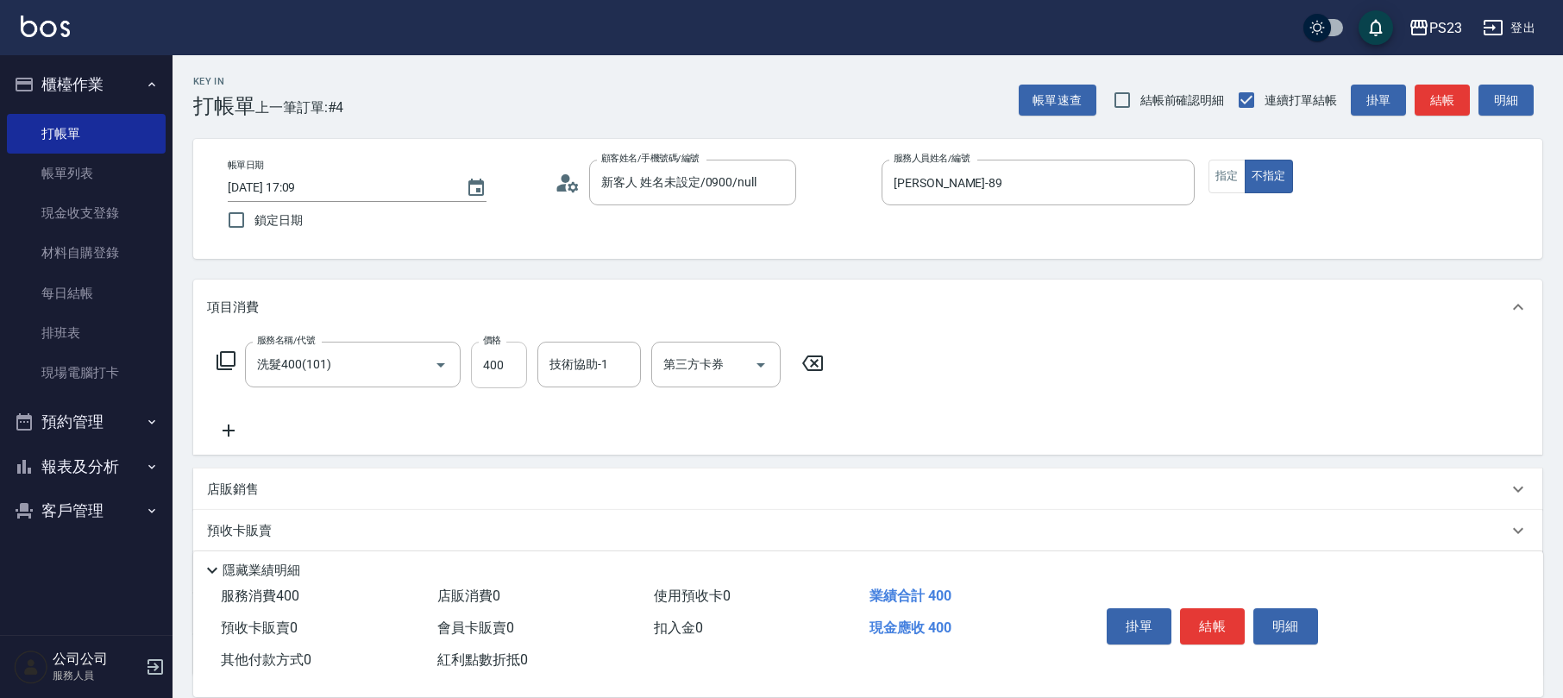
click at [484, 362] on input "400" at bounding box center [499, 365] width 56 height 47
type input "600"
type input "[PERSON_NAME]-89"
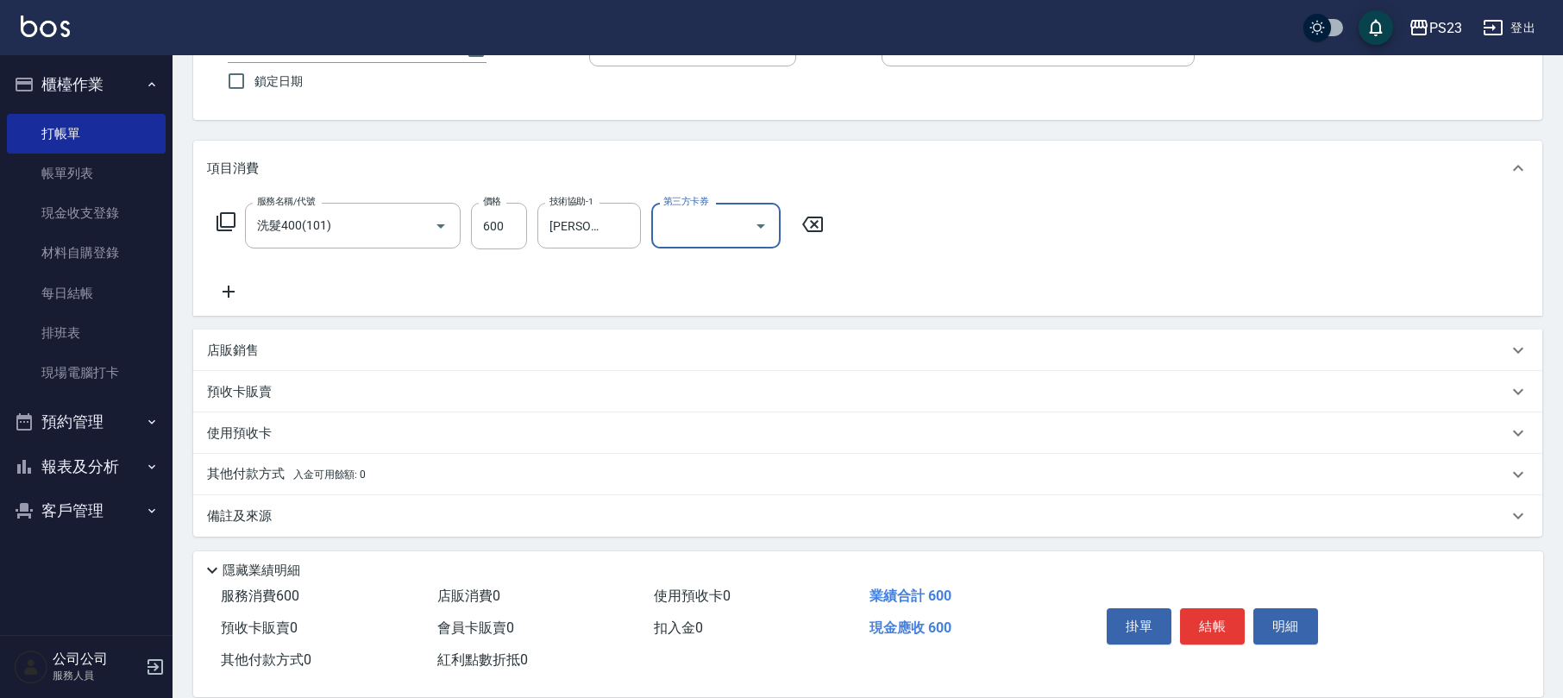
click at [512, 522] on div "備註及來源" at bounding box center [857, 516] width 1301 height 18
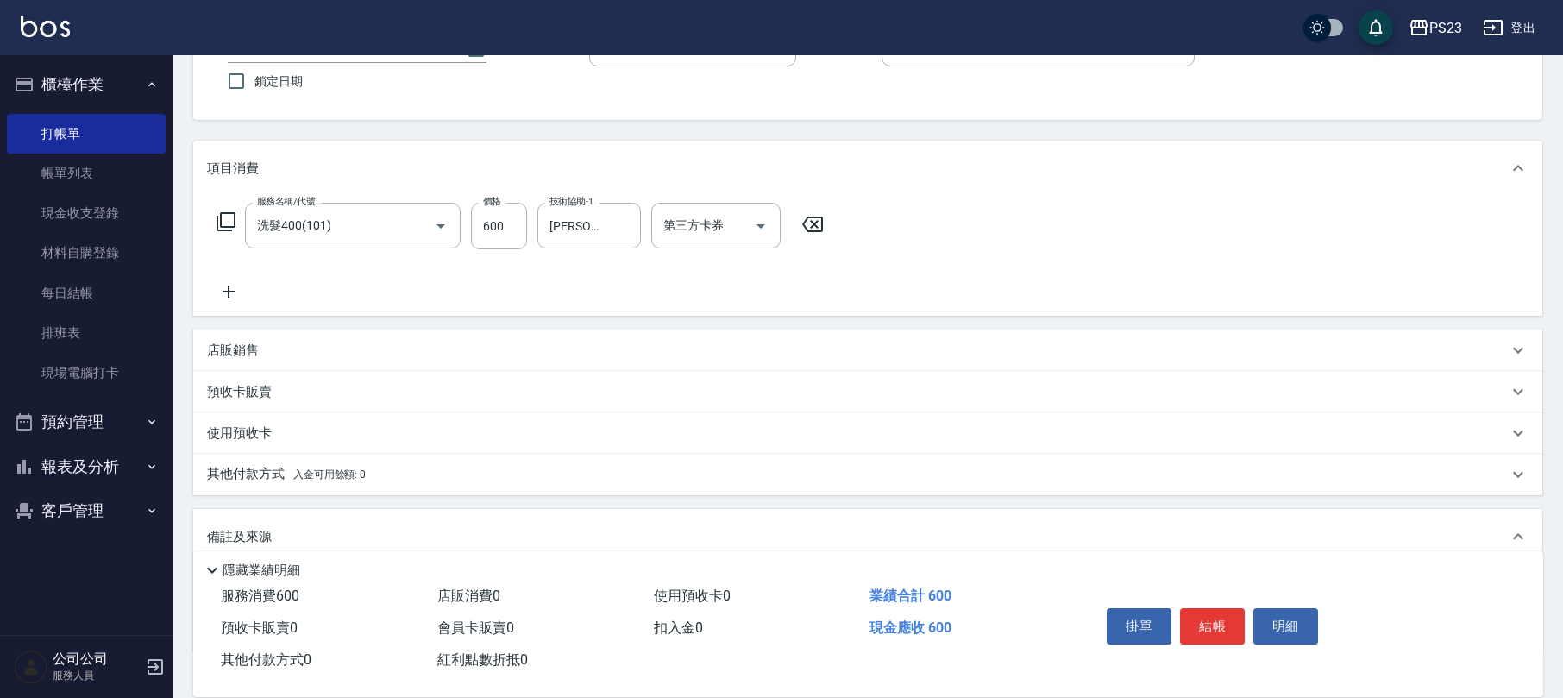
scroll to position [254, 0]
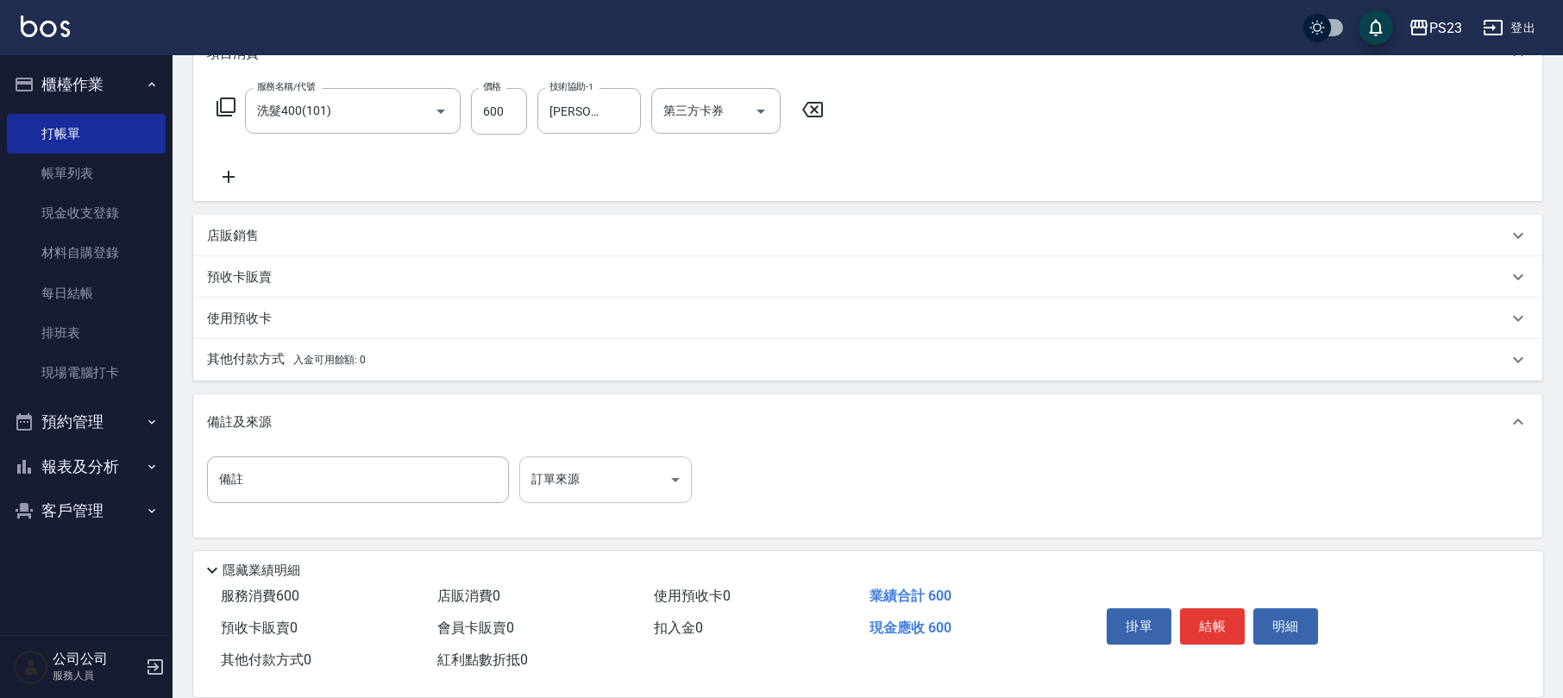
click at [571, 477] on body "PS23 登出 櫃檯作業 打帳單 帳單列表 現金收支登錄 材料自購登錄 每日結帳 排班表 現場電腦打卡 預約管理 預約管理 單日預約紀錄 單週預約紀錄 報表及…" at bounding box center [781, 222] width 1563 height 953
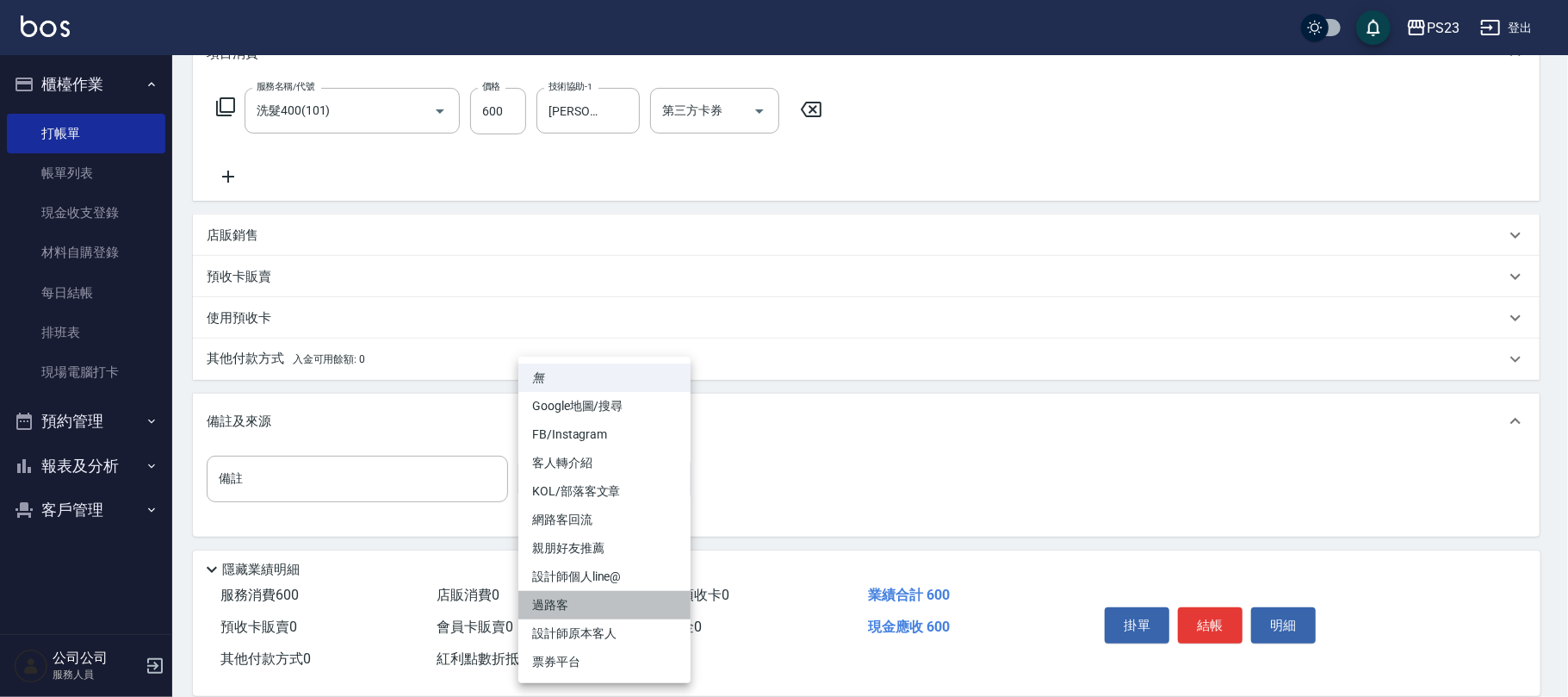
click at [568, 600] on li "過路客" at bounding box center [604, 605] width 173 height 28
type input "過路客"
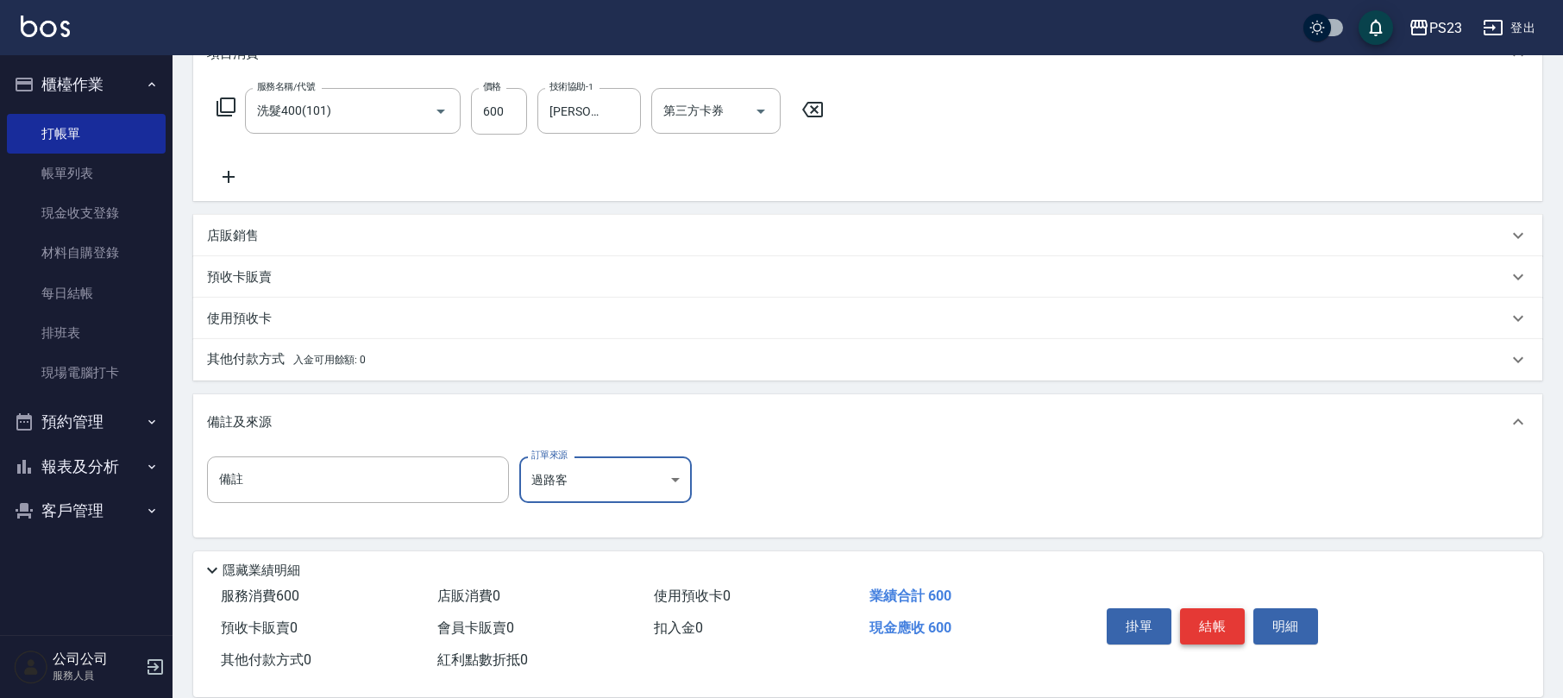
click at [1203, 622] on button "結帳" at bounding box center [1212, 626] width 65 height 36
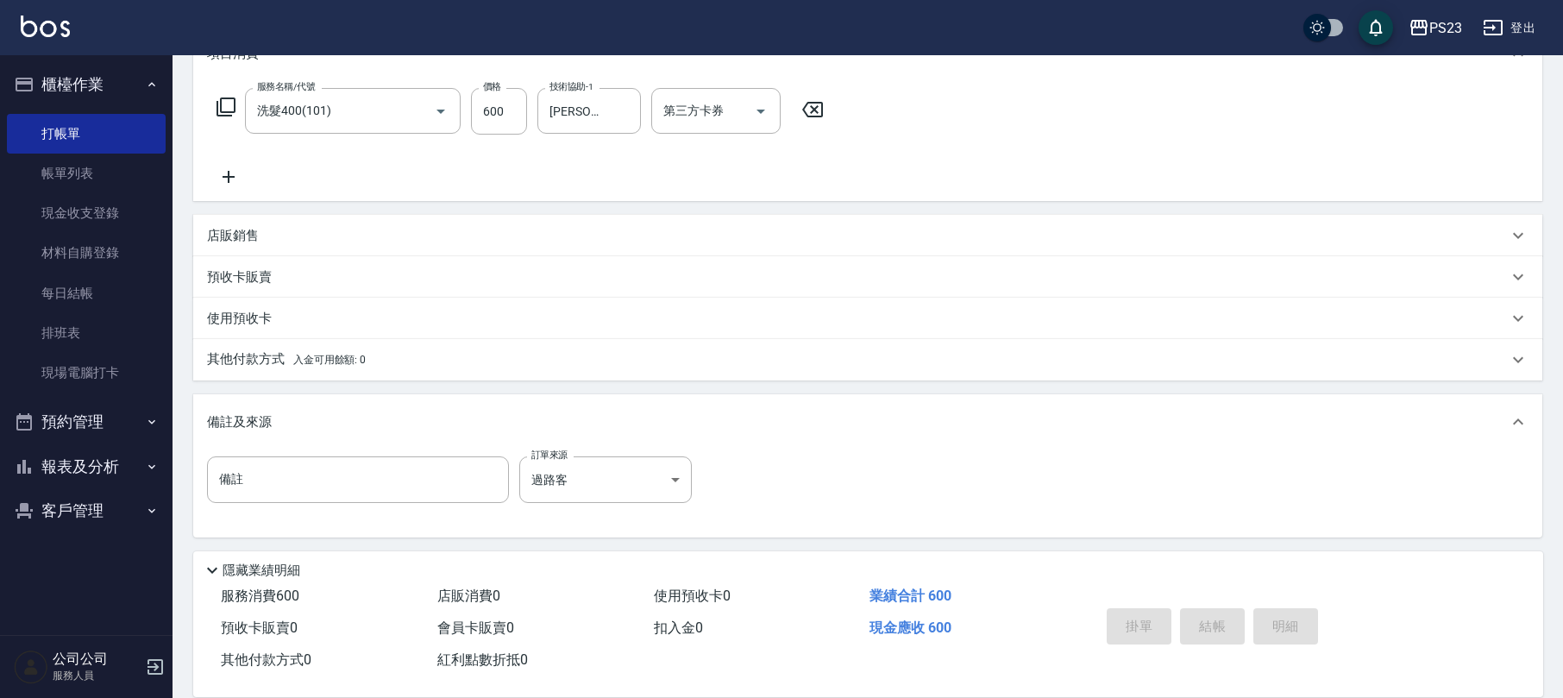
type input "[DATE] 17:10"
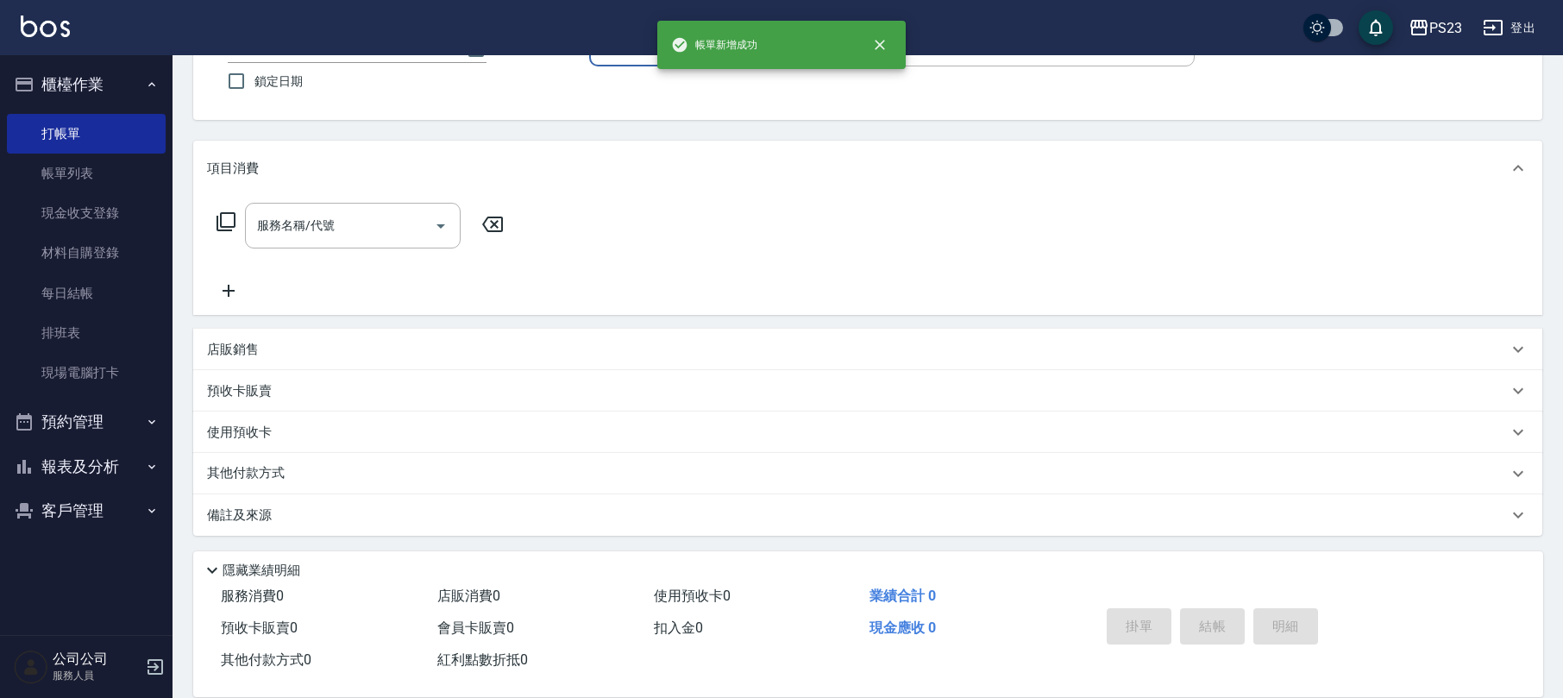
scroll to position [0, 0]
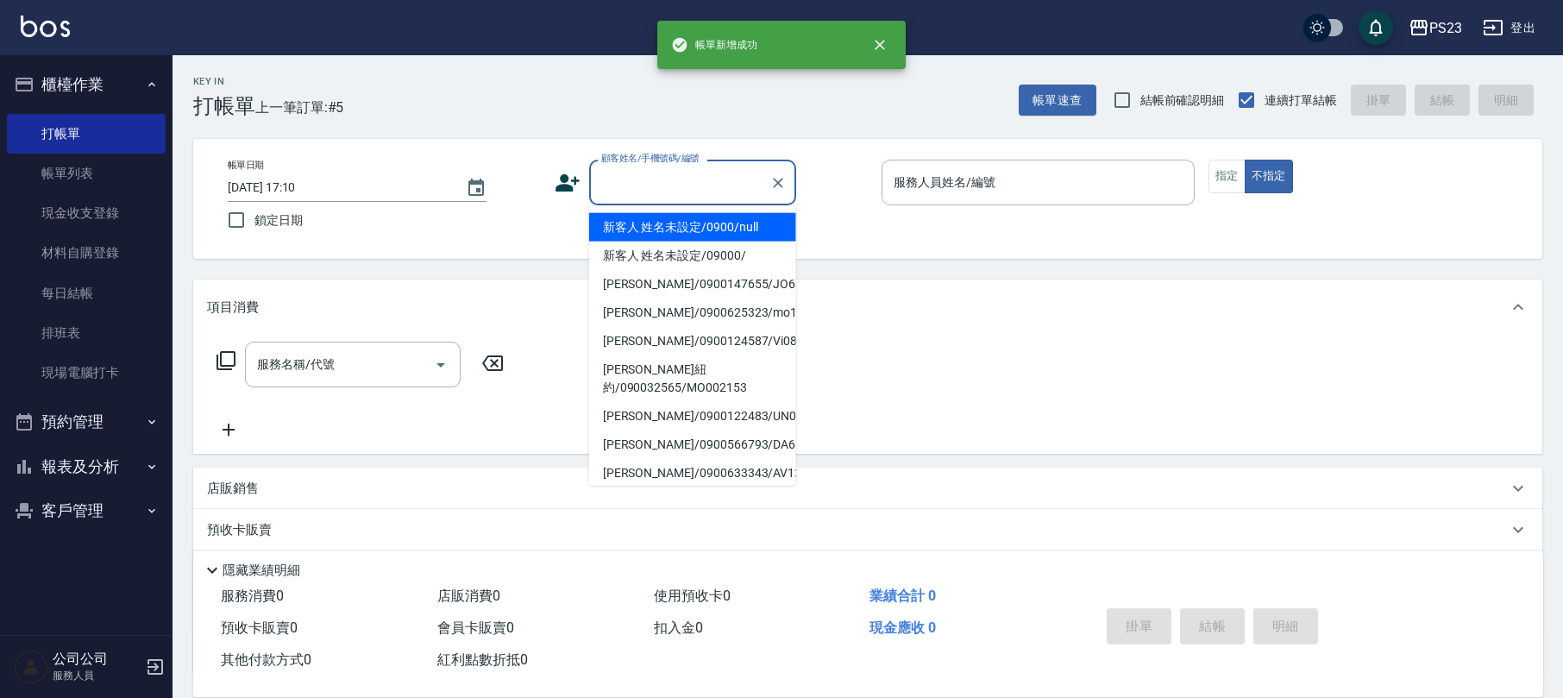
click at [645, 173] on input "顧客姓名/手機號碼/編號" at bounding box center [680, 182] width 166 height 30
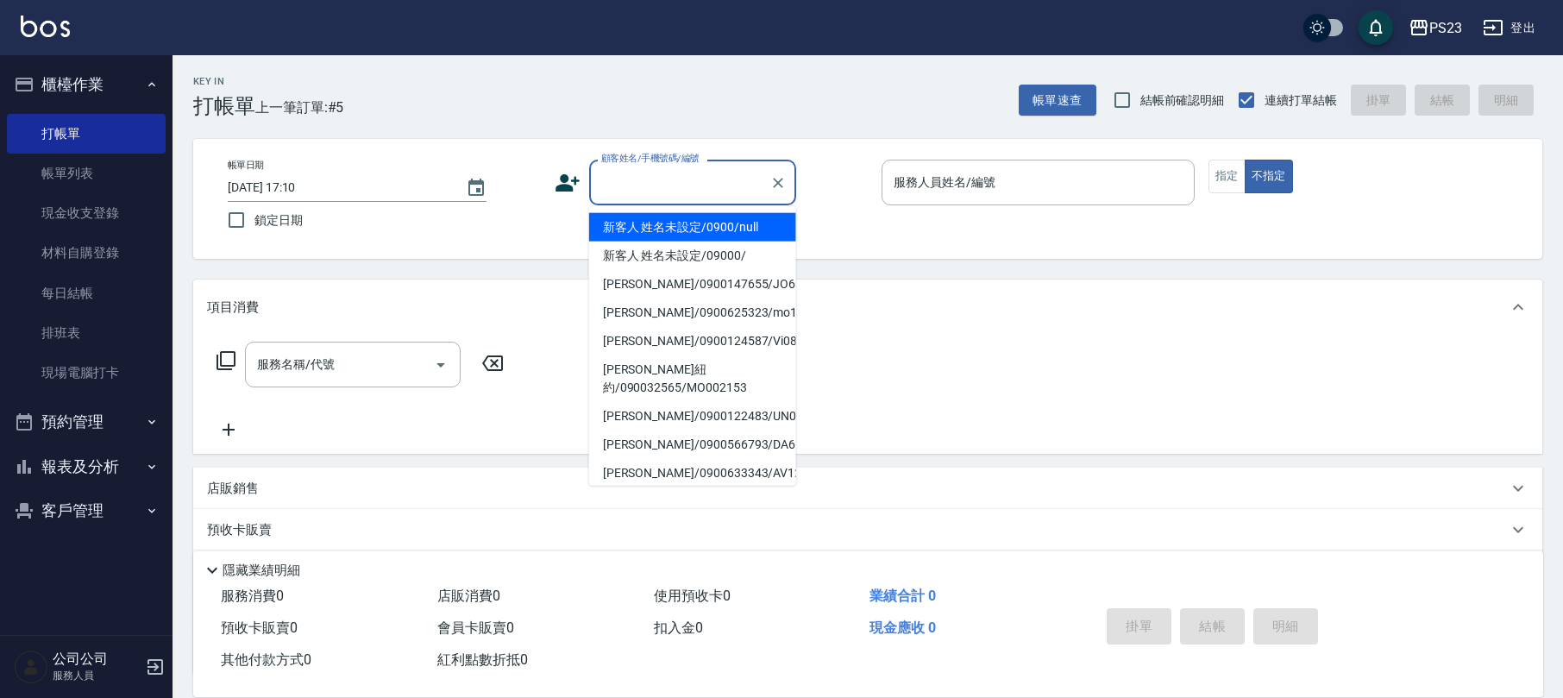
click at [638, 228] on li "新客人 姓名未設定/0900/null" at bounding box center [692, 227] width 207 height 28
type input "新客人 姓名未設定/0900/null"
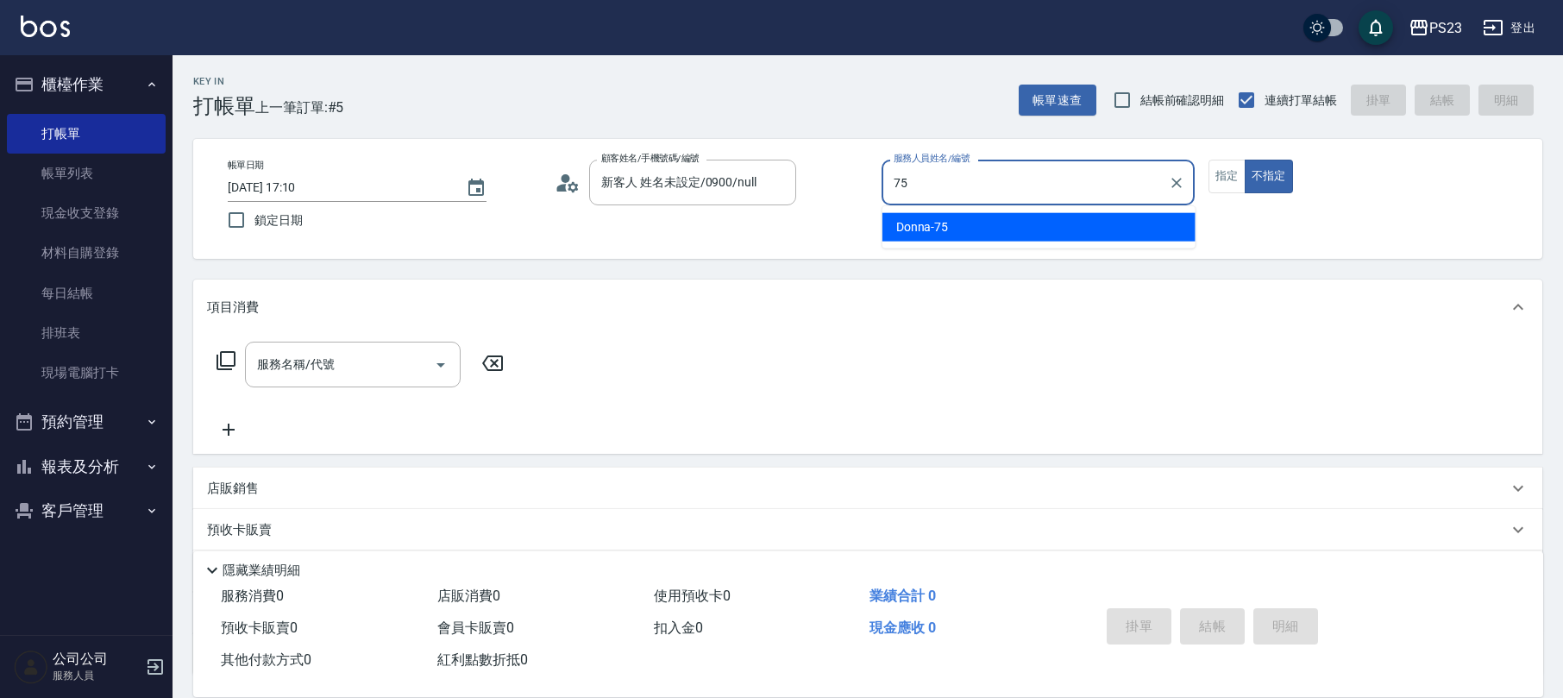
type input "Donna-75"
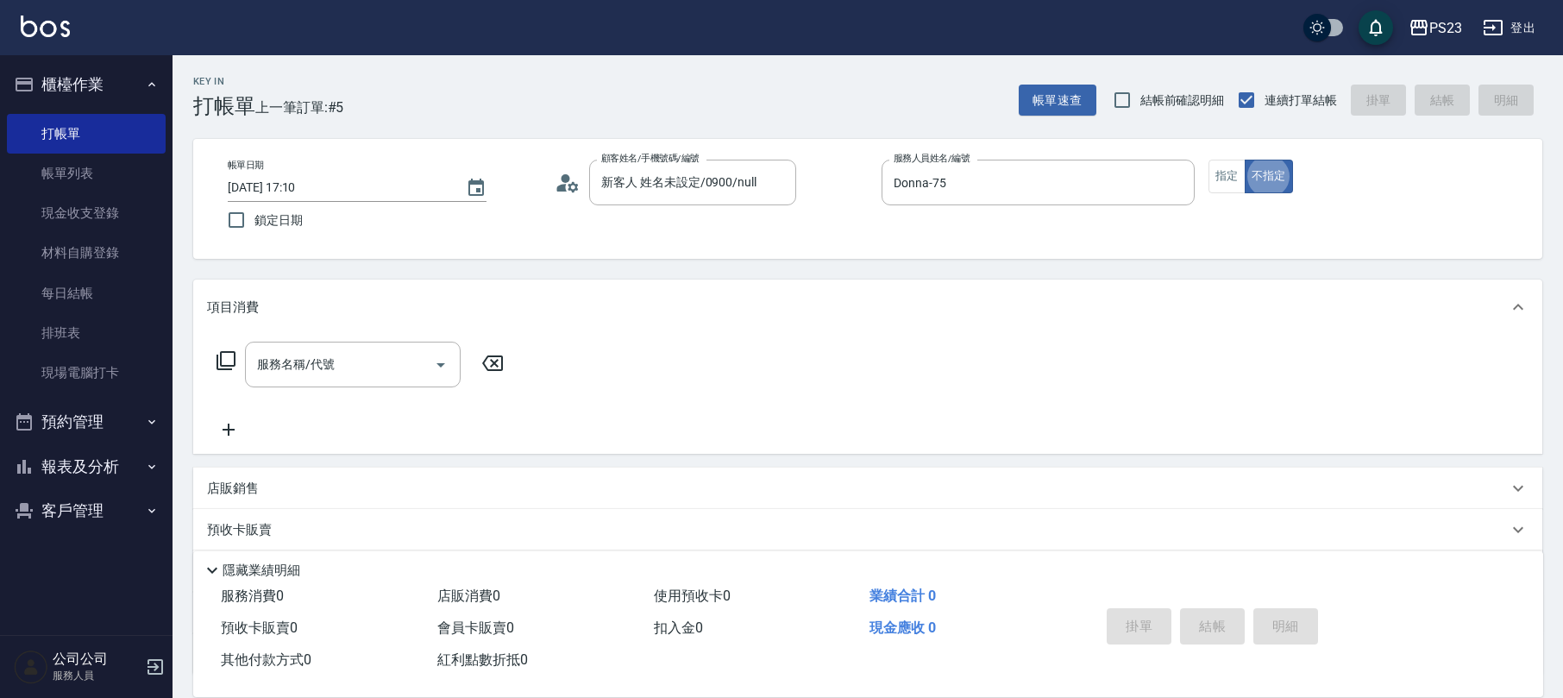
type button "false"
click at [228, 362] on icon at bounding box center [226, 360] width 21 height 21
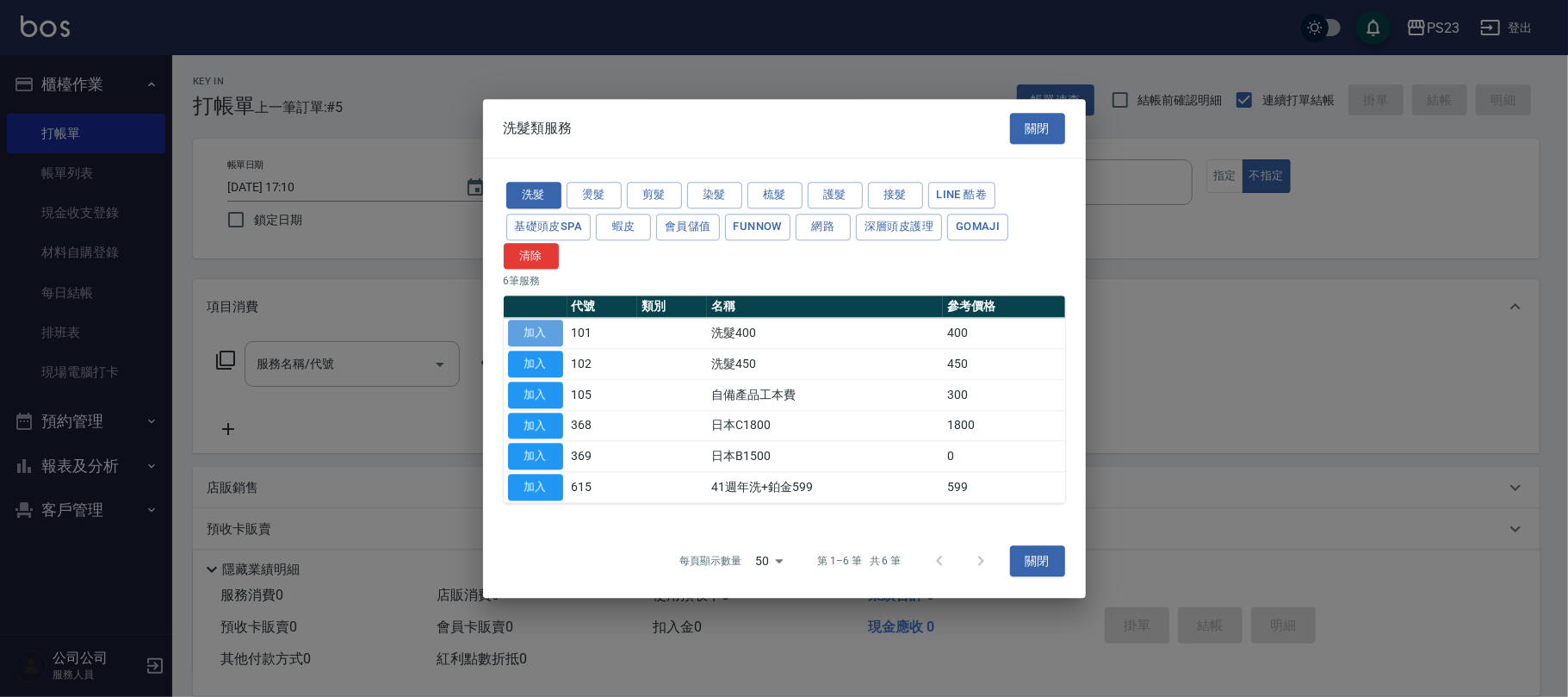
click at [537, 330] on button "加入" at bounding box center [535, 334] width 55 height 27
type input "洗髮400(101)"
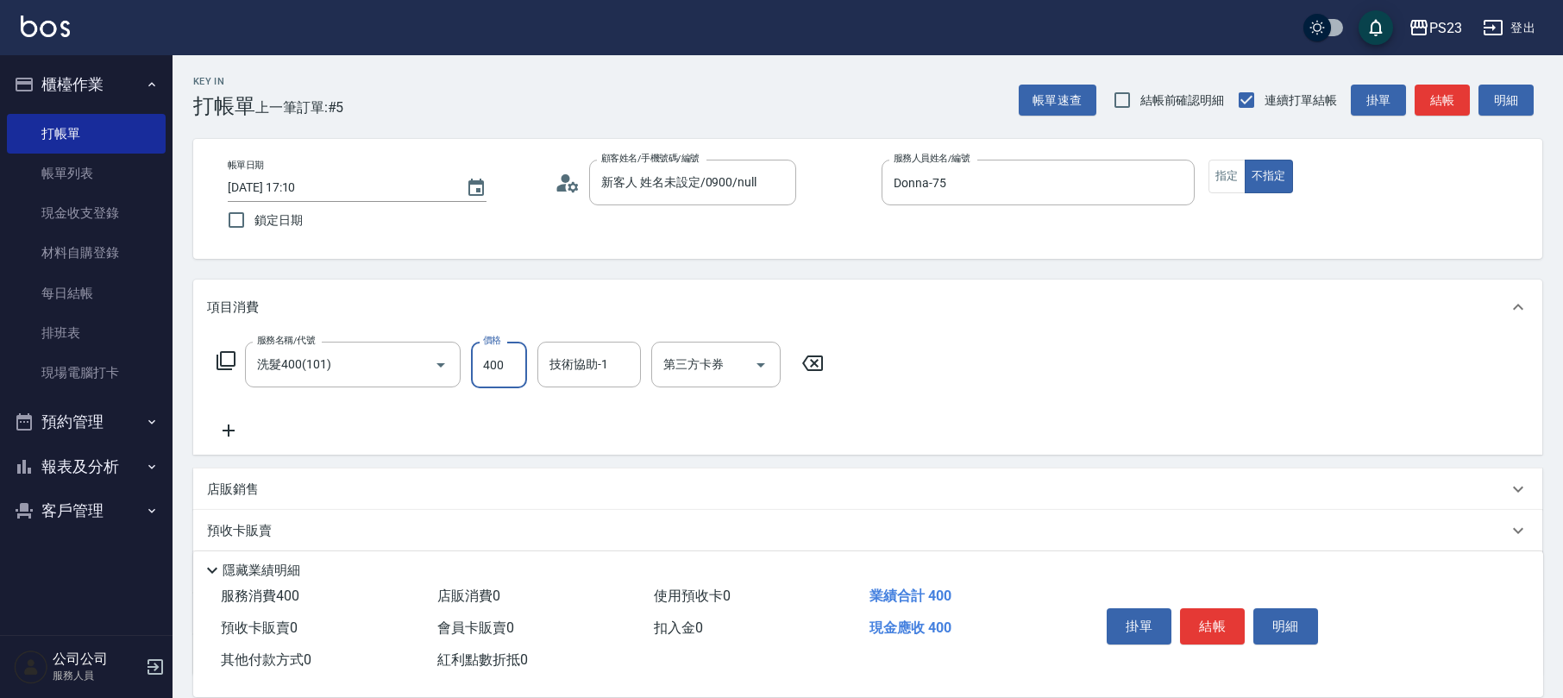
click at [502, 366] on input "400" at bounding box center [499, 365] width 56 height 47
type input "600"
type input "5"
type input "Donna-75"
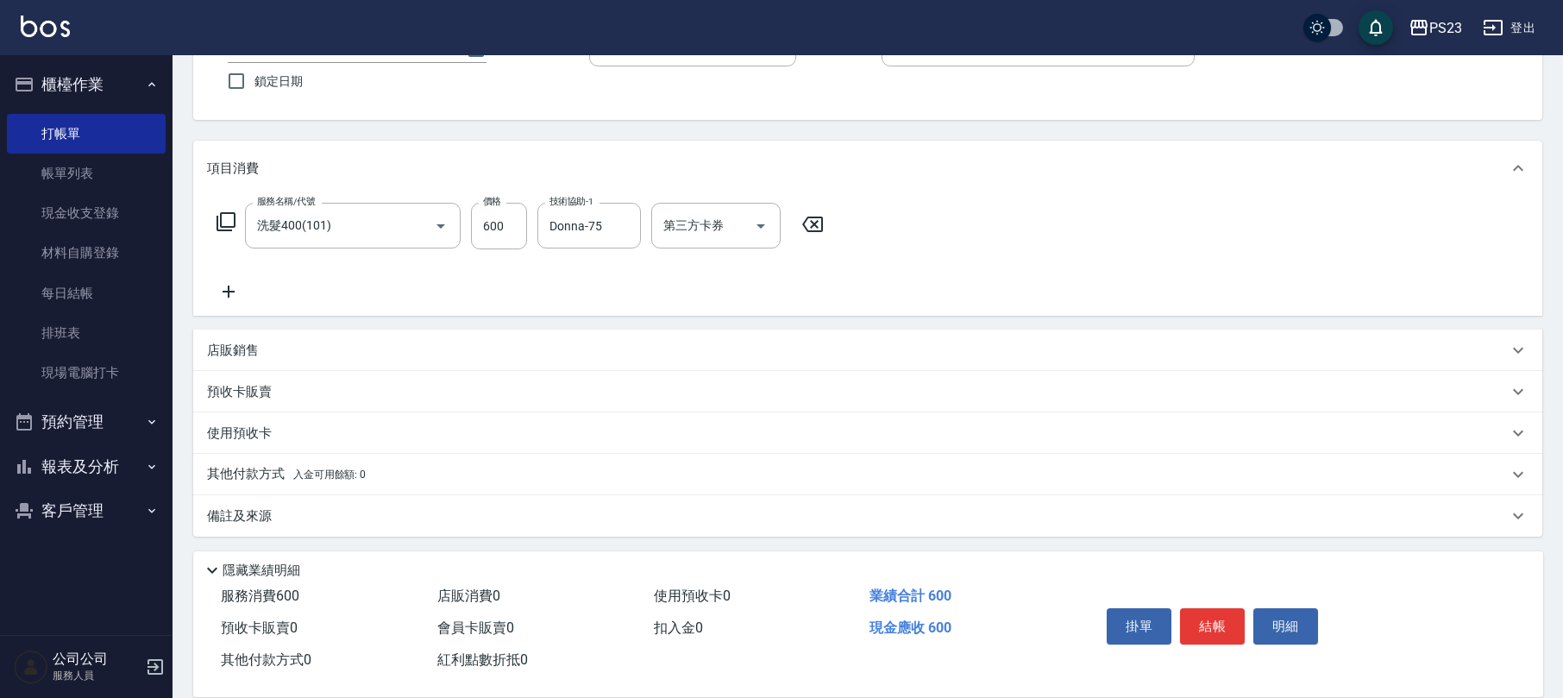
click at [481, 516] on div "備註及來源" at bounding box center [857, 516] width 1301 height 18
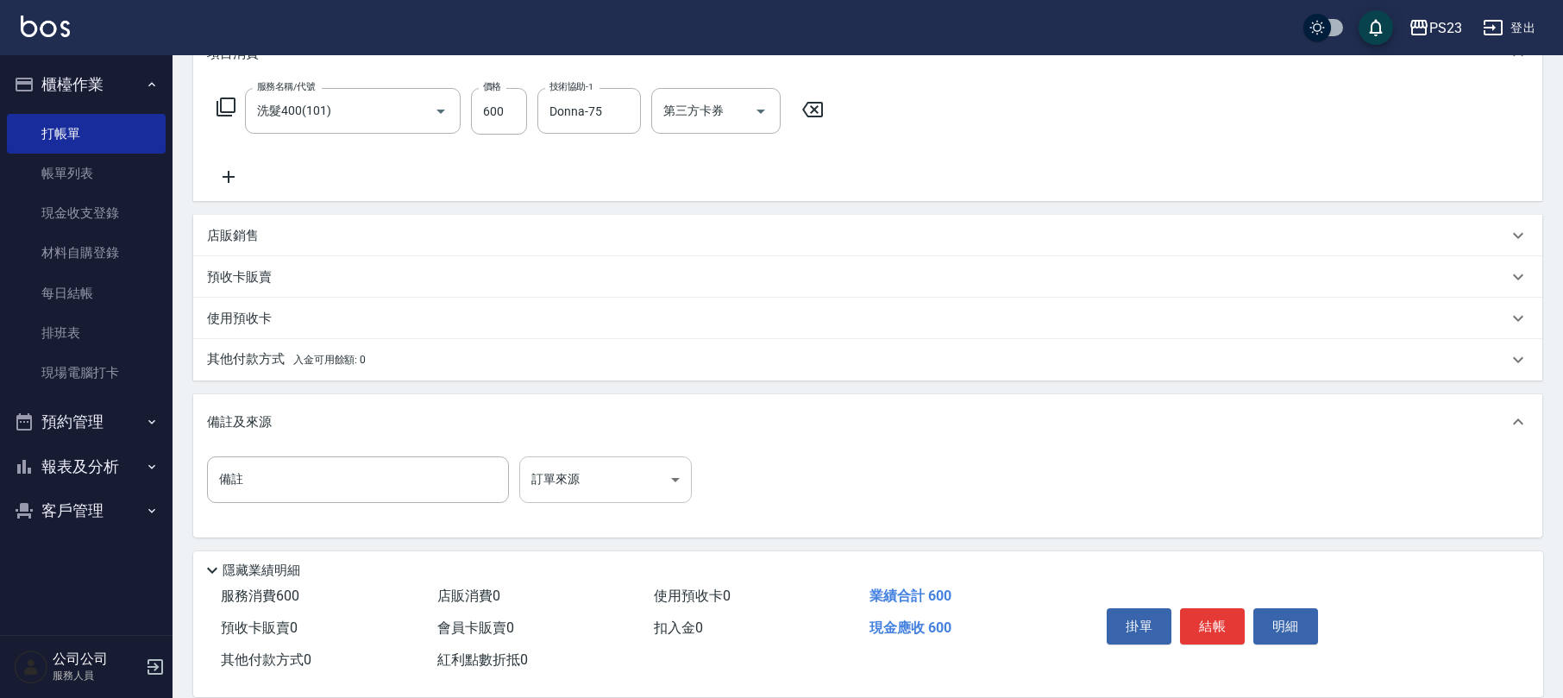
scroll to position [255, 0]
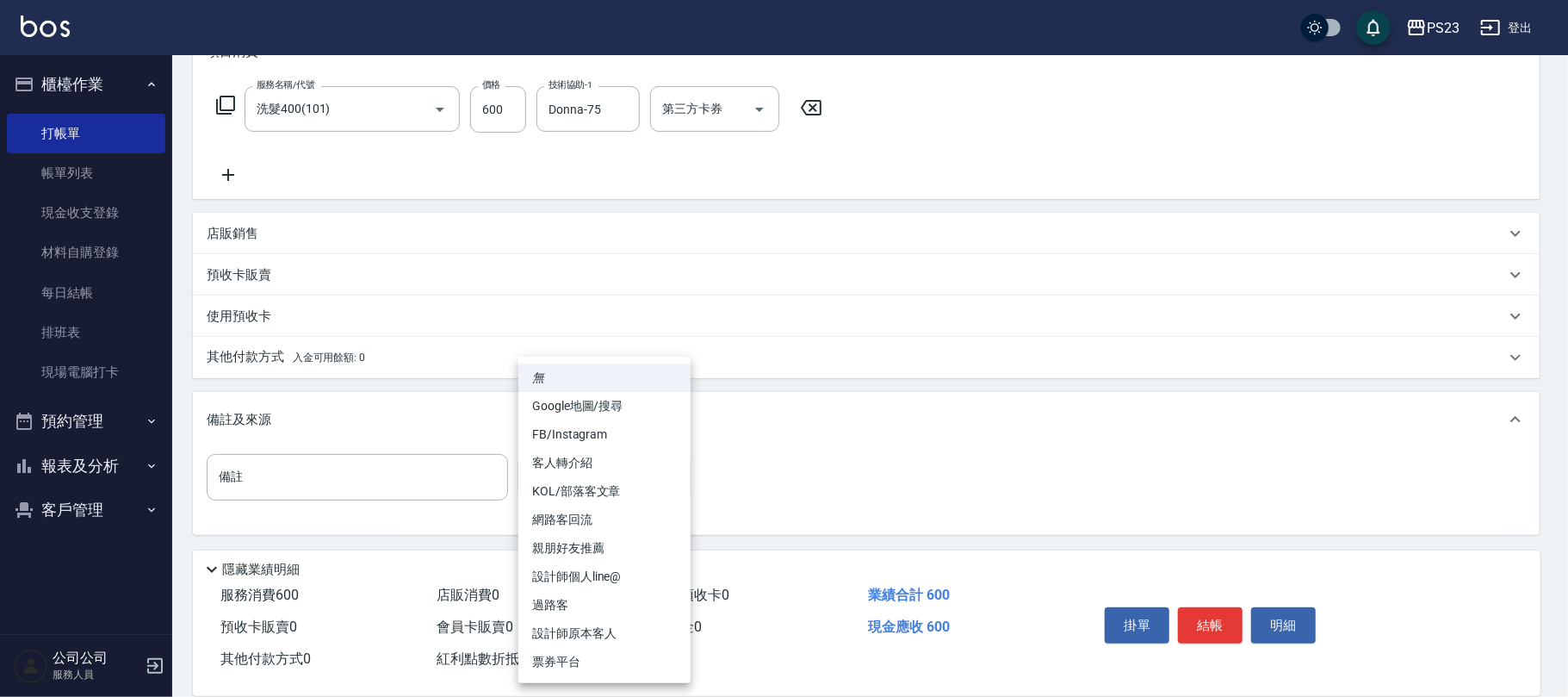
click at [591, 483] on body "PS23 登出 櫃檯作業 打帳單 帳單列表 現金收支登錄 材料自購登錄 每日結帳 排班表 現場電腦打卡 預約管理 預約管理 單日預約紀錄 單週預約紀錄 報表及…" at bounding box center [784, 221] width 1568 height 952
click at [593, 601] on li "過路客" at bounding box center [604, 605] width 173 height 28
type input "過路客"
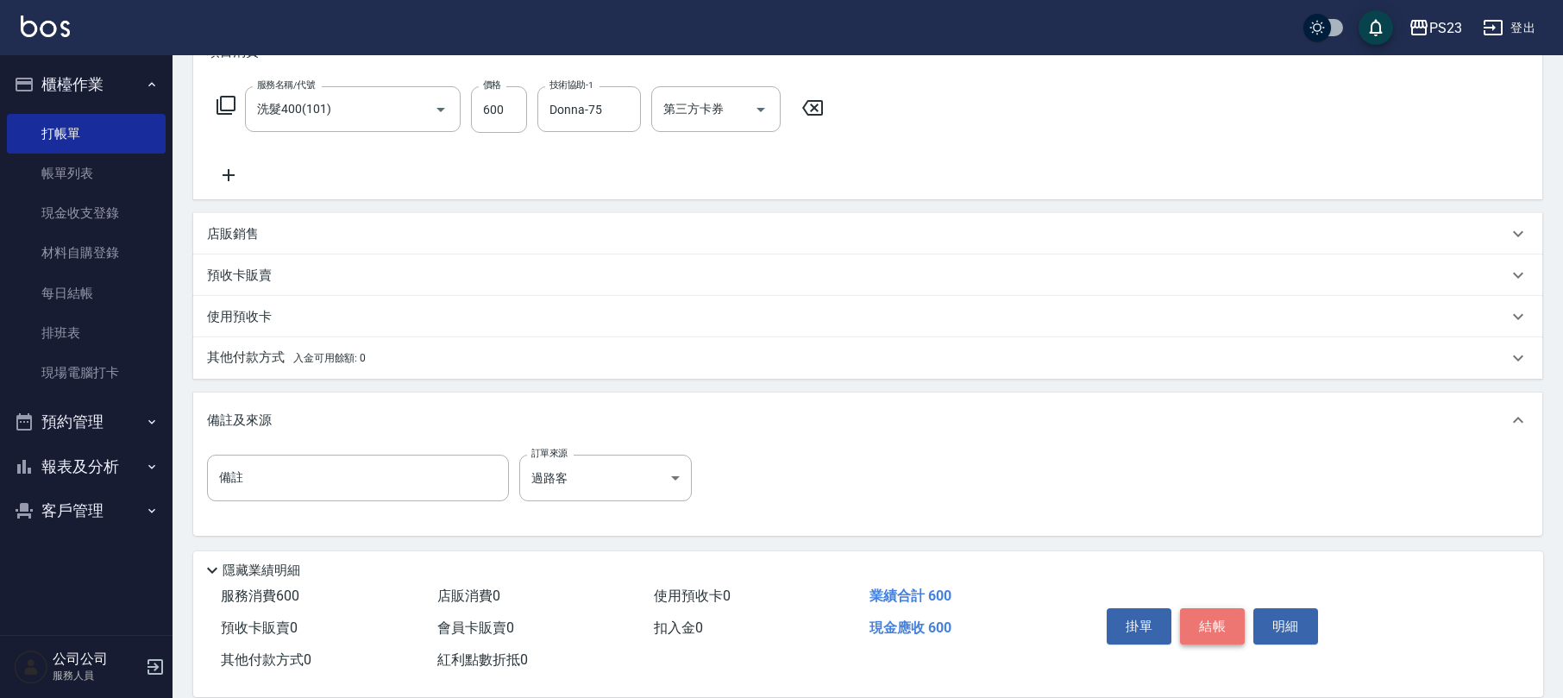
click at [1196, 618] on button "結帳" at bounding box center [1212, 626] width 65 height 36
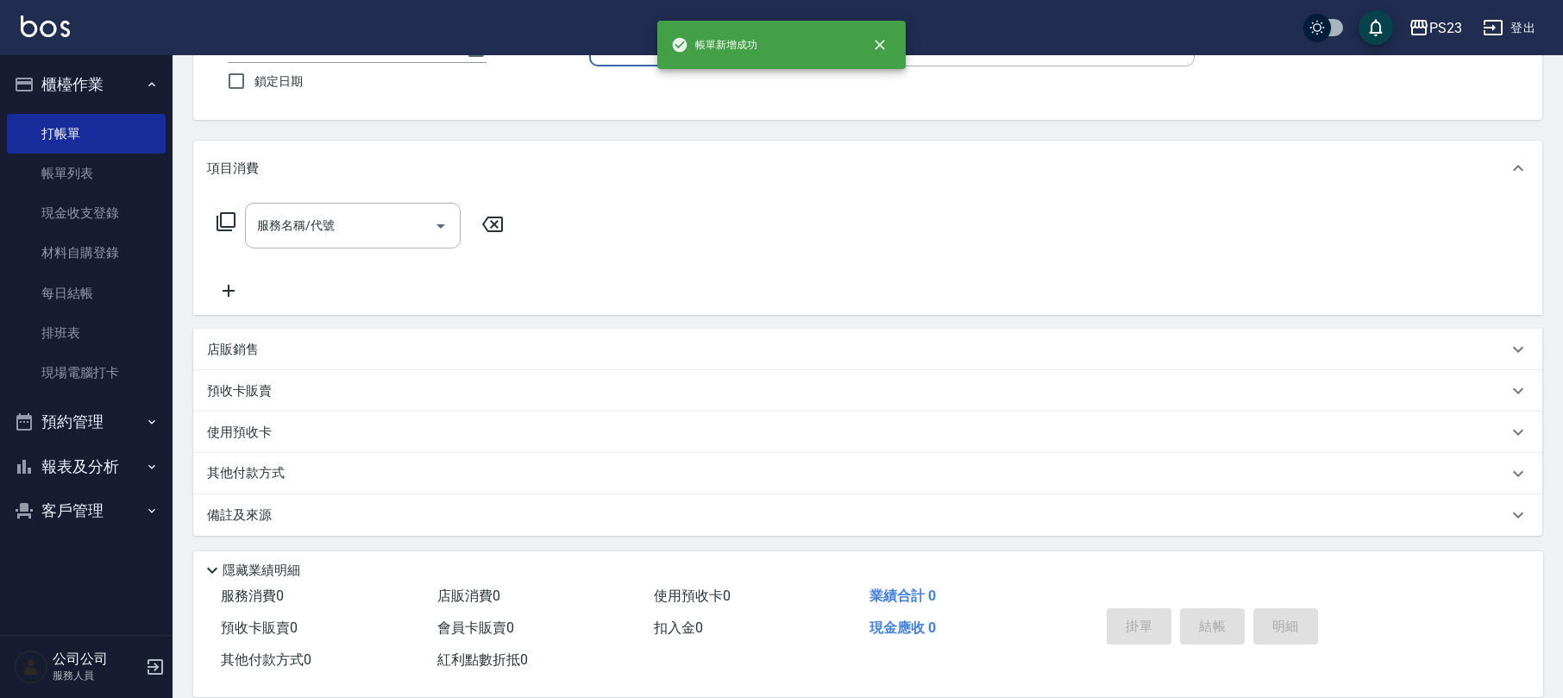
scroll to position [0, 0]
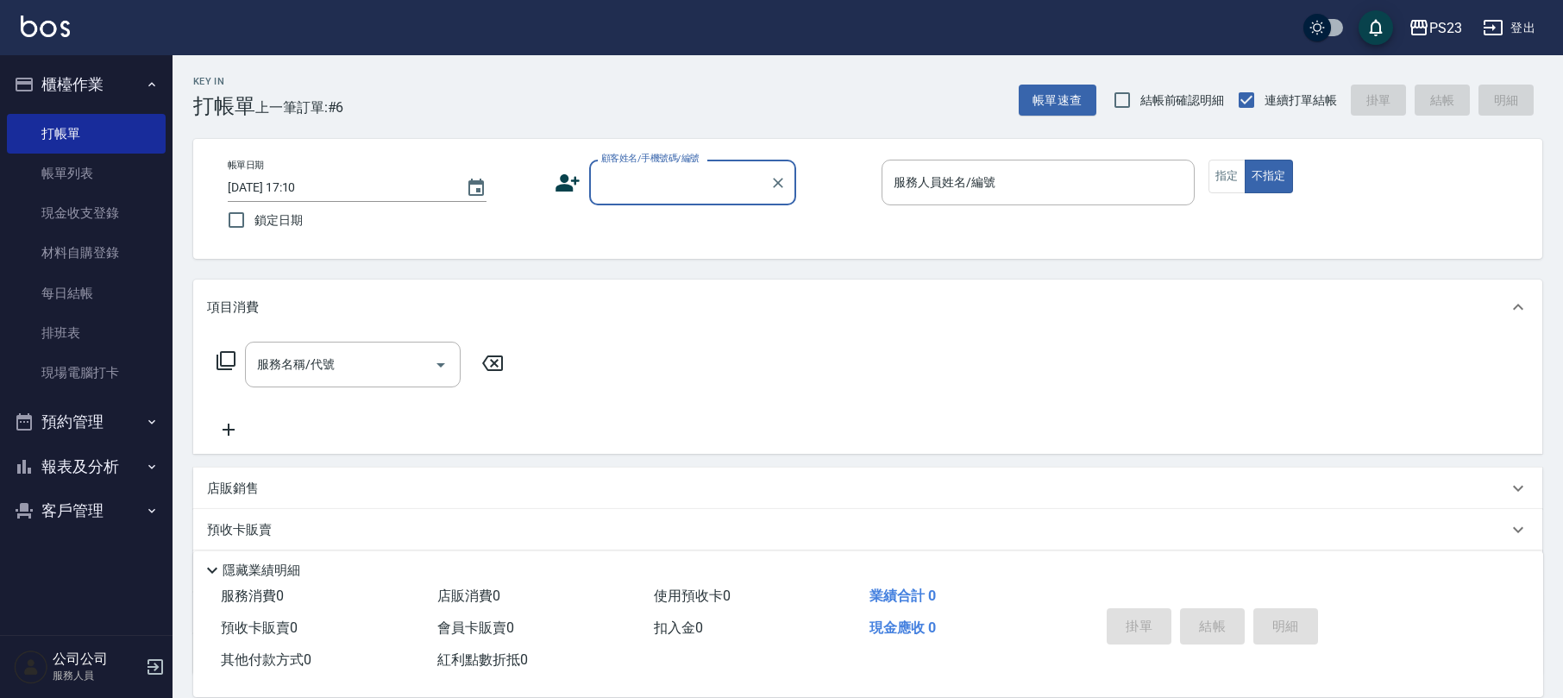
click at [685, 186] on input "顧客姓名/手機號碼/編號" at bounding box center [680, 182] width 166 height 30
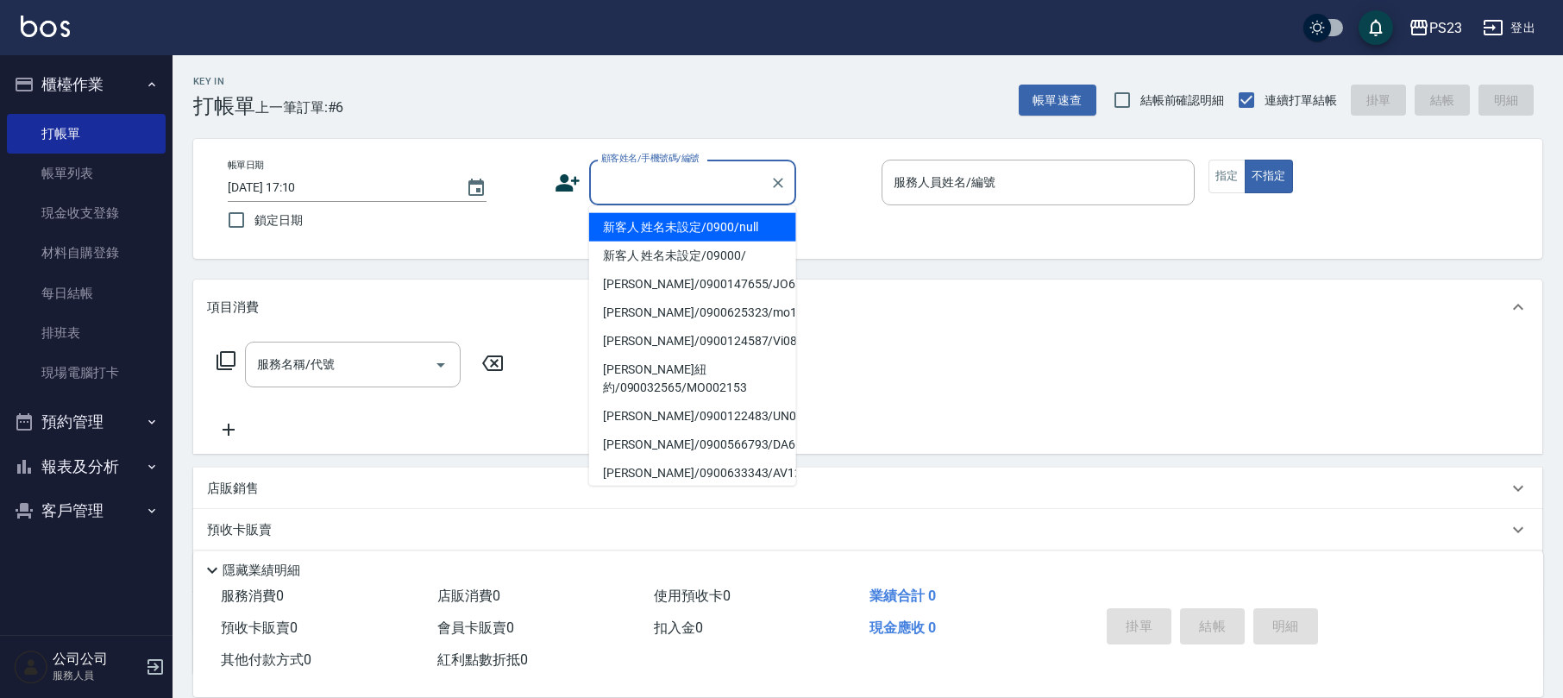
click at [677, 216] on li "新客人 姓名未設定/0900/null" at bounding box center [692, 227] width 207 height 28
type input "新客人 姓名未設定/0900/null"
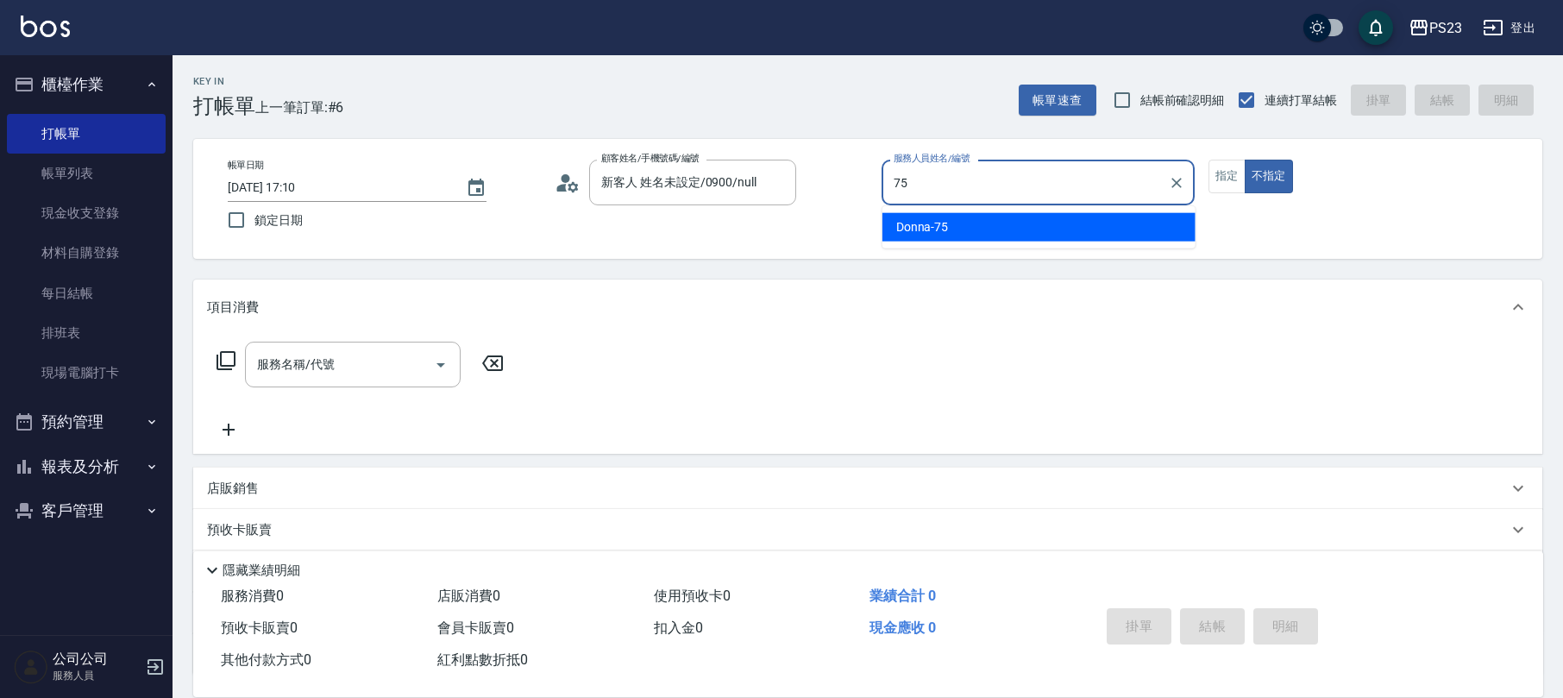
type input "Donna-75"
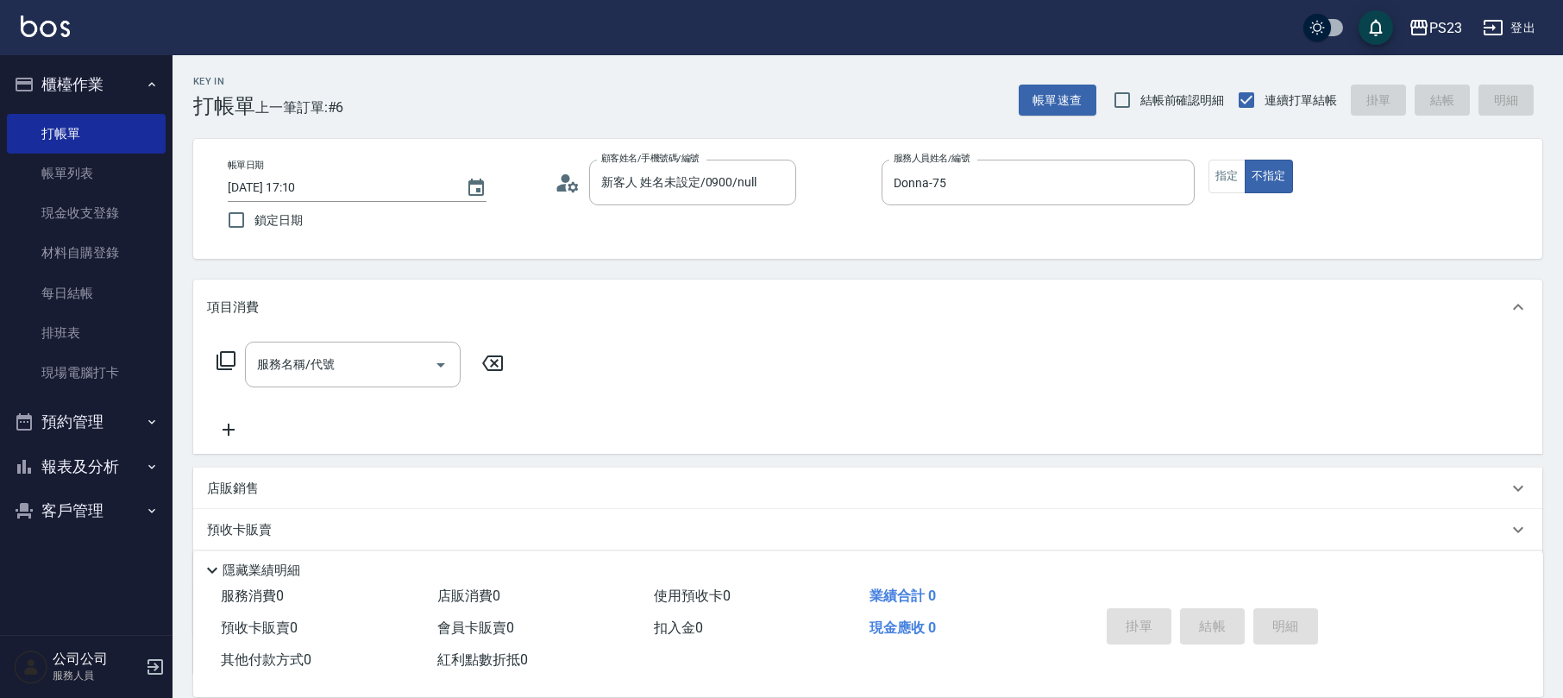
click at [225, 350] on icon at bounding box center [226, 360] width 21 height 21
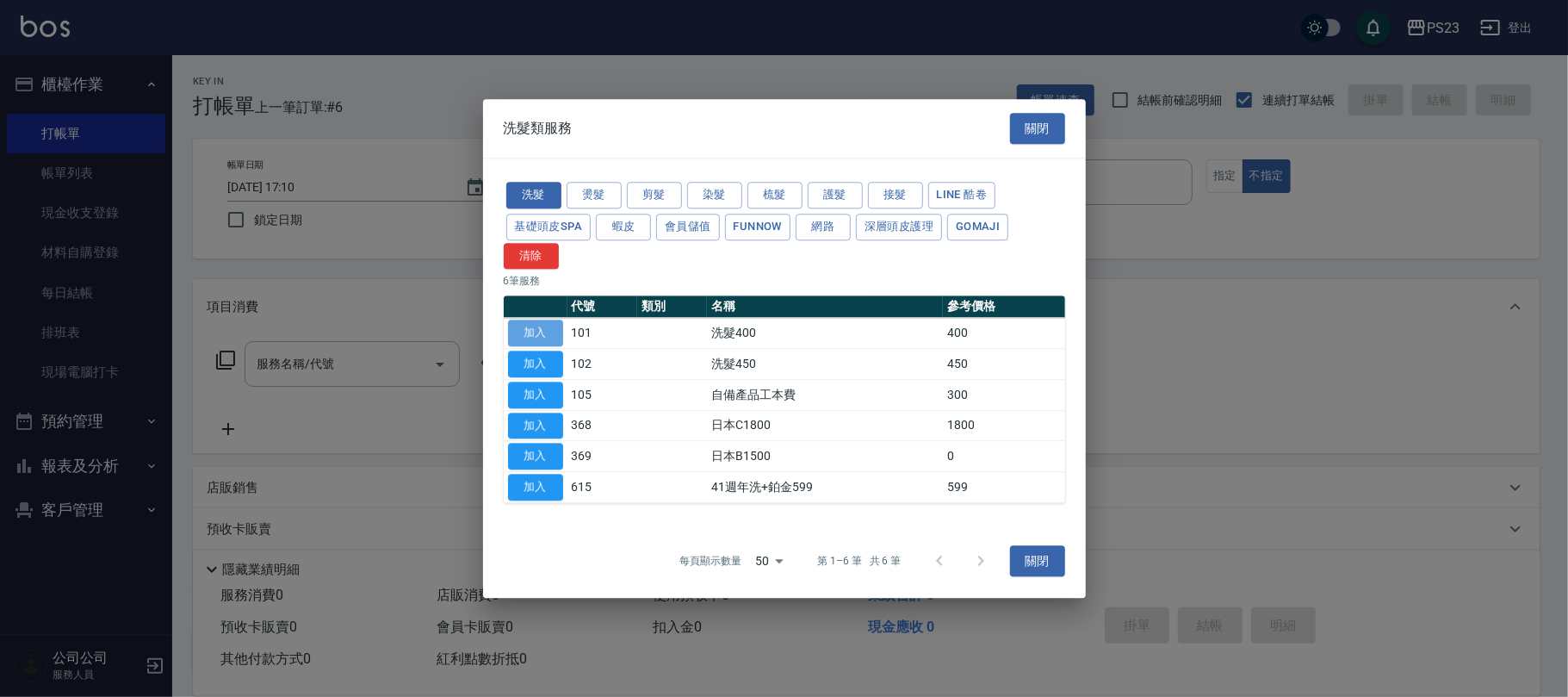
click at [545, 336] on button "加入" at bounding box center [535, 334] width 55 height 27
type input "洗髮400(101)"
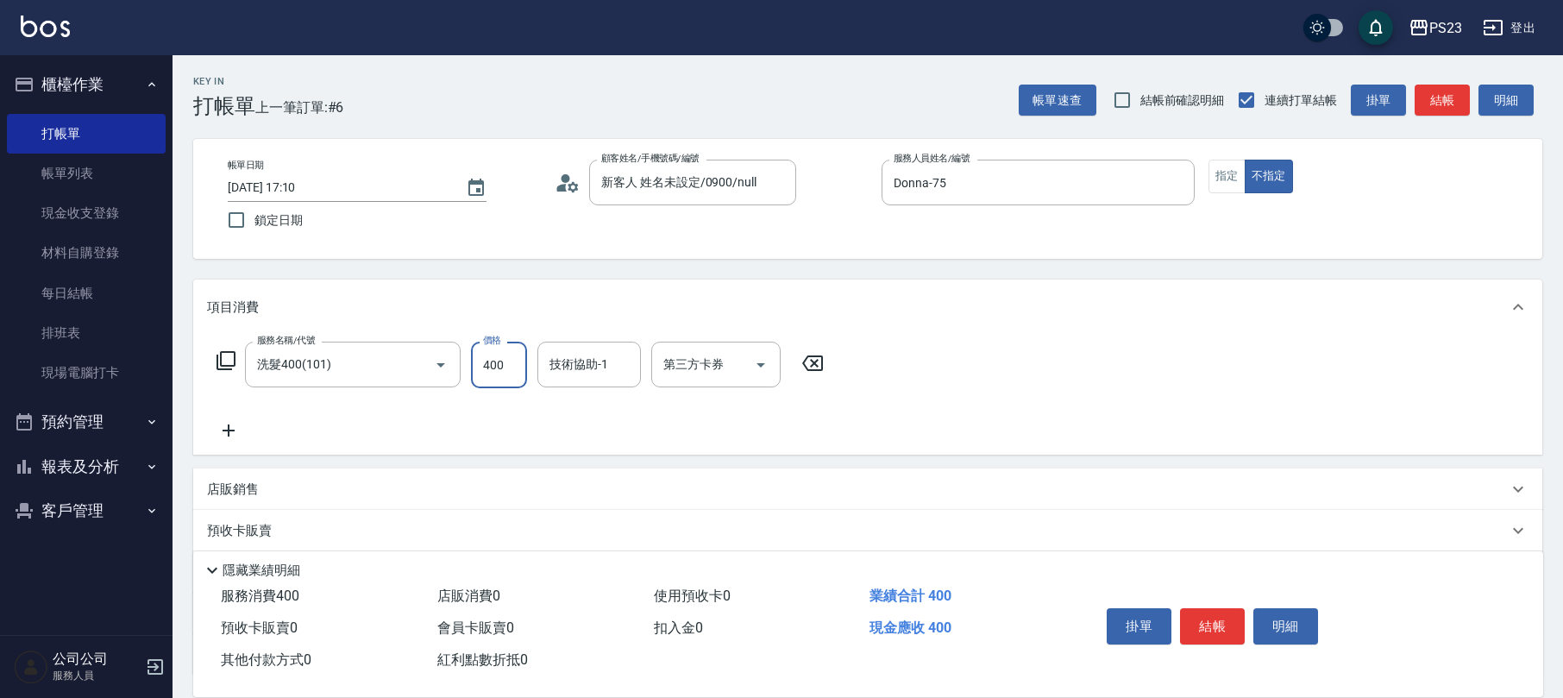
click at [521, 374] on input "400" at bounding box center [499, 365] width 56 height 47
type input "600"
type input "Donna-75"
click at [1218, 618] on button "結帳" at bounding box center [1212, 626] width 65 height 36
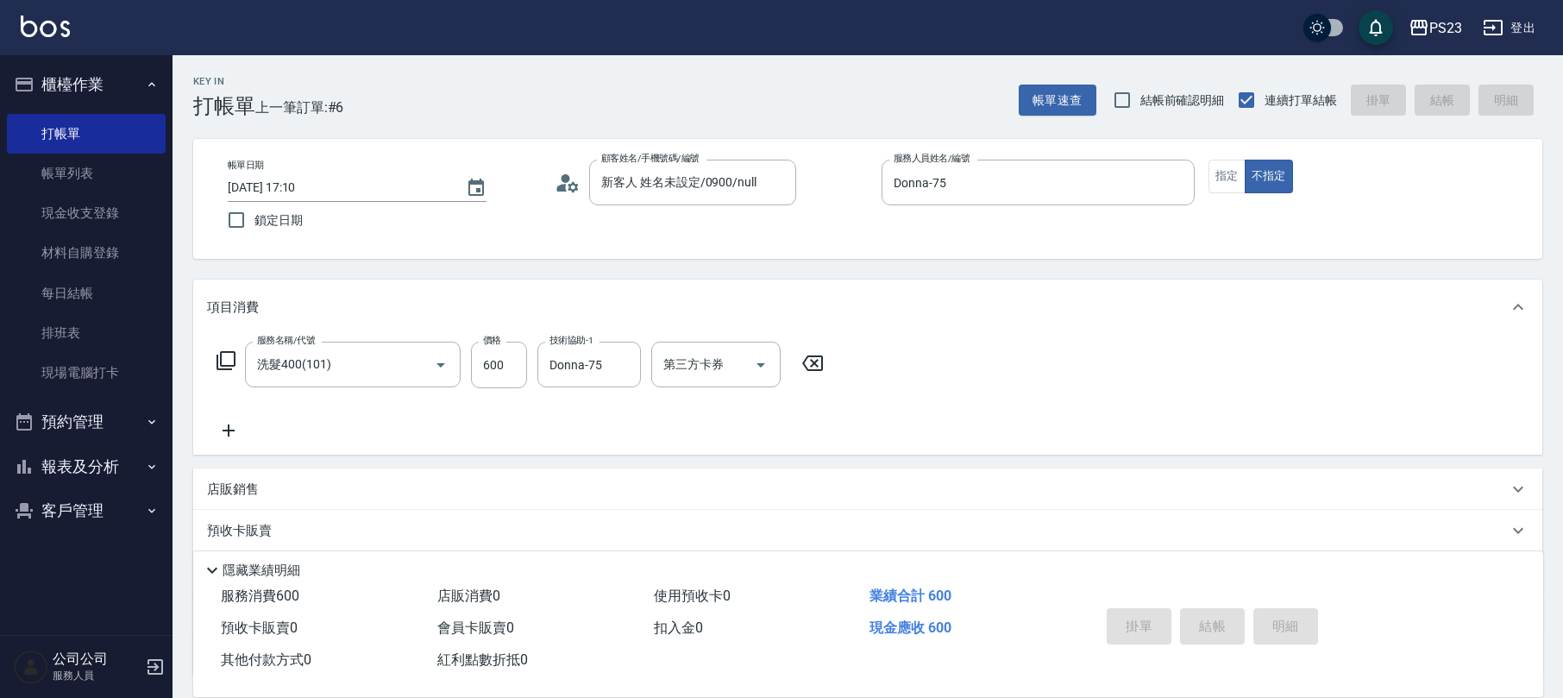
type input "[DATE] 17:11"
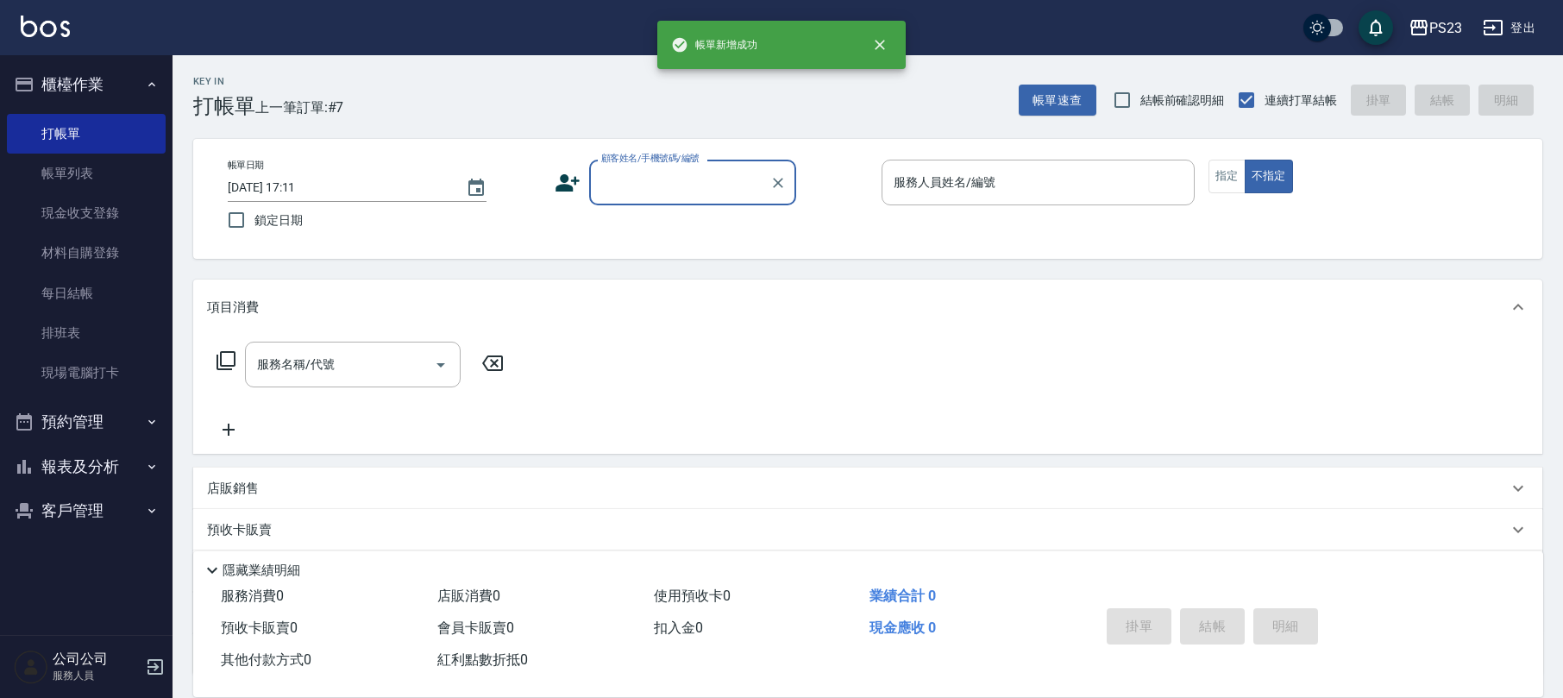
click at [676, 187] on input "顧客姓名/手機號碼/編號" at bounding box center [680, 182] width 166 height 30
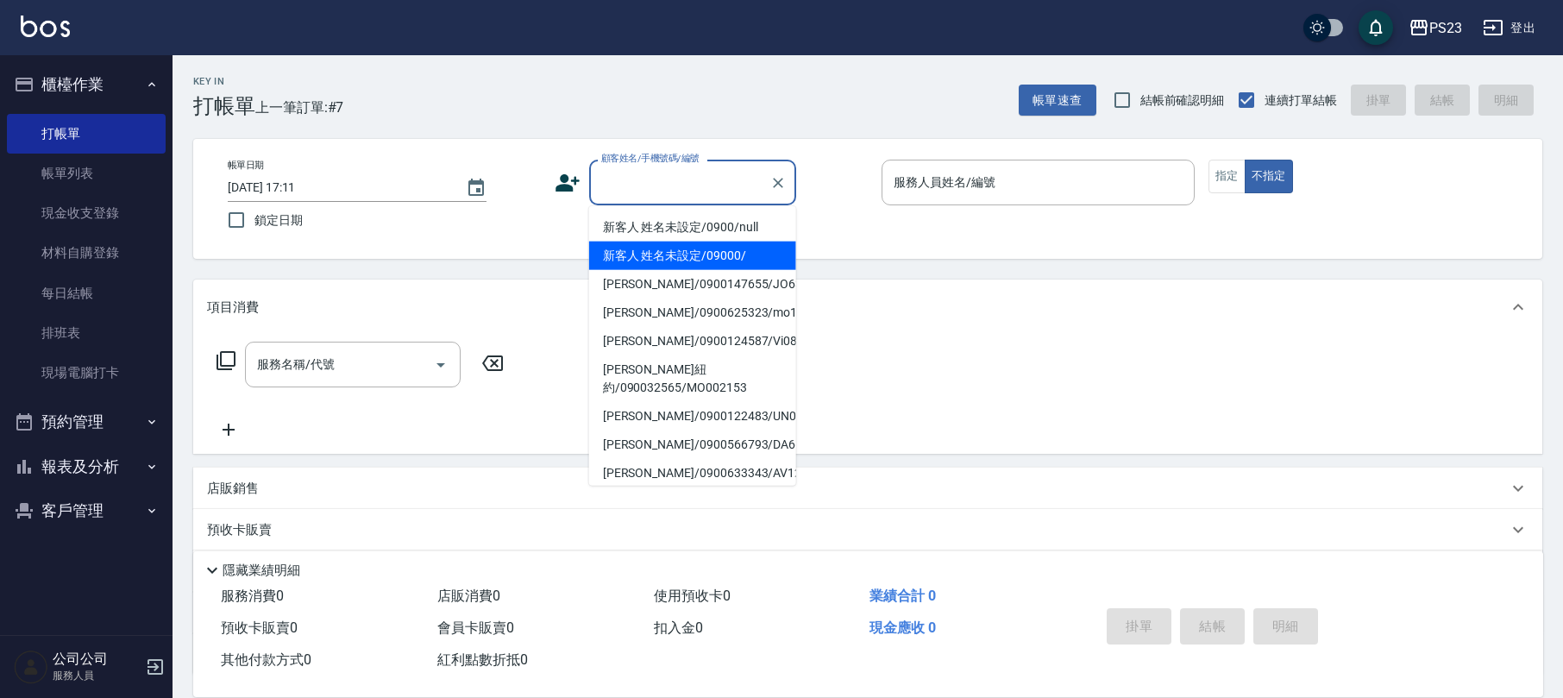
click at [677, 245] on li "新客人 姓名未設定/09000/" at bounding box center [692, 256] width 207 height 28
type input "新客人 姓名未設定/09000/"
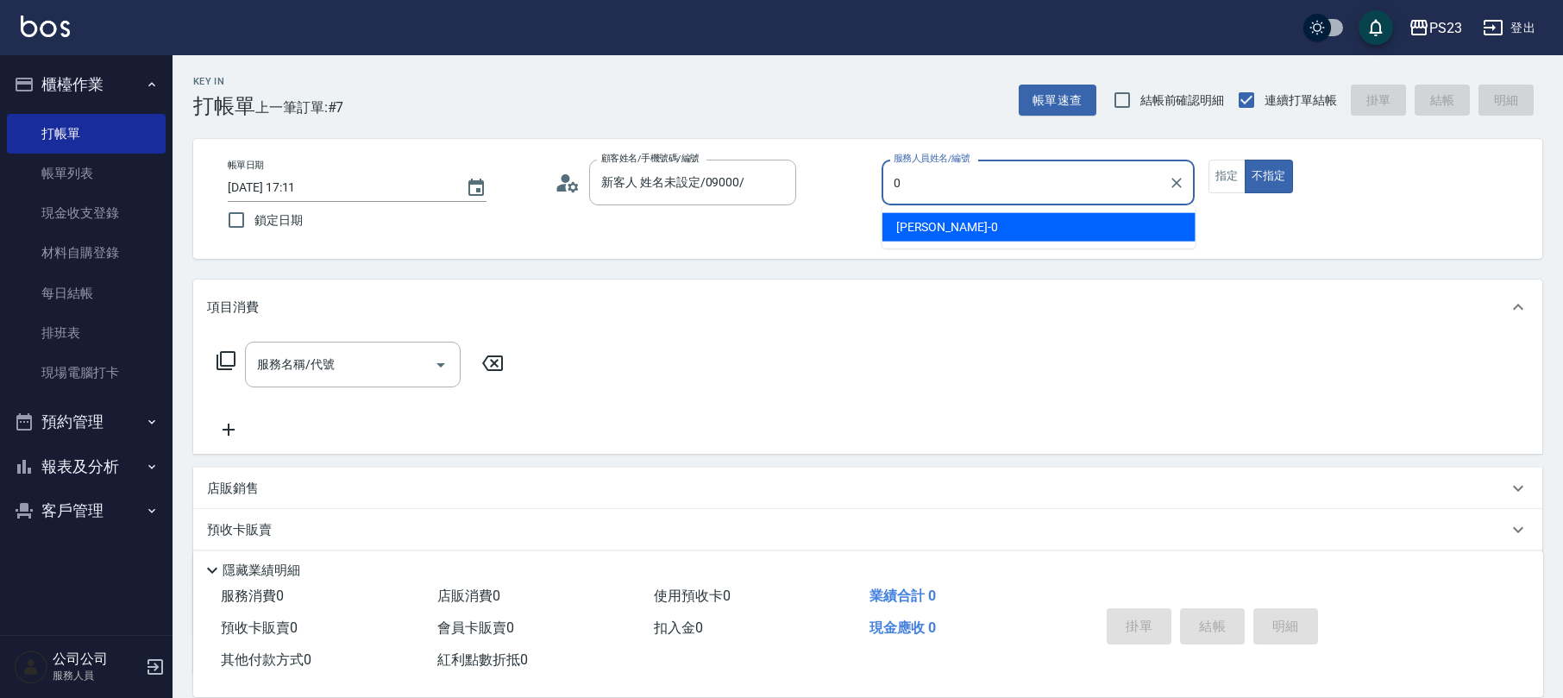
type input "[PERSON_NAME]-0"
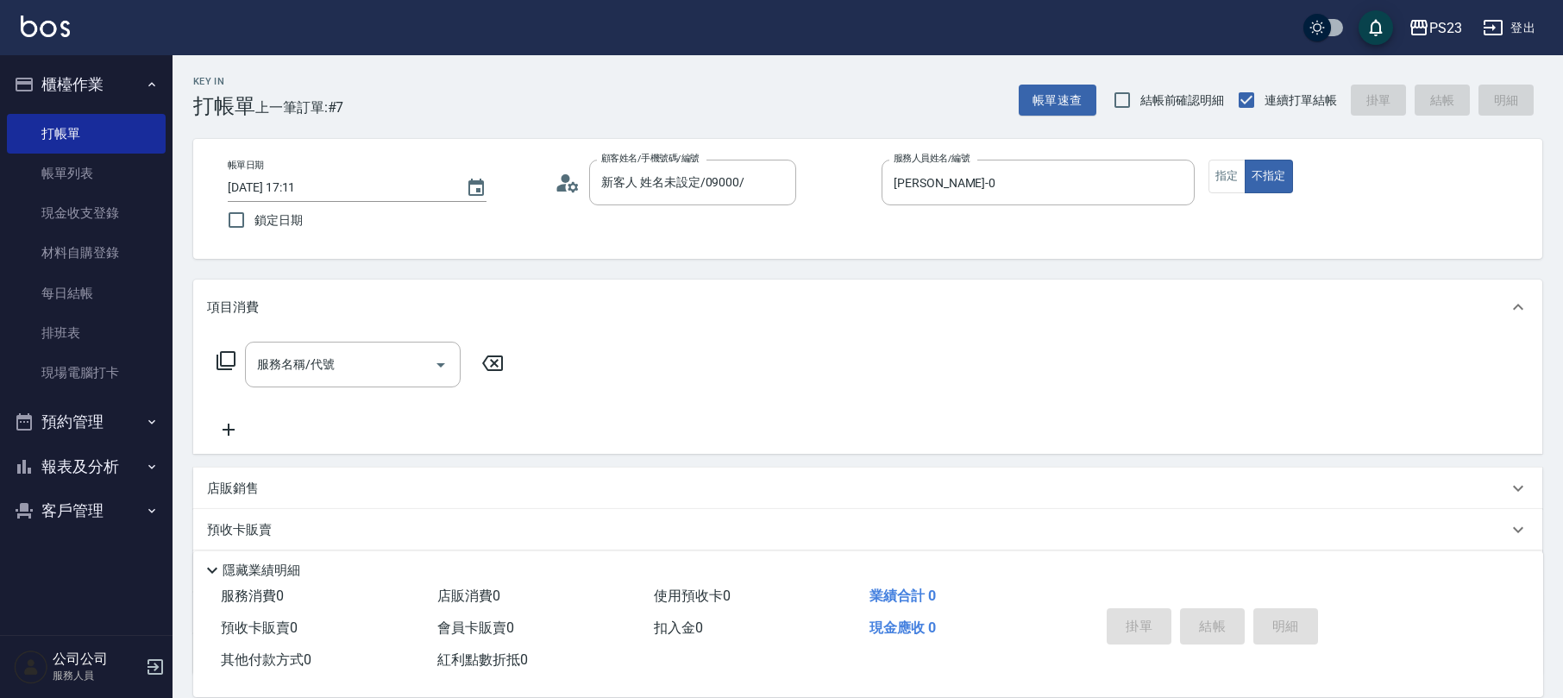
click at [219, 355] on icon at bounding box center [226, 360] width 21 height 21
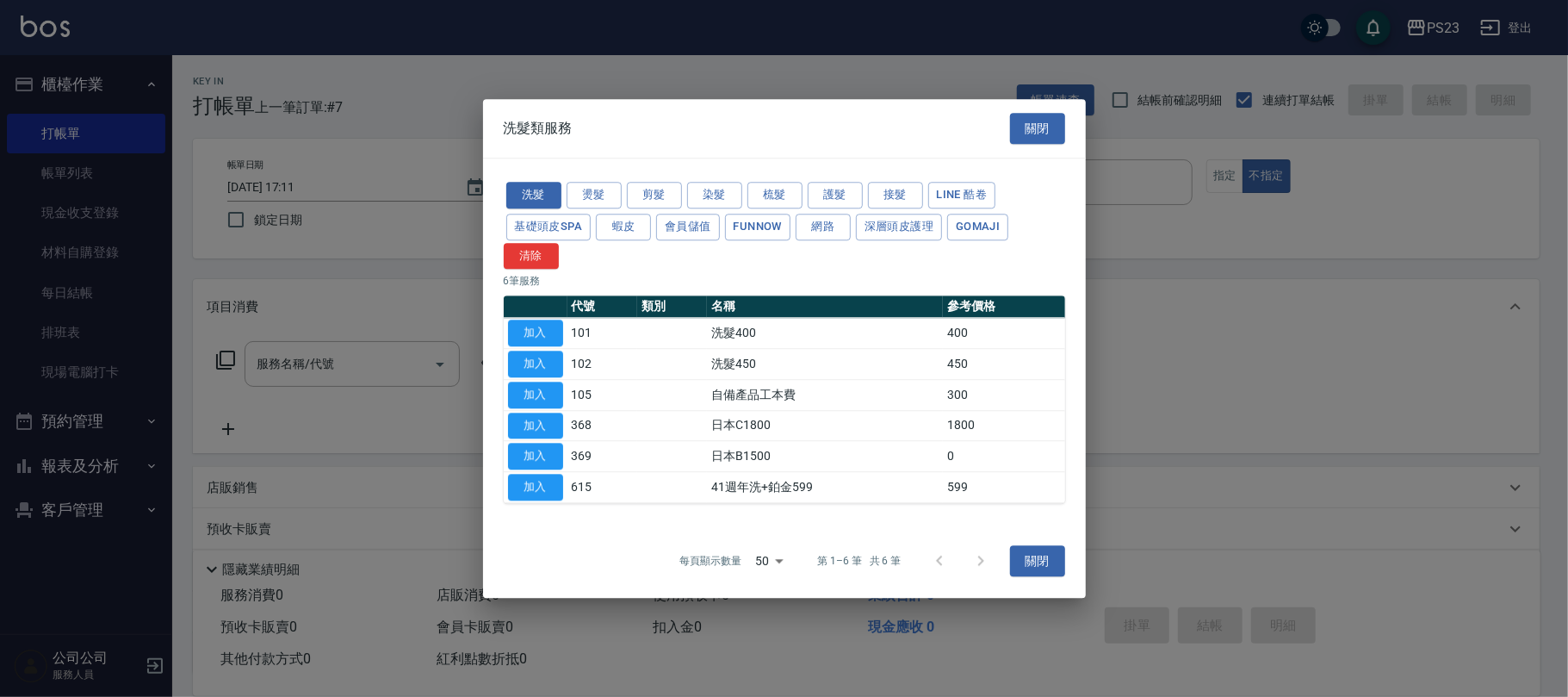
click at [551, 326] on button "加入" at bounding box center [535, 334] width 55 height 27
type input "洗髮400(101)"
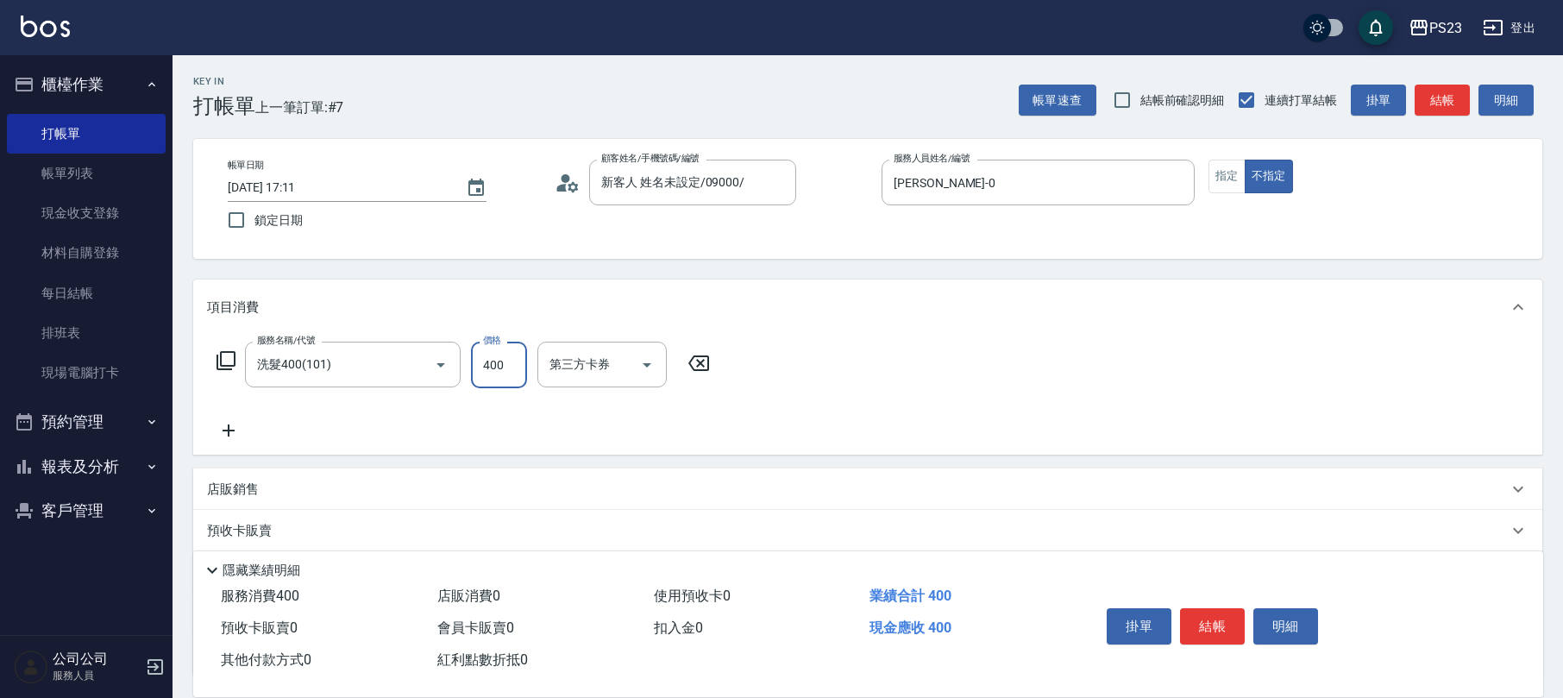
click at [493, 366] on input "400" at bounding box center [499, 365] width 56 height 47
click at [842, 353] on div "服務名稱/代號 洗髮400(101) 服務名稱/代號 價格 6000 價格 技術協助-1 技術協助-1 第三方卡券 第三方卡券" at bounding box center [867, 395] width 1349 height 120
click at [518, 364] on input "6000" at bounding box center [499, 365] width 56 height 47
type input "600"
click at [564, 359] on div "技術協助-1 技術協助-1" at bounding box center [589, 365] width 104 height 46
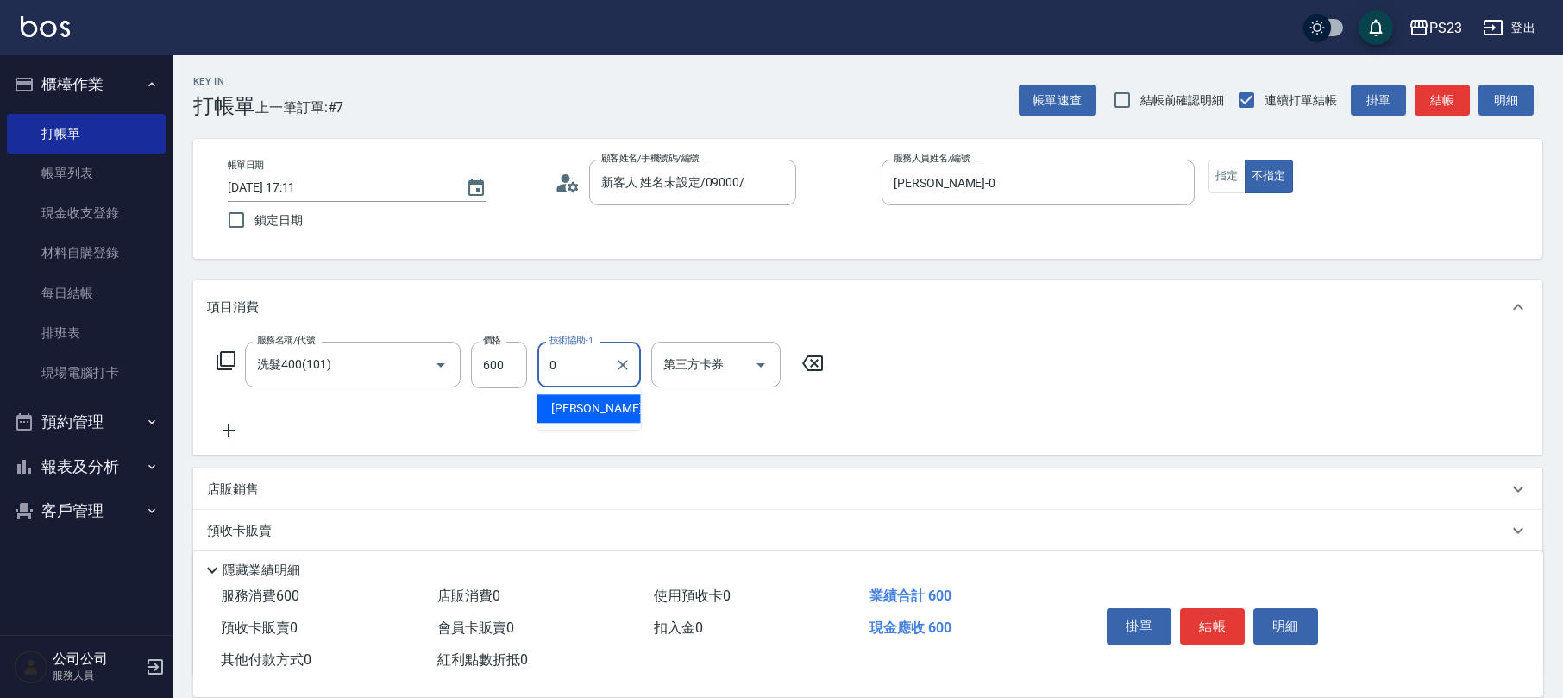
type input "[PERSON_NAME]-0"
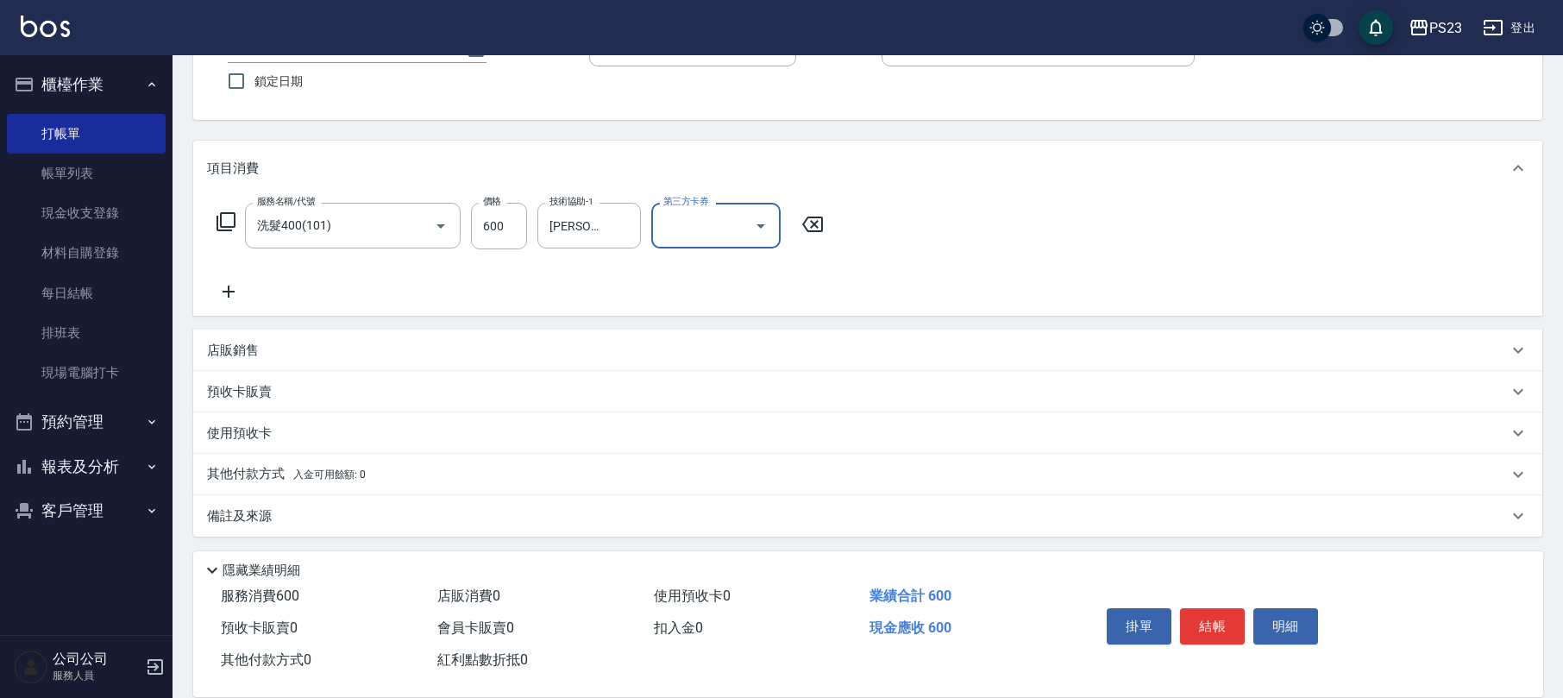
click at [439, 501] on div "備註及來源" at bounding box center [867, 515] width 1349 height 41
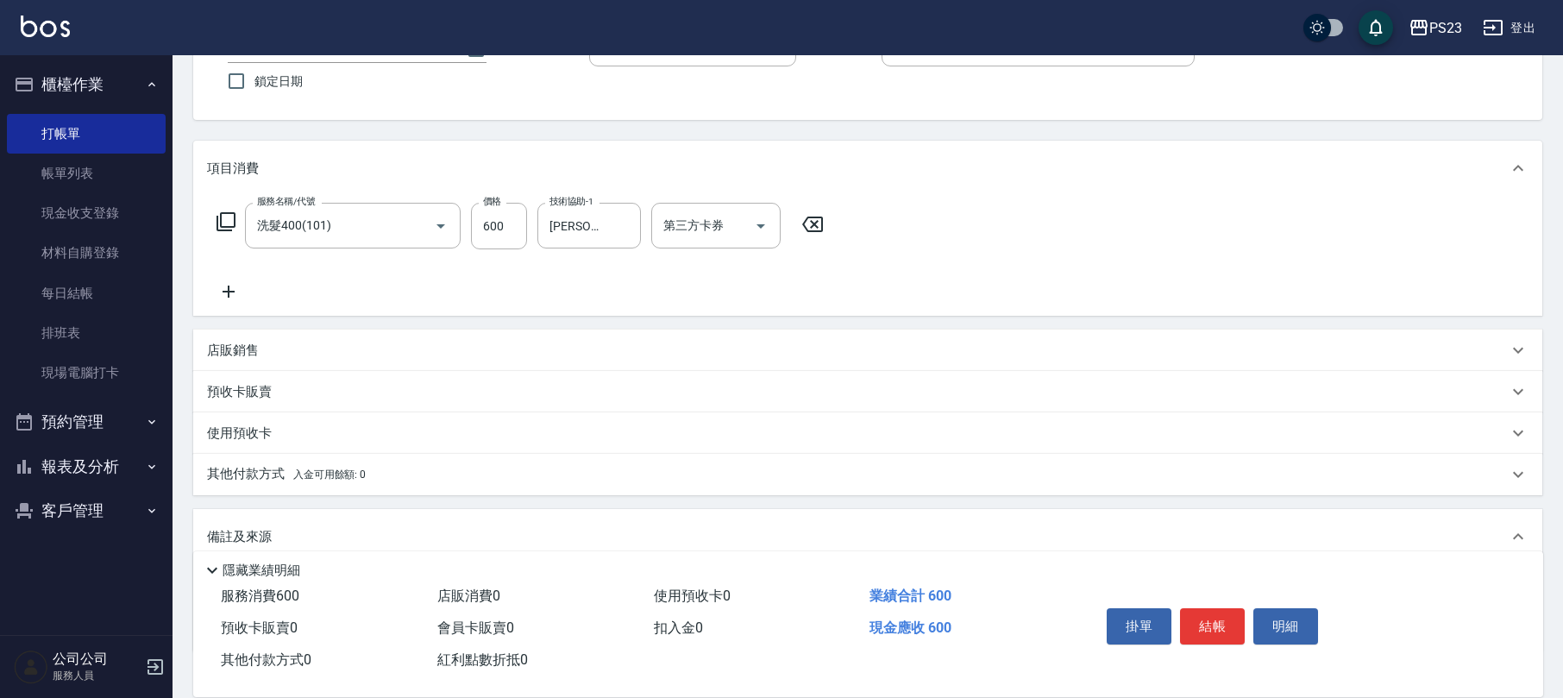
scroll to position [255, 0]
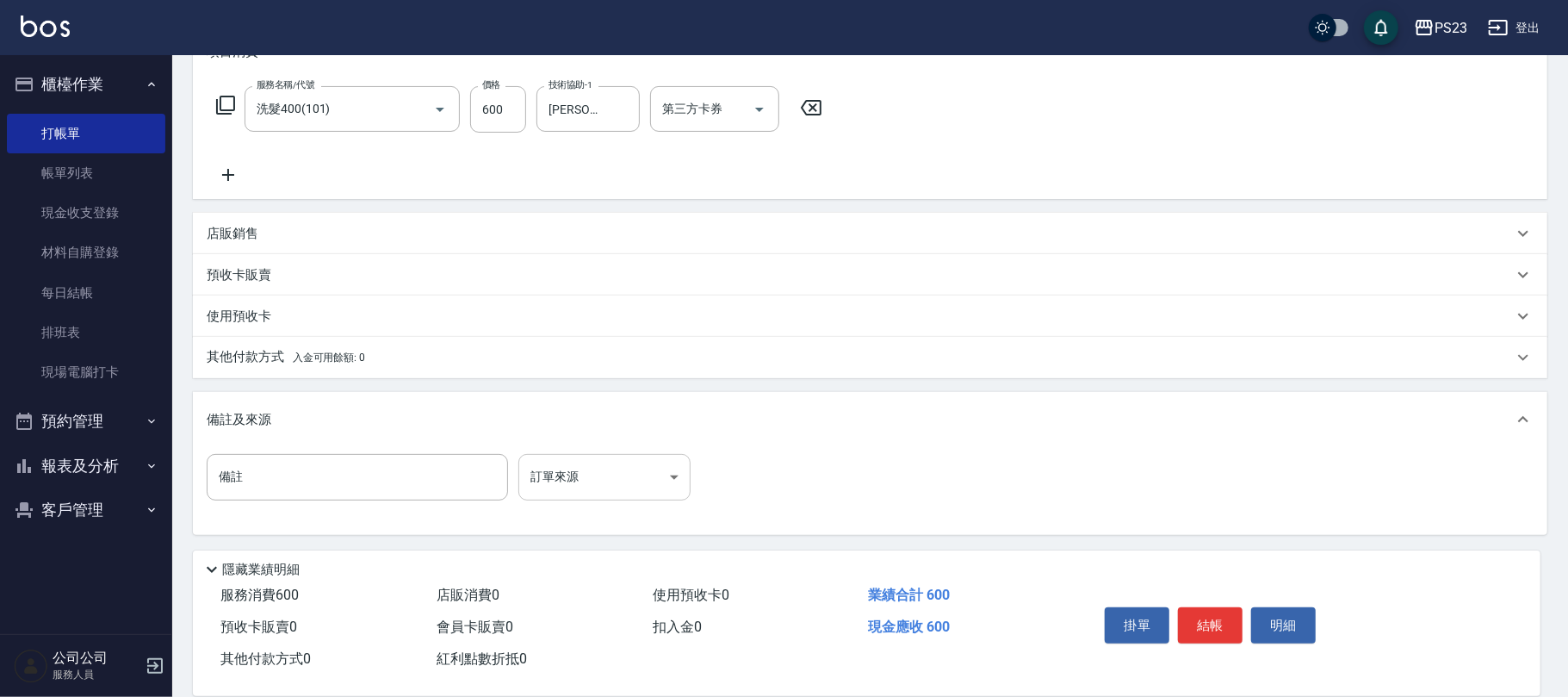
click at [621, 487] on body "PS23 登出 櫃檯作業 打帳單 帳單列表 現金收支登錄 材料自購登錄 每日結帳 排班表 現場電腦打卡 預約管理 預約管理 單日預約紀錄 單週預約紀錄 報表及…" at bounding box center [784, 221] width 1568 height 952
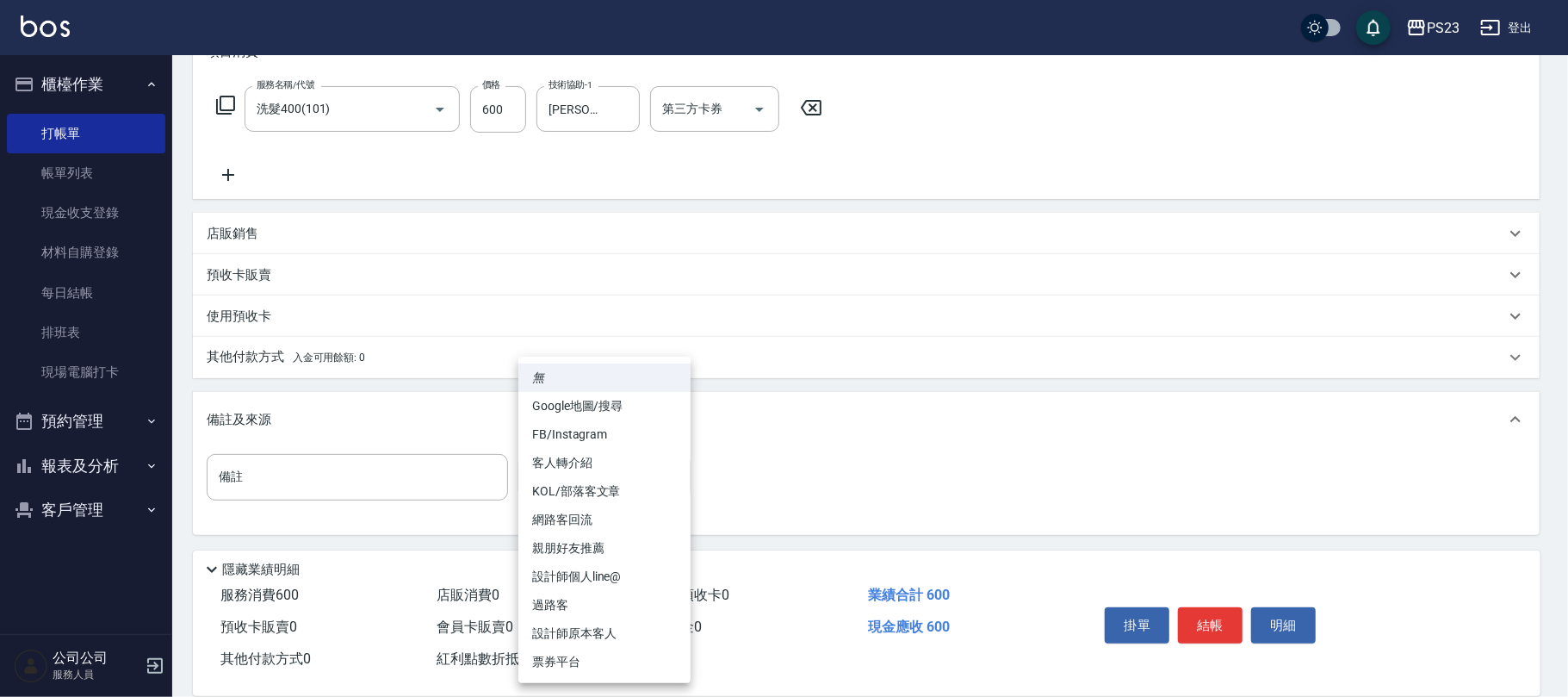
click at [587, 604] on li "過路客" at bounding box center [604, 605] width 173 height 28
type input "過路客"
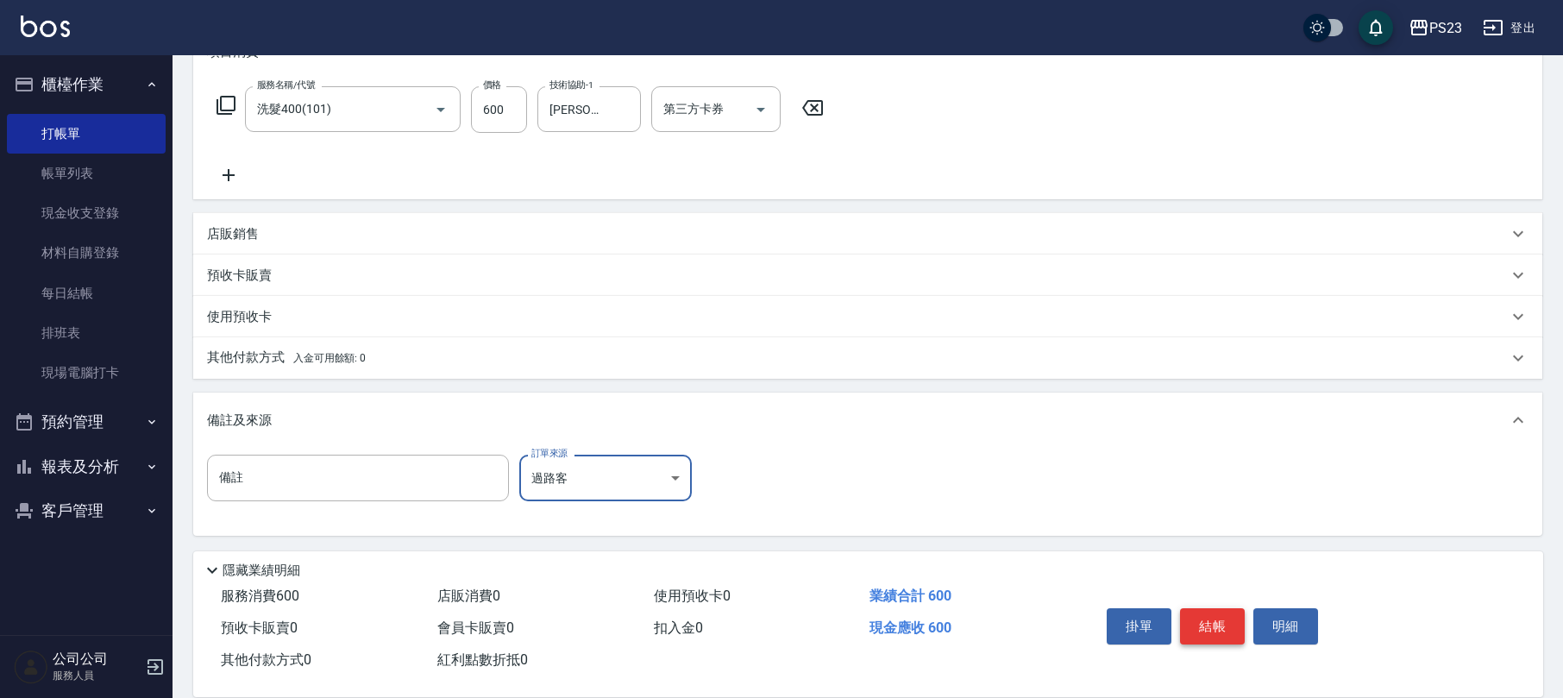
click at [1196, 622] on button "結帳" at bounding box center [1212, 626] width 65 height 36
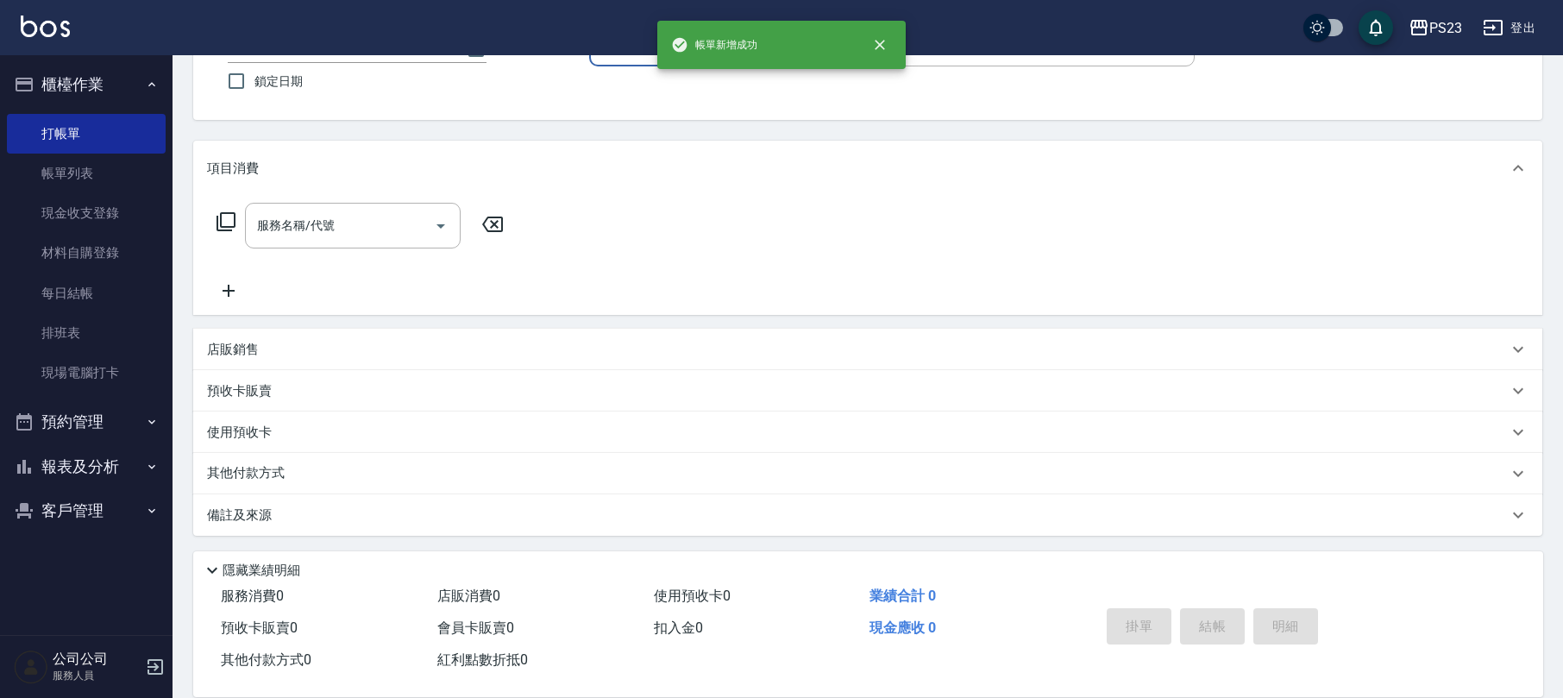
scroll to position [0, 0]
